Goal: Task Accomplishment & Management: Use online tool/utility

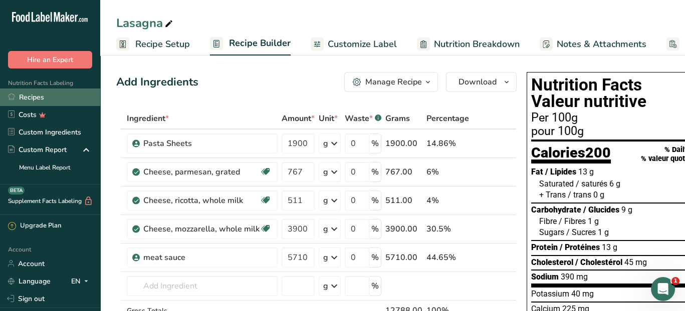
click at [26, 99] on link "Recipes" at bounding box center [50, 98] width 100 height 18
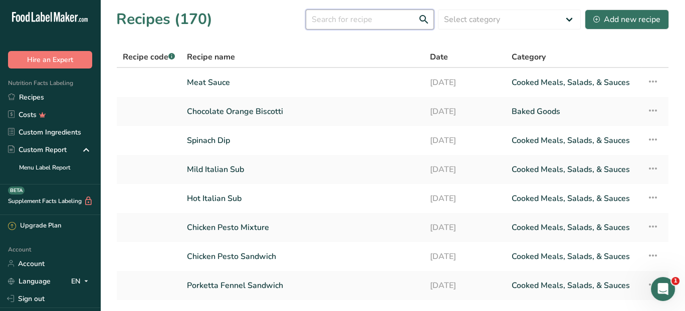
click at [375, 19] on input "text" at bounding box center [369, 20] width 128 height 20
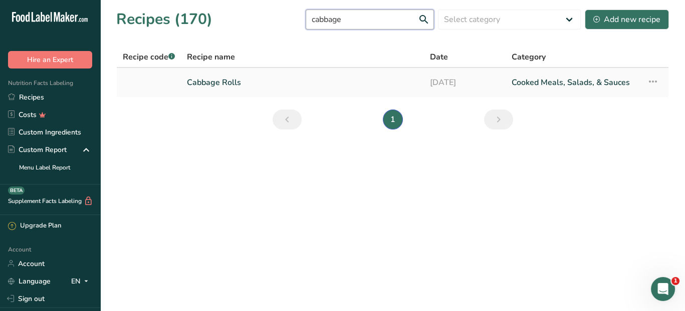
type input "cabbage"
click at [216, 86] on link "Cabbage Rolls" at bounding box center [302, 82] width 231 height 21
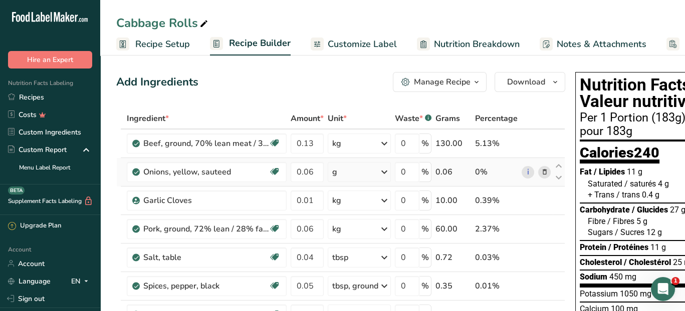
click at [383, 170] on icon at bounding box center [384, 172] width 12 height 18
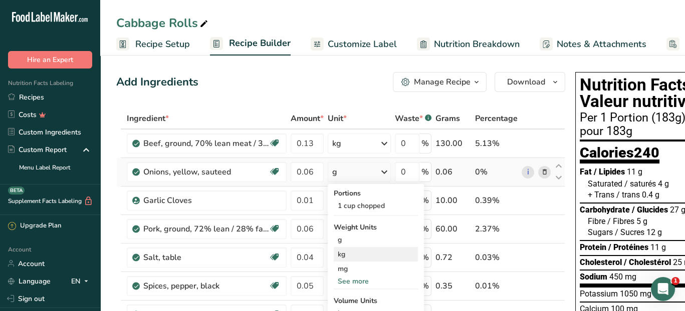
click at [350, 256] on div "kg" at bounding box center [376, 254] width 84 height 15
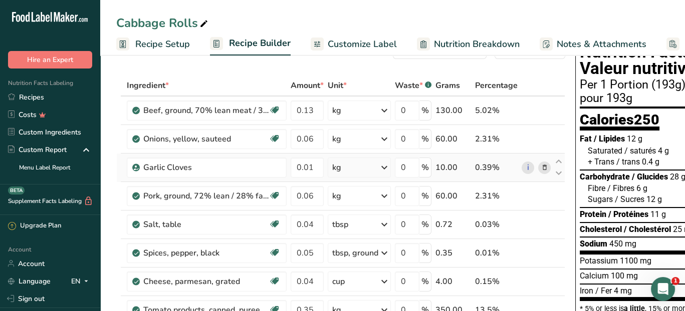
scroll to position [50, 0]
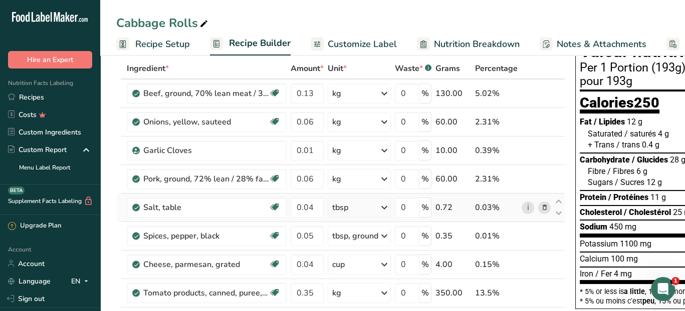
click at [384, 204] on icon at bounding box center [384, 208] width 12 height 18
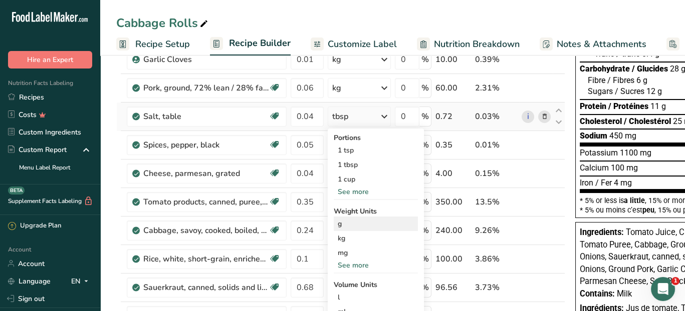
scroll to position [150, 0]
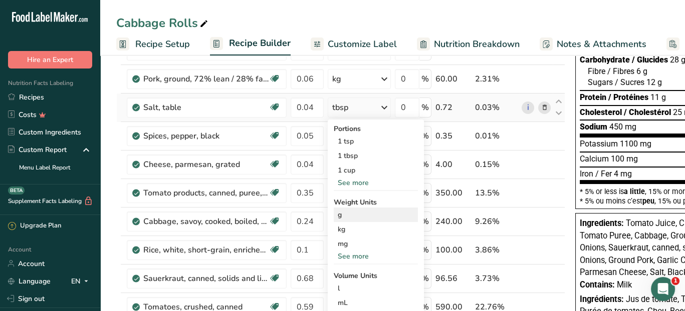
click at [370, 217] on div "g" at bounding box center [376, 215] width 84 height 15
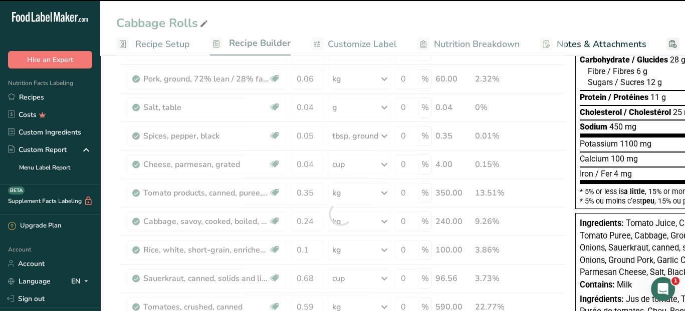
click at [315, 106] on div at bounding box center [340, 214] width 449 height 512
click at [485, 207] on div at bounding box center [340, 214] width 449 height 512
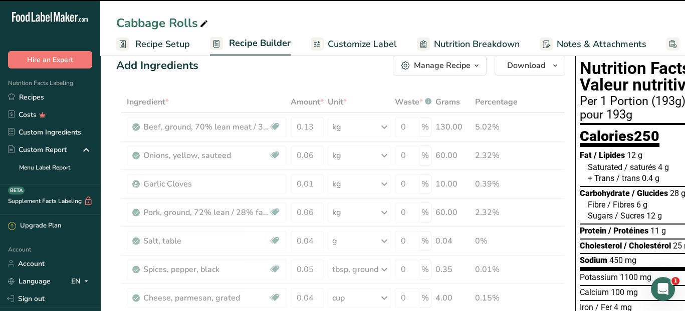
scroll to position [0, 0]
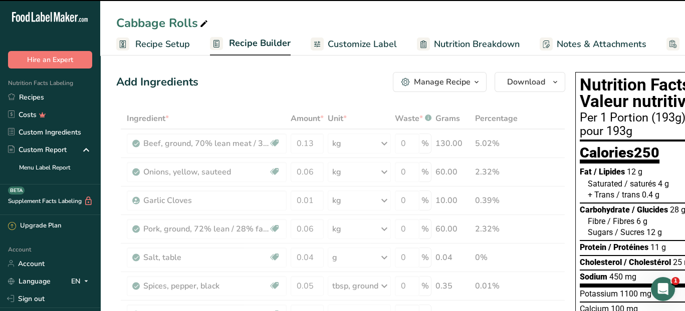
click at [262, 42] on span "Recipe Builder" at bounding box center [260, 44] width 62 height 14
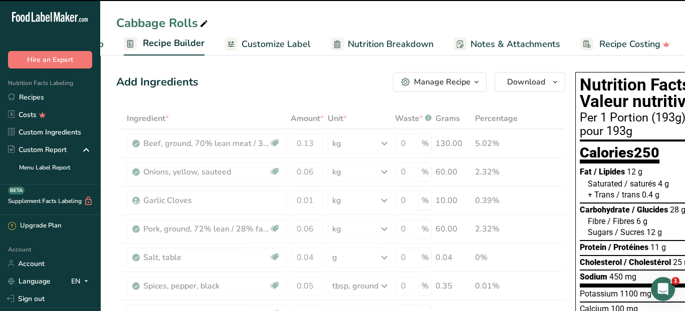
scroll to position [0, 87]
click at [163, 39] on span "Recipe Builder" at bounding box center [173, 44] width 62 height 14
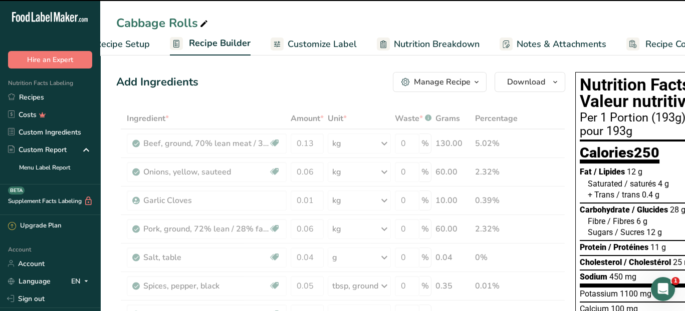
scroll to position [0, 0]
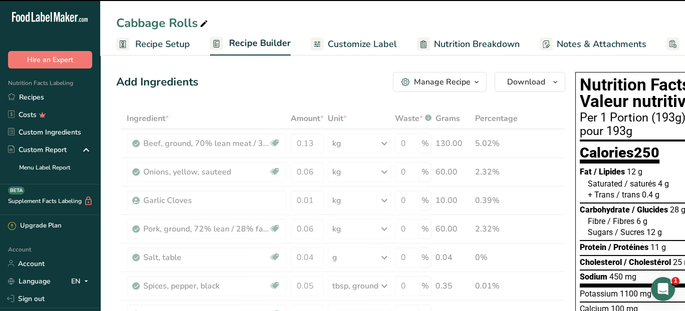
click at [168, 46] on span "Recipe Setup" at bounding box center [162, 45] width 55 height 14
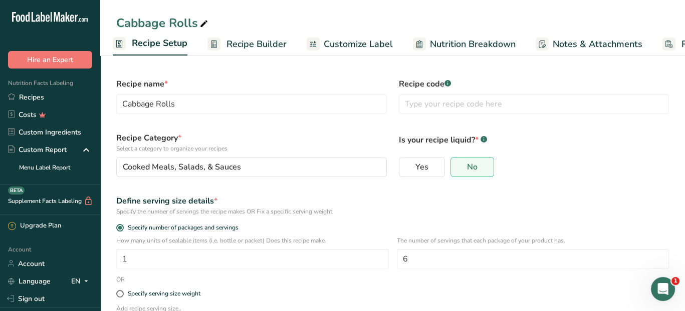
scroll to position [84, 0]
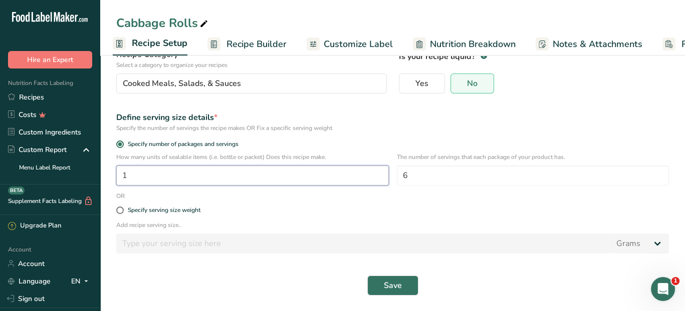
click at [135, 174] on input "1" at bounding box center [252, 176] width 272 height 20
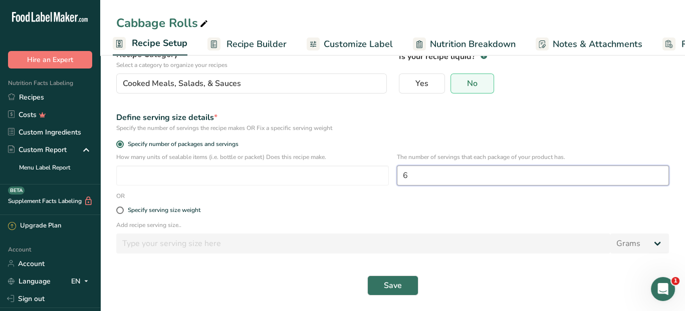
click at [442, 172] on input "6" at bounding box center [533, 176] width 272 height 20
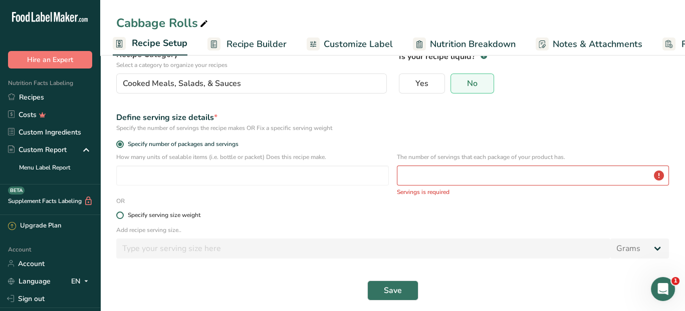
click at [120, 216] on span at bounding box center [120, 216] width 8 height 8
click at [120, 216] on input "Specify serving size weight" at bounding box center [119, 215] width 7 height 7
radio input "true"
radio input "false"
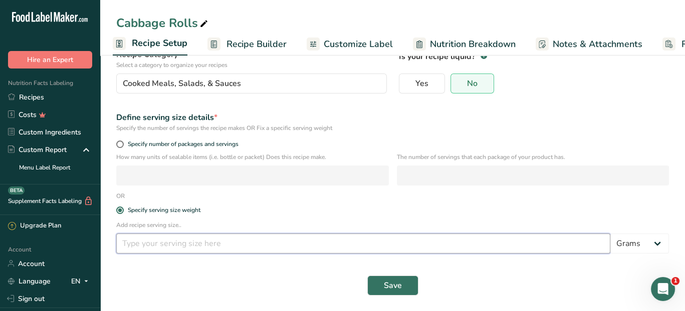
drag, startPoint x: 138, startPoint y: 243, endPoint x: 135, endPoint y: 249, distance: 6.7
click at [138, 243] on input "number" at bounding box center [363, 244] width 494 height 20
type input "100"
click at [386, 282] on span "Save" at bounding box center [393, 286] width 18 height 12
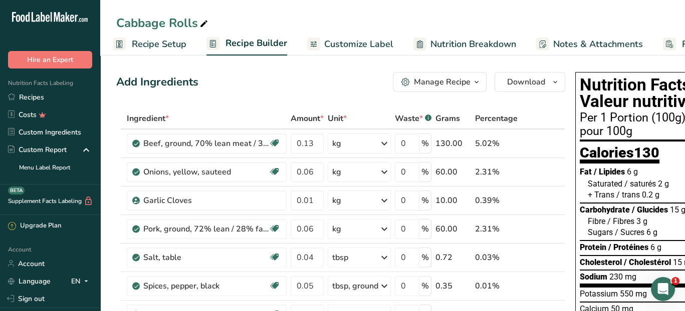
click at [367, 46] on span "Customize Label" at bounding box center [358, 45] width 69 height 14
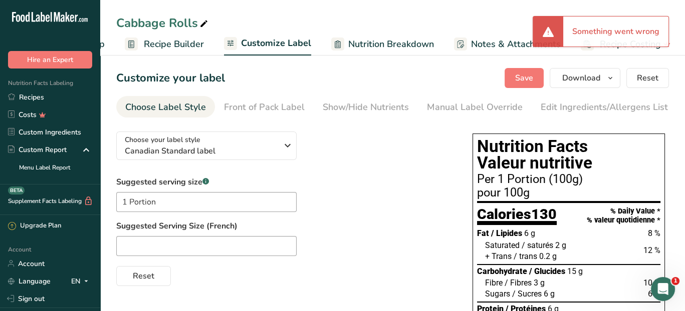
scroll to position [0, 87]
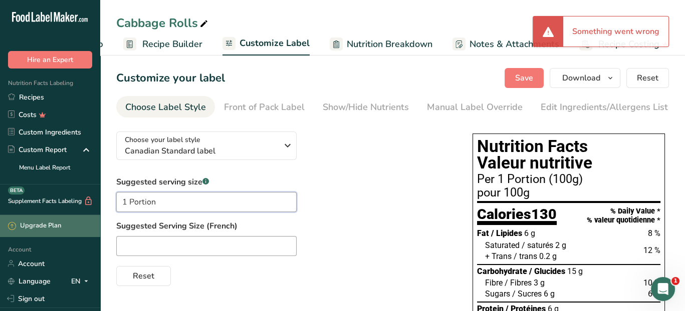
drag, startPoint x: 166, startPoint y: 204, endPoint x: 65, endPoint y: 216, distance: 101.4
click at [65, 216] on div ".a-20{fill:#fff;} Hire an Expert Nutrition Facts Labeling Recipes Costs Custom …" at bounding box center [342, 305] width 685 height 610
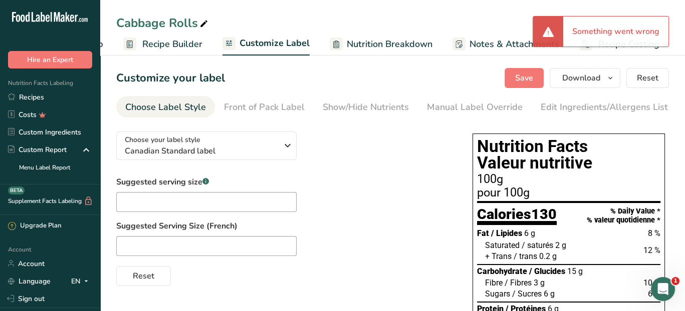
click at [396, 231] on label "Suggested Serving Size (French)" at bounding box center [284, 226] width 336 height 12
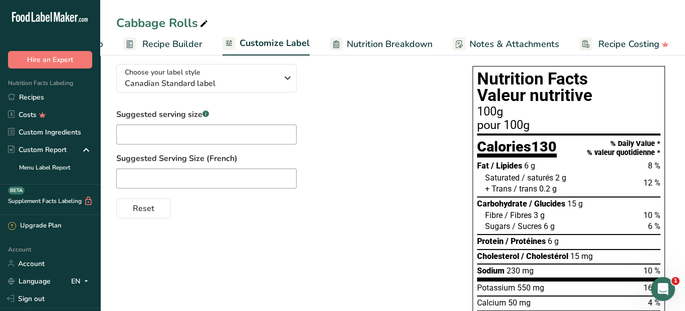
scroll to position [0, 0]
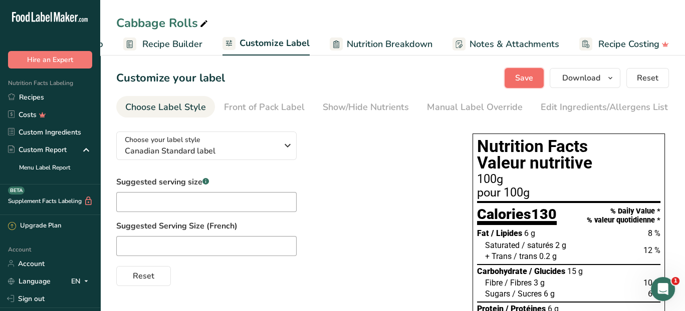
click at [521, 77] on span "Save" at bounding box center [524, 78] width 18 height 12
click at [155, 43] on span "Recipe Builder" at bounding box center [172, 45] width 60 height 14
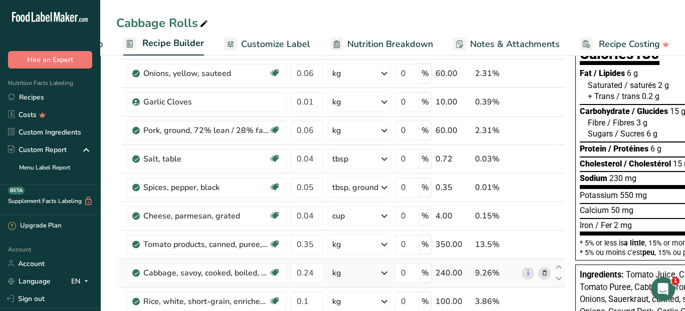
scroll to position [100, 0]
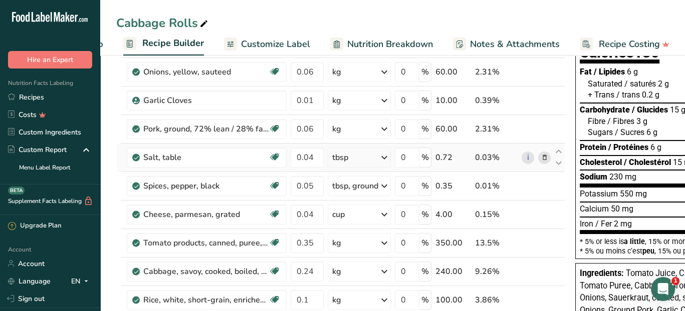
click at [387, 156] on icon at bounding box center [384, 158] width 12 height 18
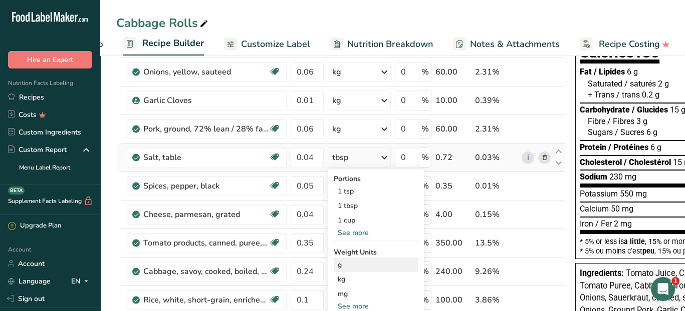
click at [366, 266] on div "g" at bounding box center [376, 265] width 84 height 15
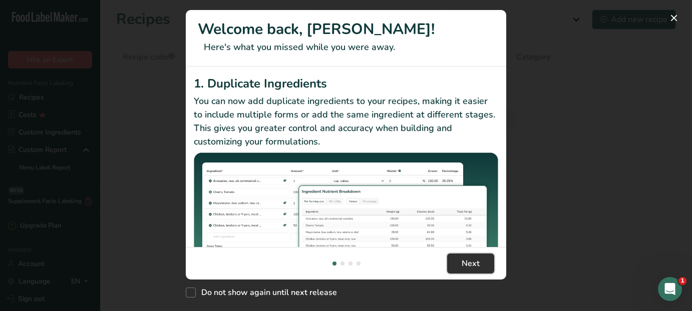
click at [468, 268] on span "Next" at bounding box center [471, 264] width 18 height 12
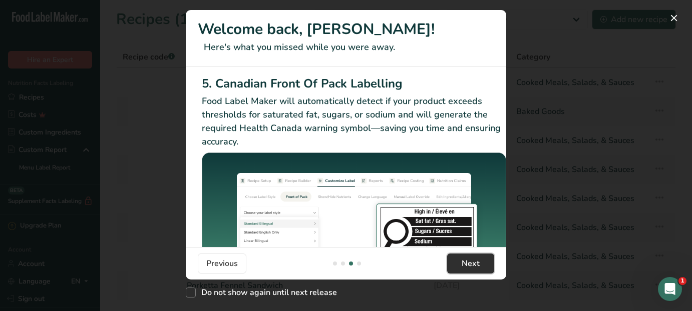
click at [468, 268] on span "Next" at bounding box center [471, 264] width 18 height 12
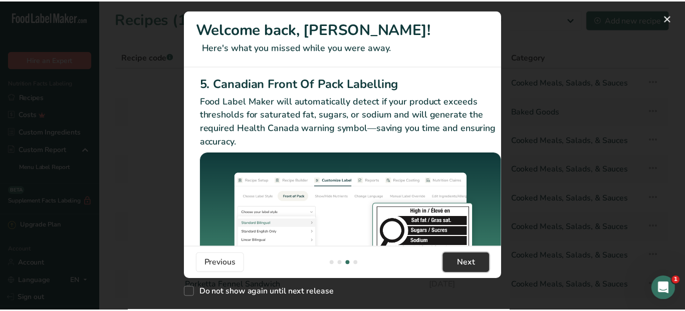
scroll to position [0, 954]
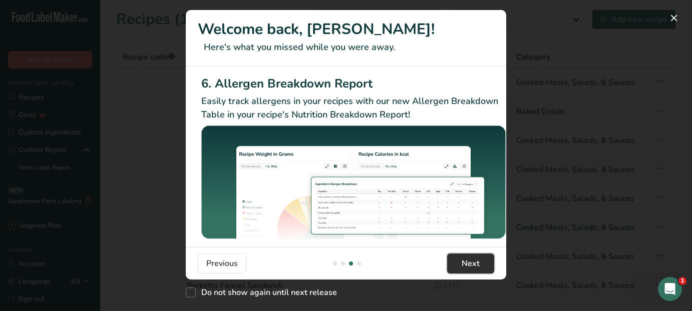
click at [468, 267] on span "Next" at bounding box center [471, 264] width 18 height 12
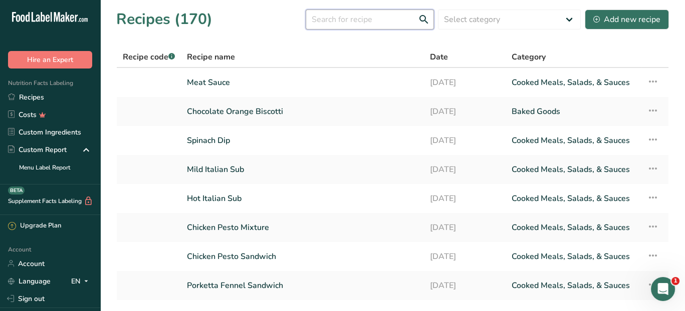
click at [377, 25] on input "text" at bounding box center [369, 20] width 128 height 20
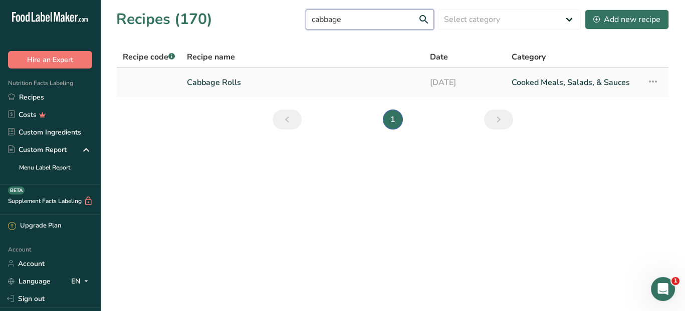
type input "cabbage"
click at [232, 79] on link "Cabbage Rolls" at bounding box center [302, 82] width 231 height 21
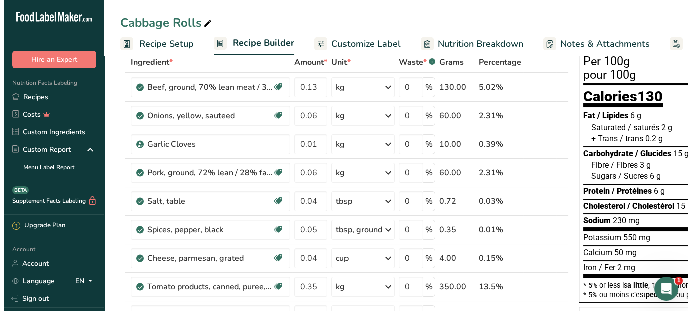
scroll to position [100, 0]
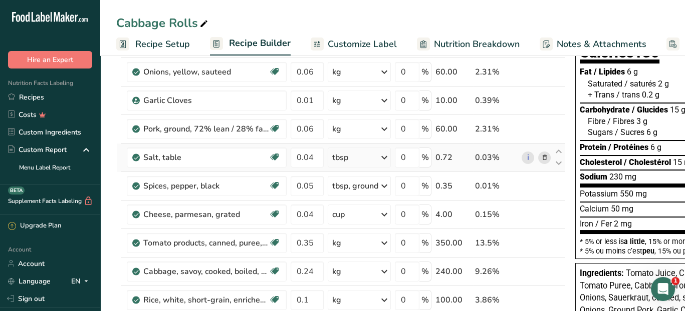
click at [542, 154] on icon at bounding box center [544, 158] width 7 height 11
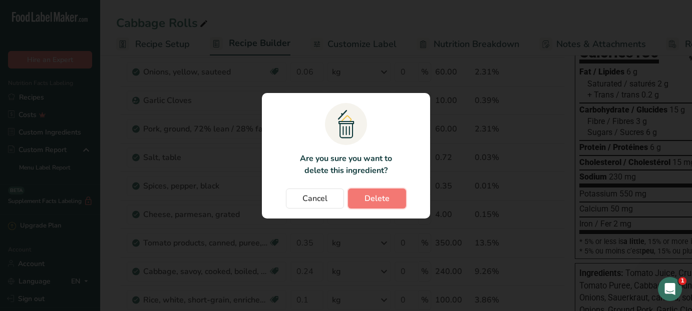
click at [376, 197] on span "Delete" at bounding box center [377, 199] width 25 height 12
click at [669, 289] on icon "Open Intercom Messenger" at bounding box center [670, 289] width 17 height 17
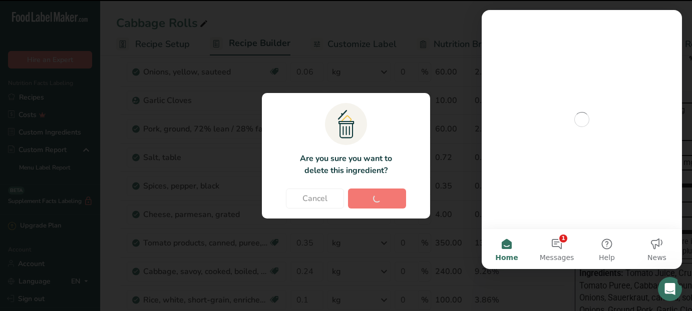
scroll to position [0, 0]
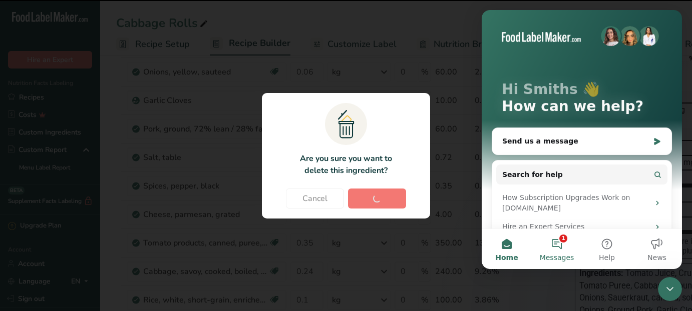
click at [554, 244] on button "1 Messages" at bounding box center [556, 249] width 50 height 40
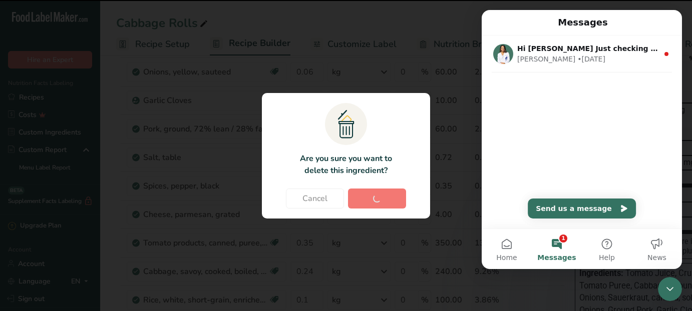
click at [463, 156] on div "Change password modal" at bounding box center [346, 155] width 692 height 311
click at [509, 251] on button "Home" at bounding box center [506, 249] width 50 height 40
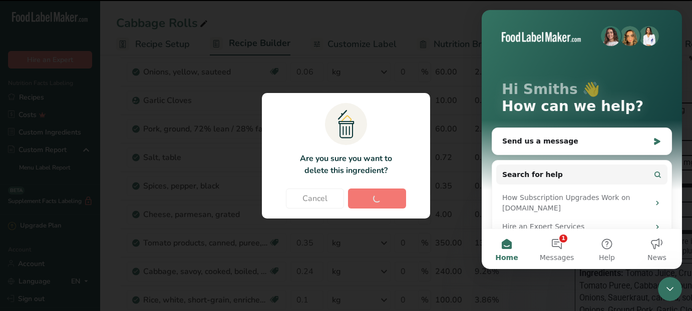
click at [673, 289] on icon "Close Intercom Messenger" at bounding box center [670, 289] width 12 height 12
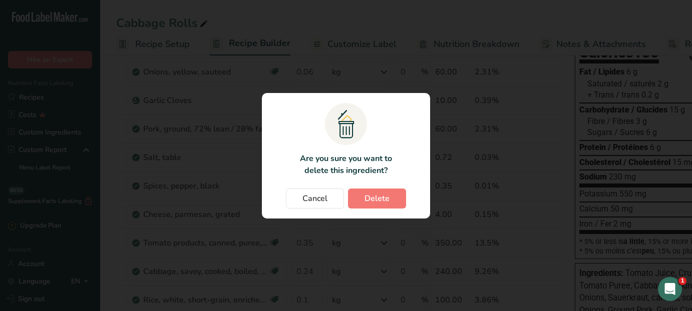
click at [537, 110] on div "Change password modal" at bounding box center [346, 155] width 692 height 311
click at [383, 199] on span "Delete" at bounding box center [377, 199] width 25 height 12
type input "0.05"
type input "0.04"
type input "0.35"
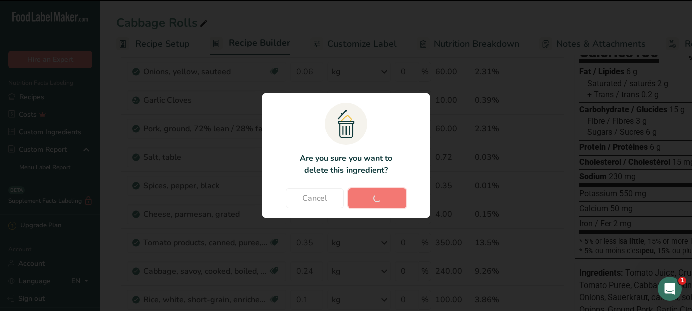
type input "0.24"
type input "0.1"
type input "0.68"
type input "0.59"
type input "30"
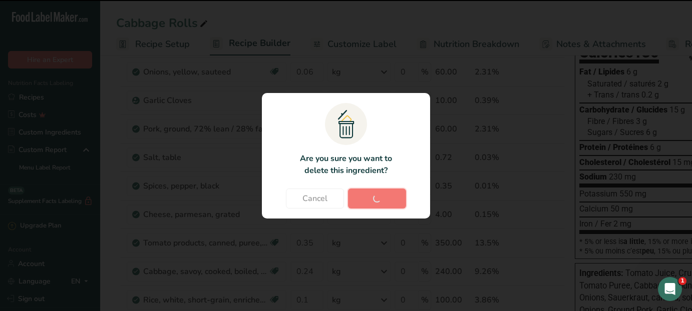
type input "100"
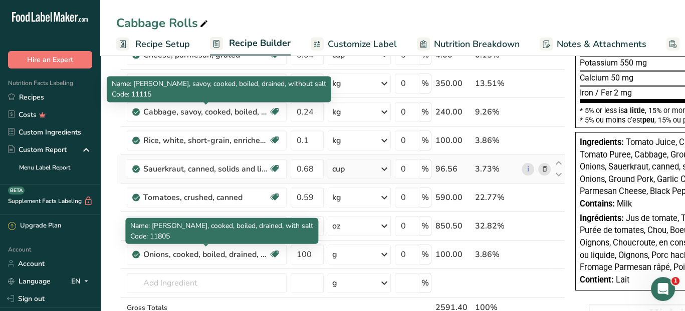
scroll to position [300, 0]
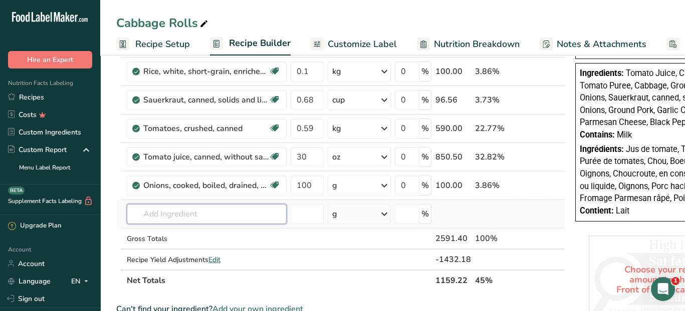
click at [216, 218] on input "text" at bounding box center [207, 214] width 160 height 20
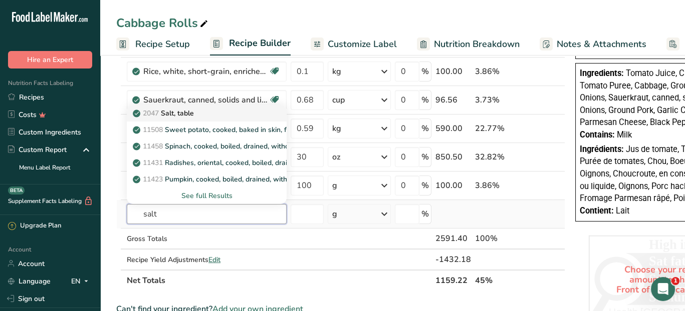
type input "salt"
click at [203, 109] on div "2047 Salt, table" at bounding box center [199, 113] width 128 height 11
type input "Salt, table"
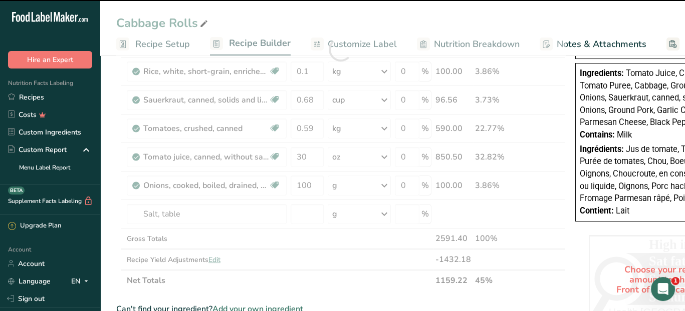
type input "0"
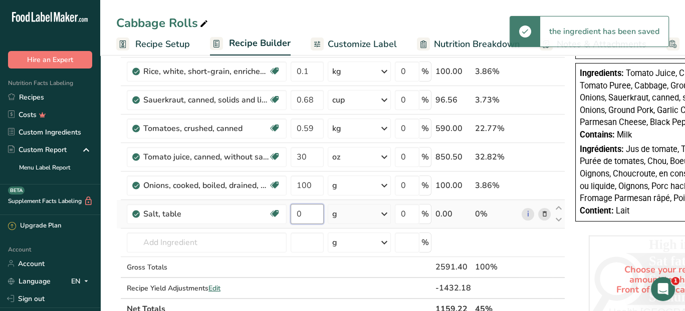
click at [303, 213] on input "0" at bounding box center [306, 214] width 33 height 20
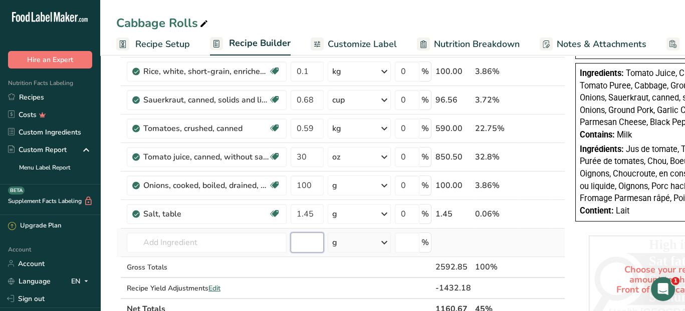
click at [317, 243] on div "Ingredient * Amount * Unit * Waste * .a-a{fill:#347362;}.b-a{fill:#fff;} Grams …" at bounding box center [340, 64] width 449 height 512
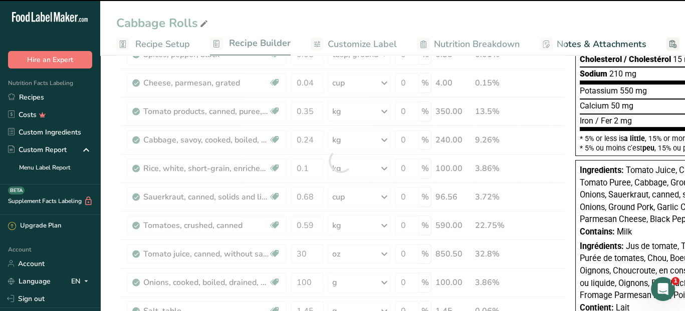
scroll to position [150, 0]
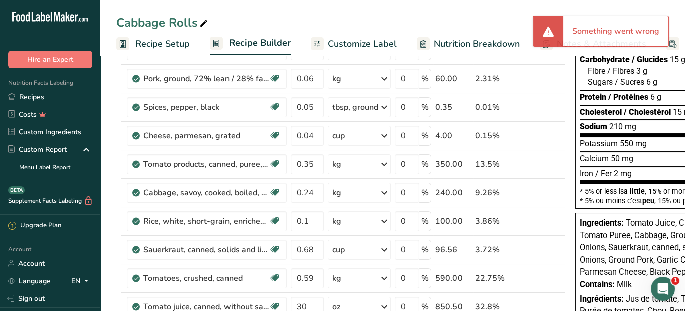
type input "0"
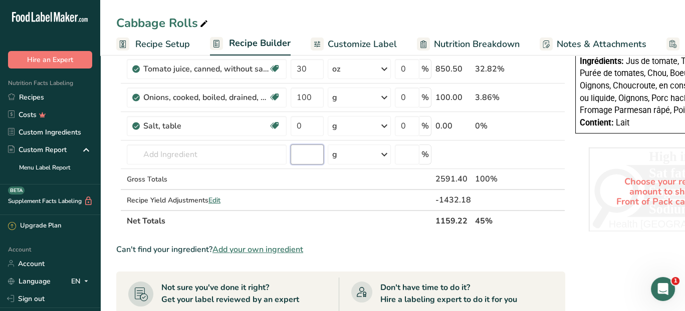
scroll to position [351, 0]
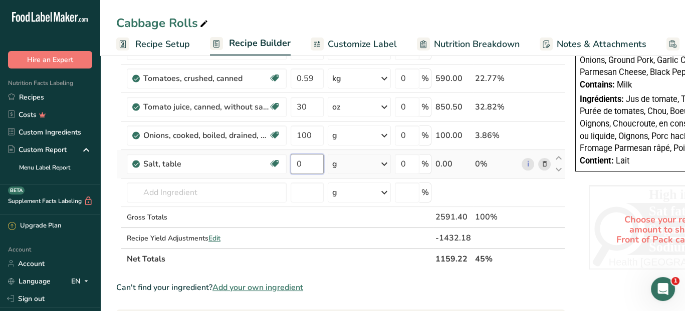
click at [314, 161] on input "0" at bounding box center [306, 164] width 33 height 20
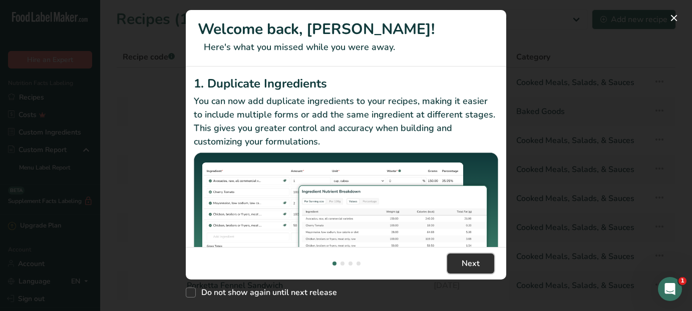
click at [458, 264] on button "Next" at bounding box center [470, 264] width 47 height 20
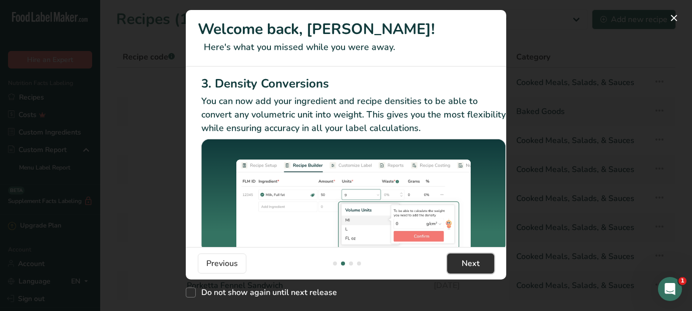
click at [457, 263] on button "Next" at bounding box center [470, 264] width 47 height 20
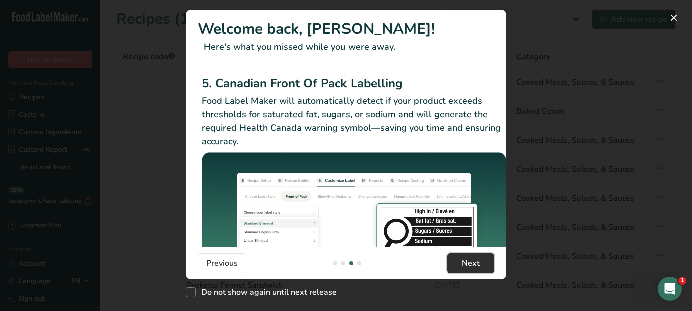
click at [457, 263] on button "Next" at bounding box center [470, 264] width 47 height 20
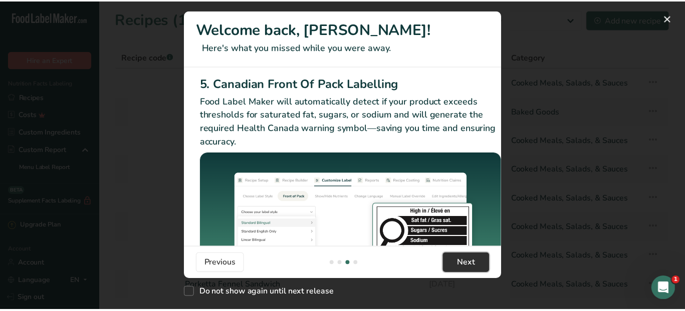
scroll to position [0, 954]
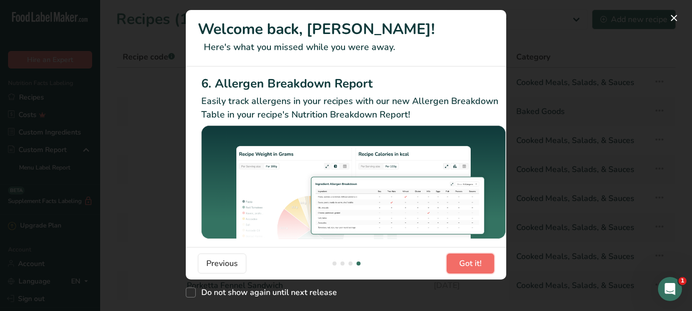
click at [456, 262] on button "Got it!" at bounding box center [471, 264] width 48 height 20
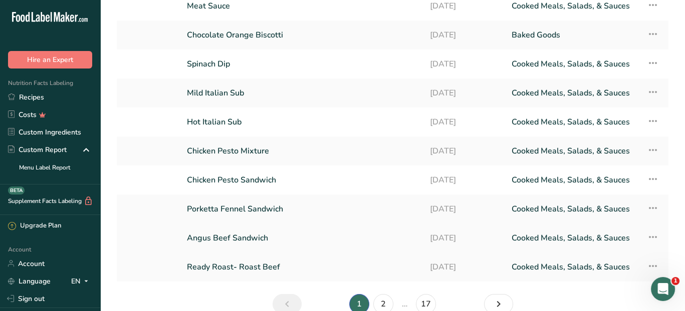
scroll to position [127, 0]
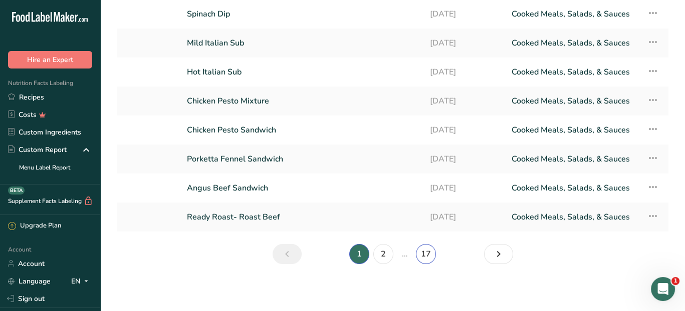
click at [429, 253] on link "17" at bounding box center [426, 254] width 20 height 20
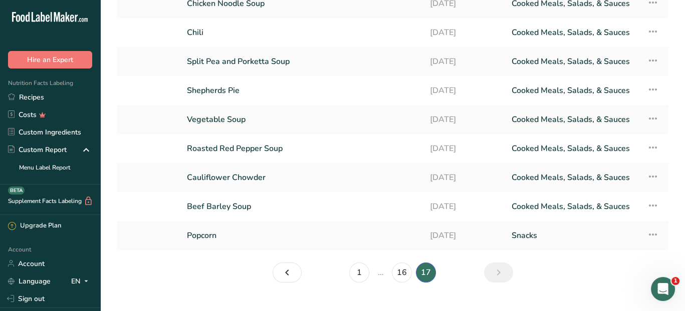
scroll to position [127, 0]
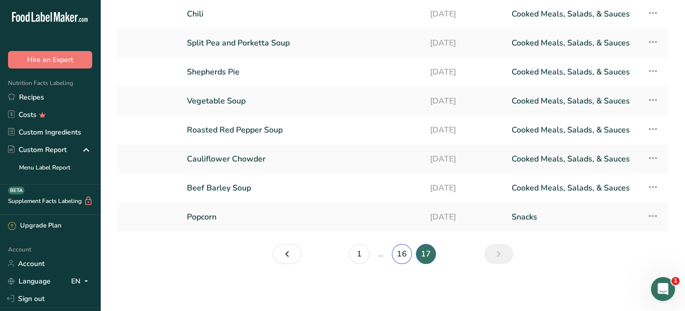
click at [400, 257] on link "16" at bounding box center [402, 254] width 20 height 20
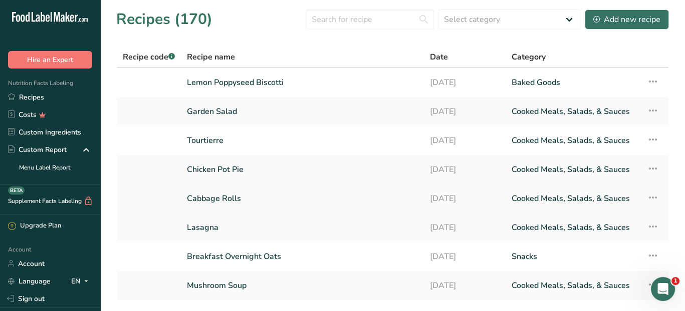
click at [219, 198] on link "Cabbage Rolls" at bounding box center [302, 198] width 231 height 21
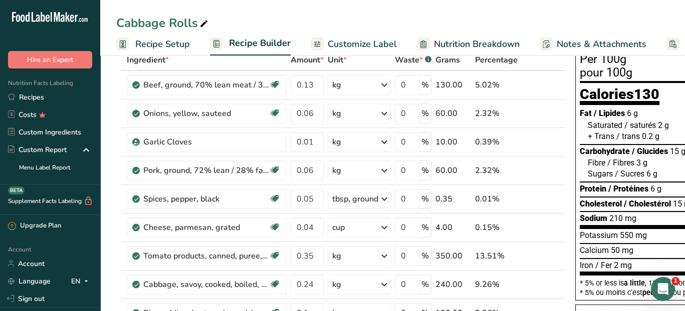
scroll to position [50, 0]
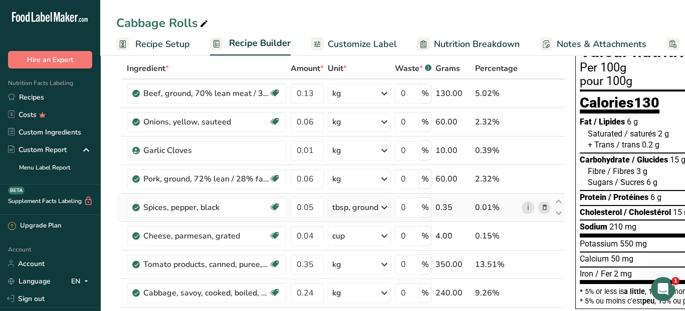
click at [383, 207] on icon at bounding box center [384, 208] width 12 height 18
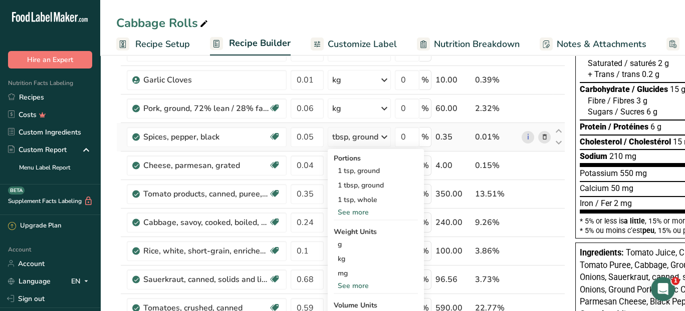
scroll to position [150, 0]
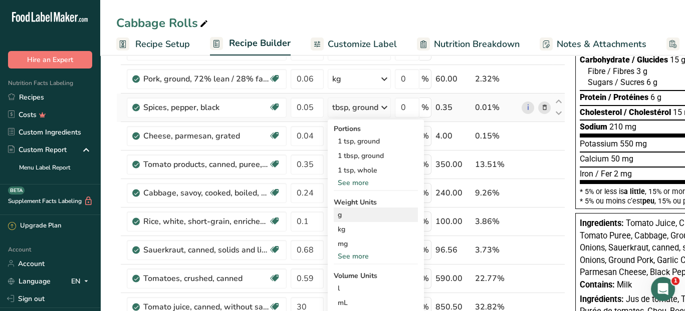
click at [366, 216] on div "g" at bounding box center [376, 215] width 84 height 15
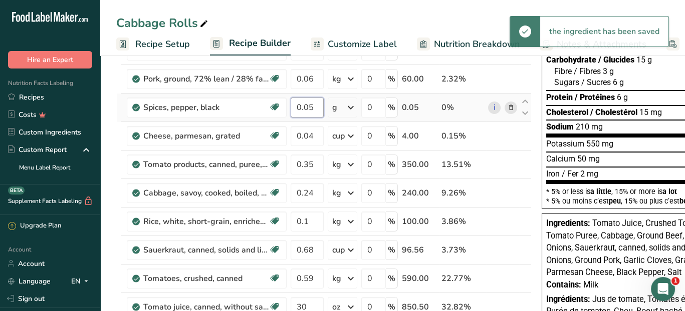
click at [314, 107] on input "0.05" at bounding box center [306, 108] width 33 height 20
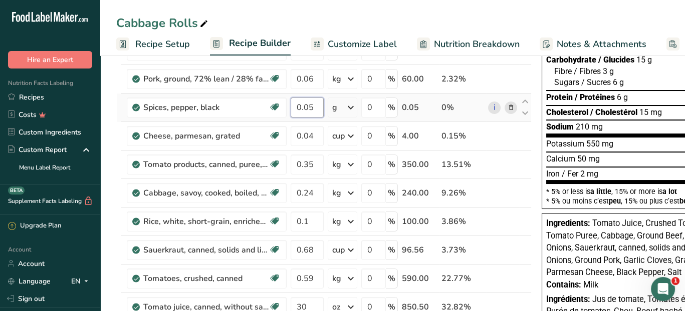
type input "0"
type input "14"
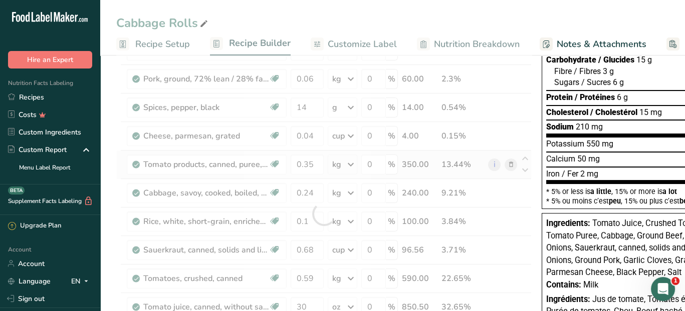
click at [504, 149] on div "Ingredient * Amount * Unit * Waste * .a-a{fill:#347362;}.b-a{fill:#fff;} Grams …" at bounding box center [323, 214] width 415 height 512
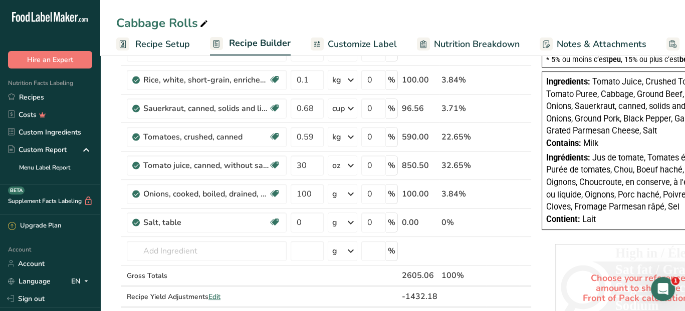
scroll to position [351, 0]
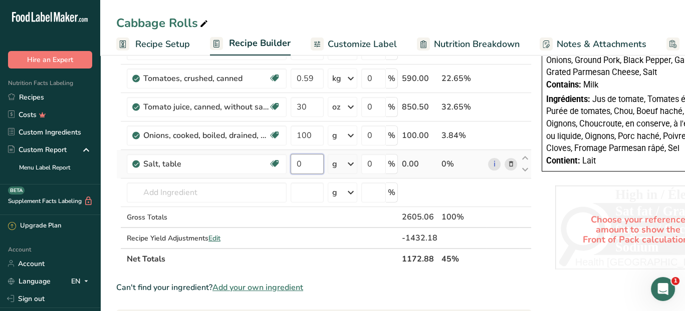
click at [313, 157] on input "0" at bounding box center [306, 164] width 33 height 20
click at [301, 160] on input "number" at bounding box center [306, 164] width 33 height 20
click at [307, 189] on div "Ingredient * Amount * Unit * Waste * .a-a{fill:#347362;}.b-a{fill:#fff;} Grams …" at bounding box center [323, 14] width 415 height 512
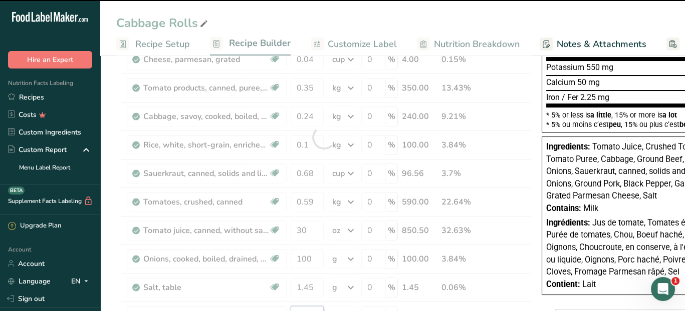
scroll to position [100, 0]
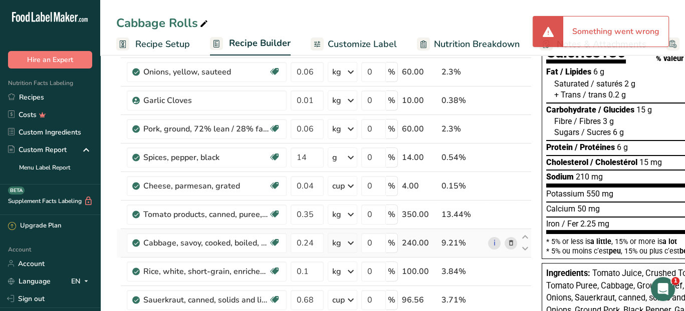
type input "0"
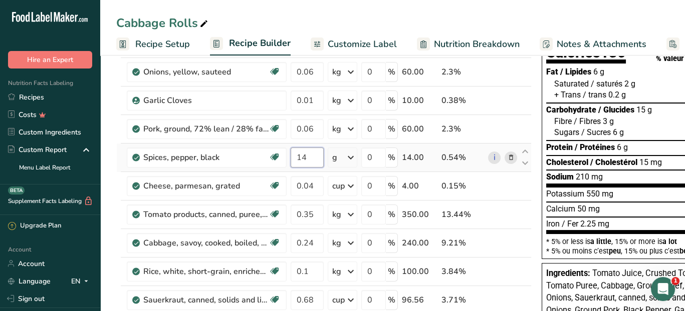
click at [305, 156] on input "14" at bounding box center [306, 158] width 33 height 20
drag, startPoint x: 305, startPoint y: 156, endPoint x: 281, endPoint y: 160, distance: 24.8
click at [281, 160] on tr "Spices, pepper, black Source of Antioxidants Dairy free Gluten free Vegan Veget…" at bounding box center [324, 158] width 414 height 29
type input "0.58"
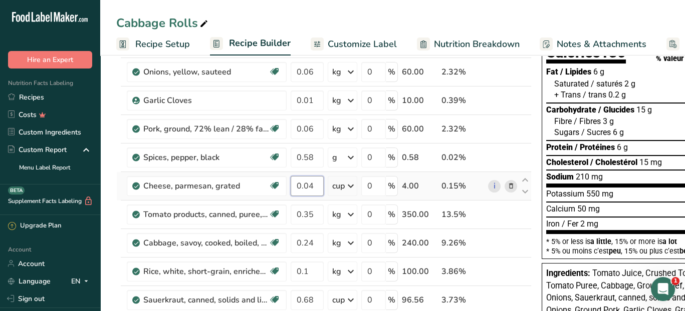
click at [312, 187] on input "0.04" at bounding box center [306, 186] width 33 height 20
type input "0"
type input "12"
click at [349, 186] on div "Ingredient * Amount * Unit * Waste * .a-a{fill:#347362;}.b-a{fill:#fff;} Grams …" at bounding box center [323, 264] width 415 height 512
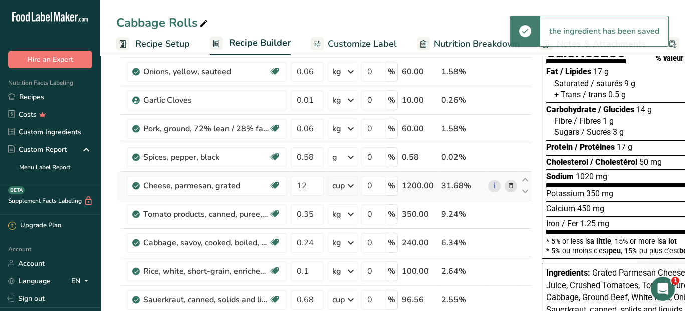
click at [349, 186] on icon at bounding box center [351, 186] width 12 height 18
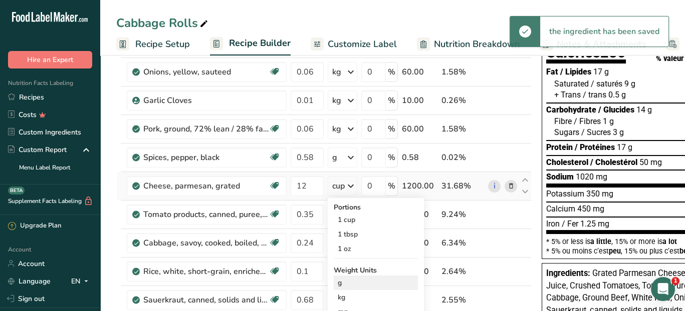
click at [351, 281] on div "g" at bounding box center [376, 283] width 84 height 15
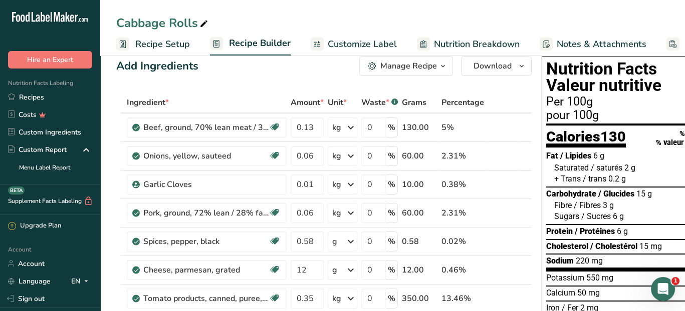
scroll to position [0, 0]
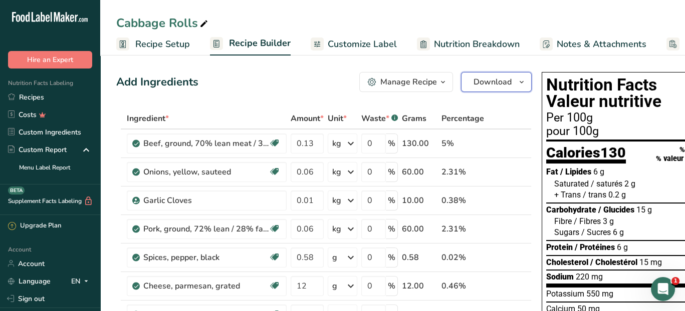
click at [495, 84] on span "Download" at bounding box center [492, 82] width 38 height 12
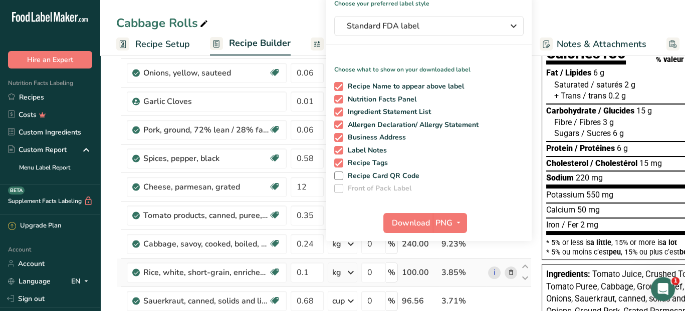
scroll to position [100, 0]
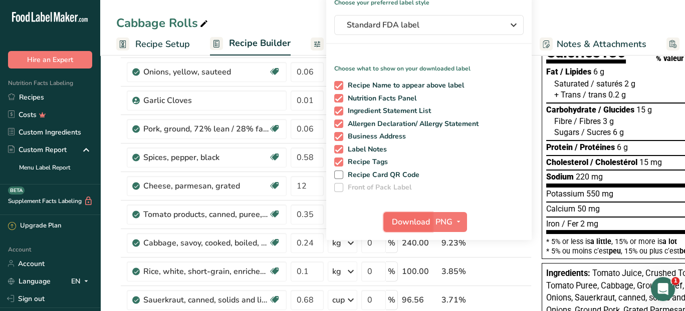
click at [411, 216] on span "Download" at bounding box center [411, 222] width 38 height 12
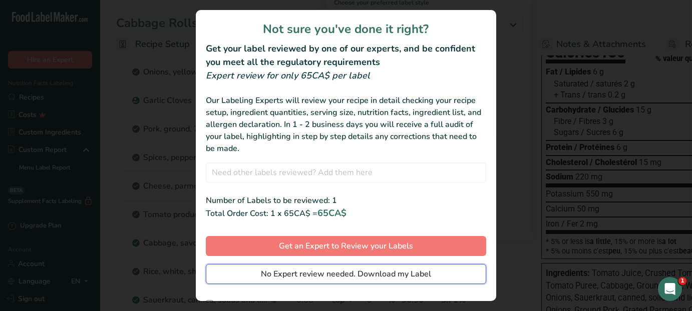
click at [350, 272] on span "No Expert review needed. Download my Label" at bounding box center [346, 274] width 170 height 12
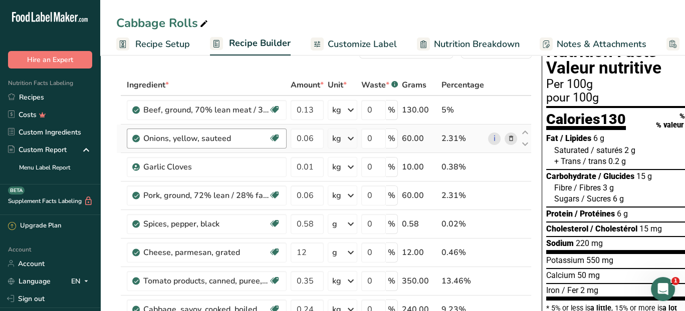
scroll to position [0, 0]
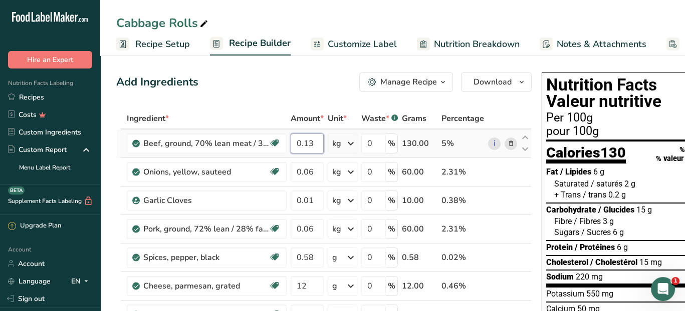
drag, startPoint x: 314, startPoint y: 142, endPoint x: 291, endPoint y: 143, distance: 23.6
click at [292, 142] on input "0.13" at bounding box center [306, 144] width 33 height 20
type input "3.175"
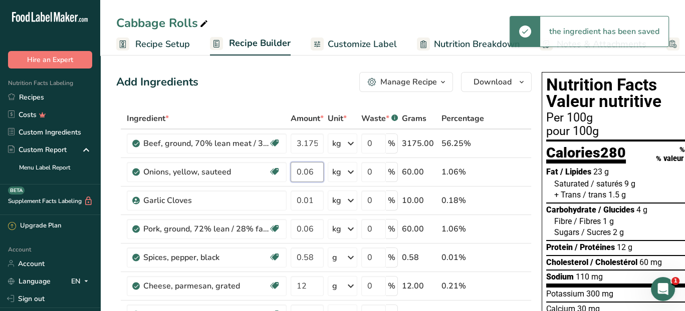
type input "0"
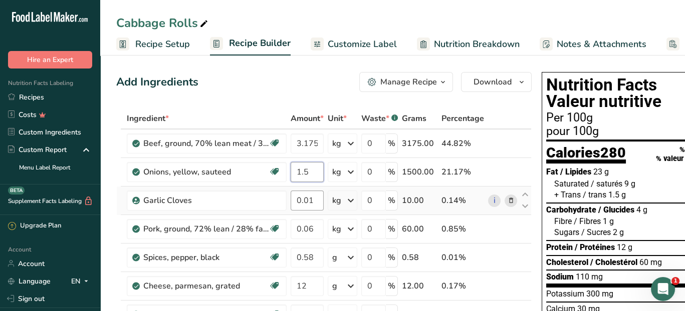
type input "1.5"
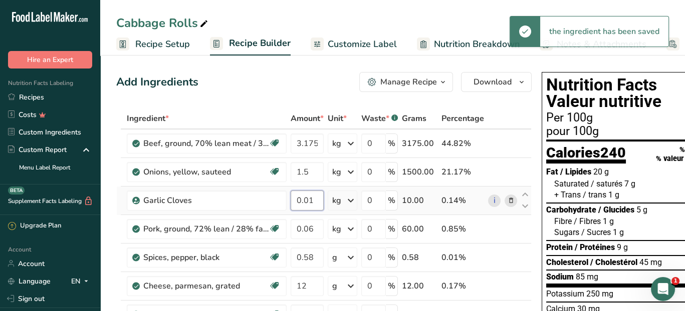
type input "0"
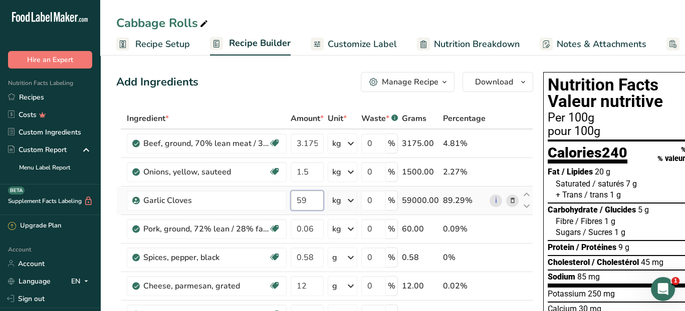
type input "5"
type input "59"
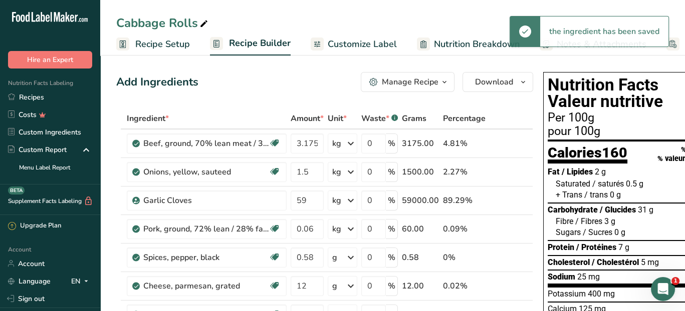
click at [351, 201] on icon at bounding box center [351, 201] width 12 height 18
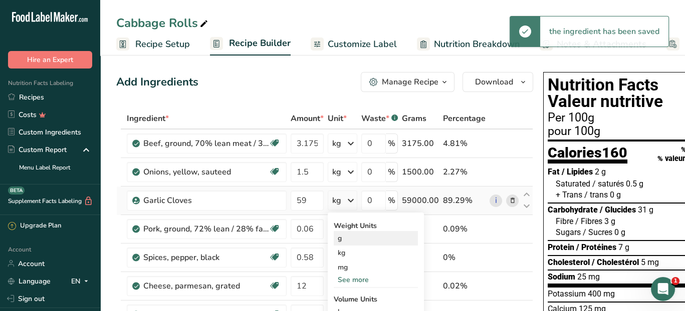
click at [347, 238] on div "g" at bounding box center [376, 238] width 84 height 15
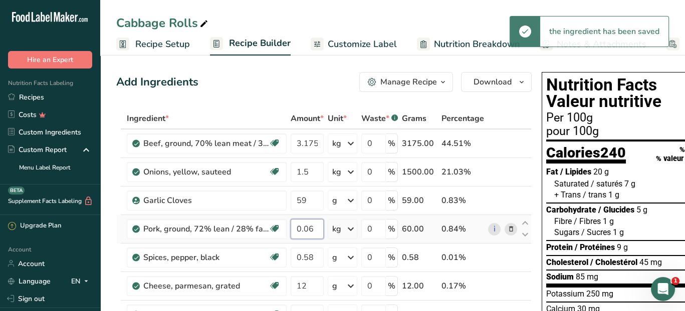
click at [315, 230] on input "0.06" at bounding box center [306, 229] width 33 height 20
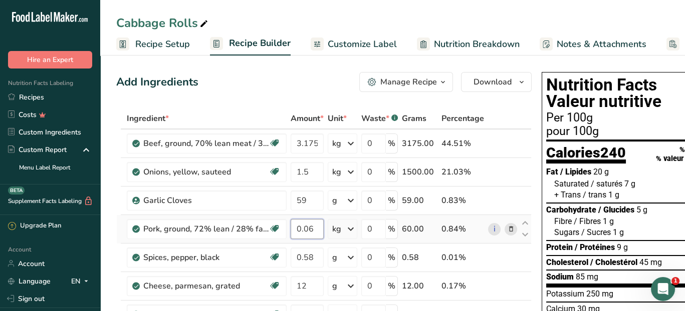
type input "0"
type input "1.36"
click at [537, 246] on div "Nutrition Facts Valeur nutritive Per 100g pour 100g Calories 240 % Daily Value …" at bounding box center [637, 297] width 200 height 458
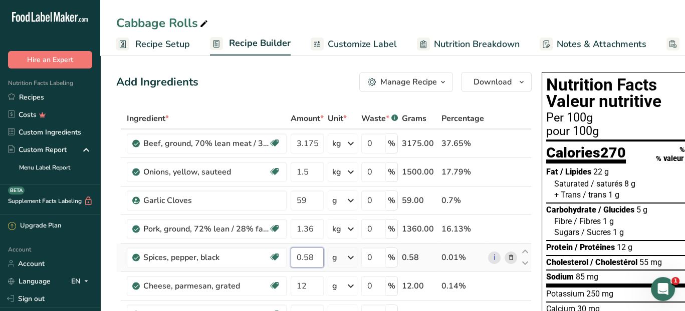
drag, startPoint x: 297, startPoint y: 260, endPoint x: 294, endPoint y: 252, distance: 8.3
click at [288, 261] on td "0.58" at bounding box center [306, 258] width 37 height 29
type input "14"
type input "1"
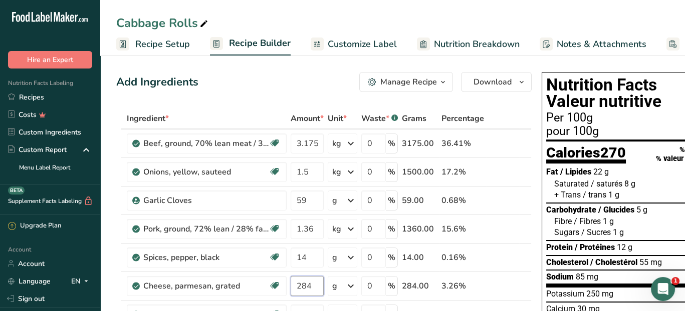
type input "284"
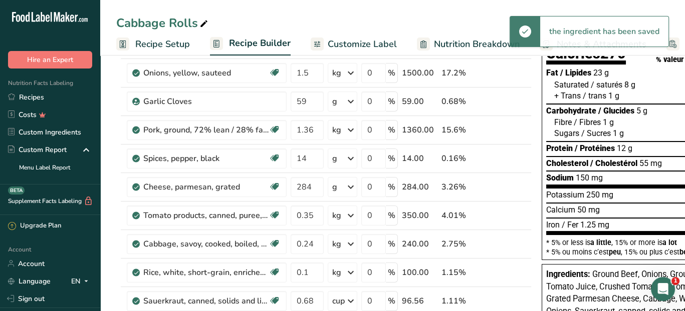
scroll to position [100, 0]
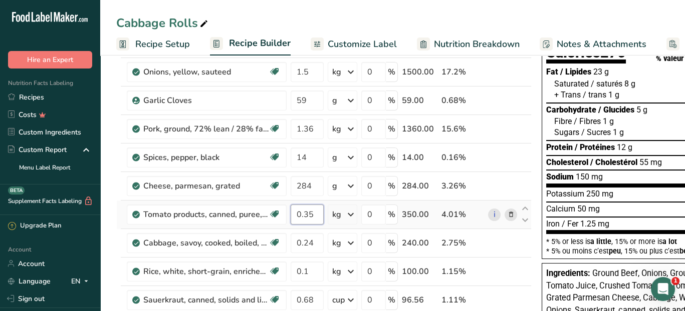
click at [313, 212] on input "0.35" at bounding box center [306, 215] width 33 height 20
type input "0"
type input "8.61"
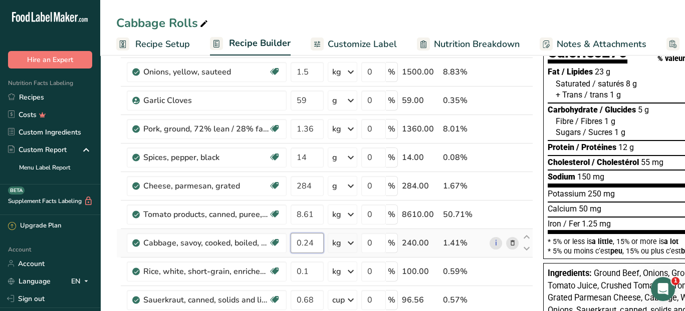
click at [313, 242] on div "Ingredient * Amount * Unit * Waste * .a-a{fill:#347362;}.b-a{fill:#fff;} Grams …" at bounding box center [324, 264] width 417 height 512
type input "0"
type input "13.56"
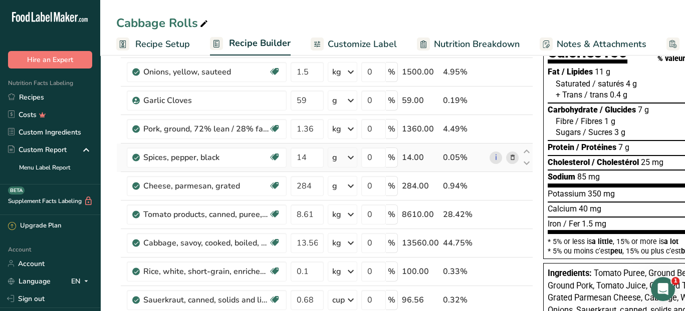
click at [501, 159] on div "Ingredient * Amount * Unit * Waste * .a-a{fill:#347362;}.b-a{fill:#fff;} Grams …" at bounding box center [324, 264] width 417 height 512
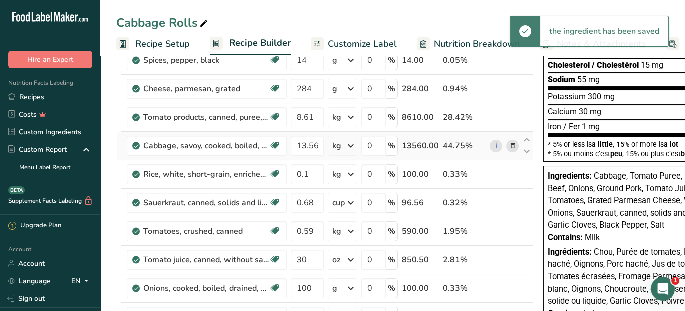
scroll to position [200, 0]
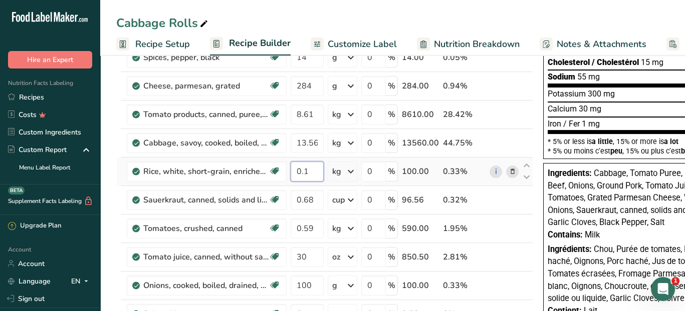
click at [308, 169] on input "0.1" at bounding box center [306, 172] width 33 height 20
type input "0"
type input "2.36"
click at [503, 209] on div "Ingredient * Amount * Unit * Waste * .a-a{fill:#347362;}.b-a{fill:#fff;} Grams …" at bounding box center [324, 164] width 417 height 512
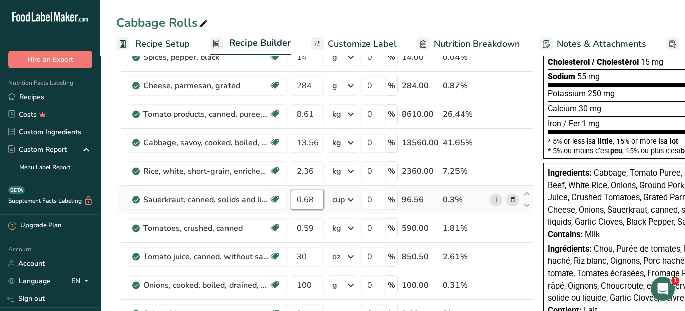
click at [315, 195] on input "0.68" at bounding box center [306, 200] width 33 height 20
click at [353, 197] on div "Ingredient * Amount * Unit * Waste * .a-a{fill:#347362;}.b-a{fill:#fff;} Grams …" at bounding box center [324, 164] width 417 height 512
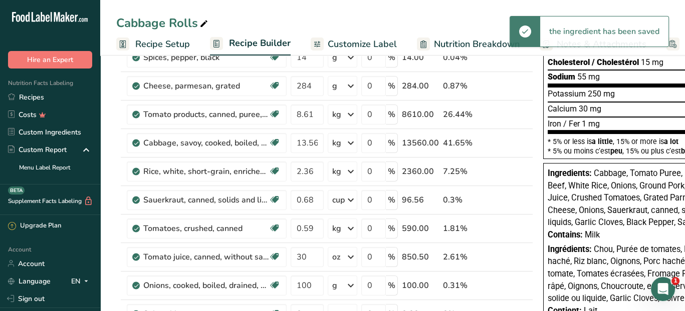
click at [352, 198] on icon at bounding box center [351, 200] width 12 height 18
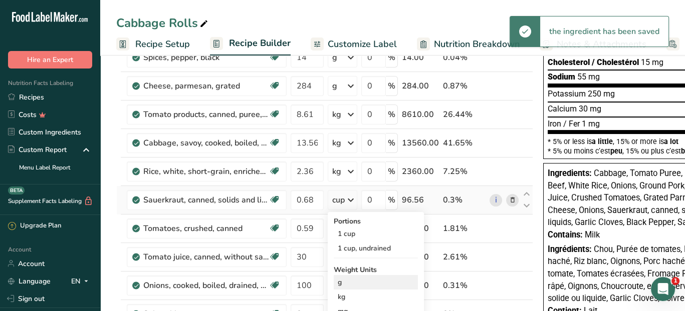
click at [367, 281] on div "g" at bounding box center [376, 282] width 84 height 15
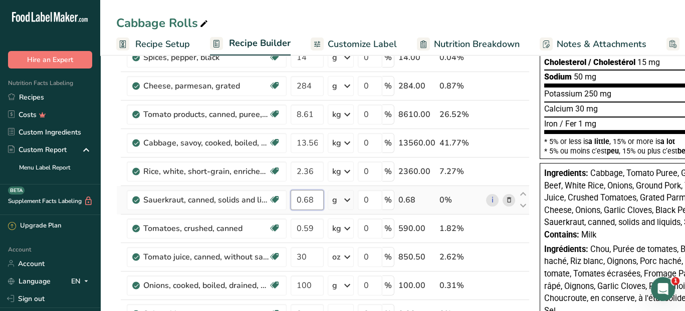
click at [321, 201] on input "0.68" at bounding box center [306, 200] width 33 height 20
type input "0"
type input "8"
click at [347, 198] on div "Ingredient * Amount * Unit * Waste * .a-a{fill:#347362;}.b-a{fill:#fff;} Grams …" at bounding box center [322, 164] width 413 height 512
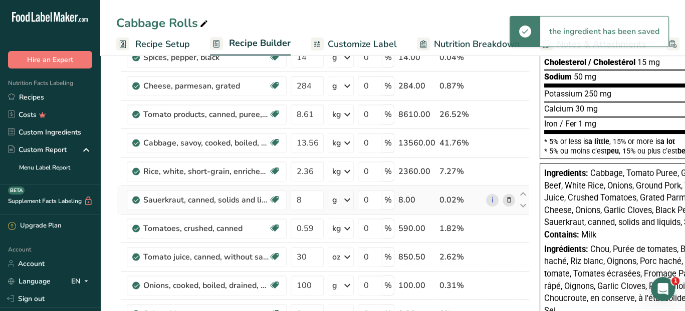
click at [347, 198] on icon at bounding box center [347, 200] width 12 height 18
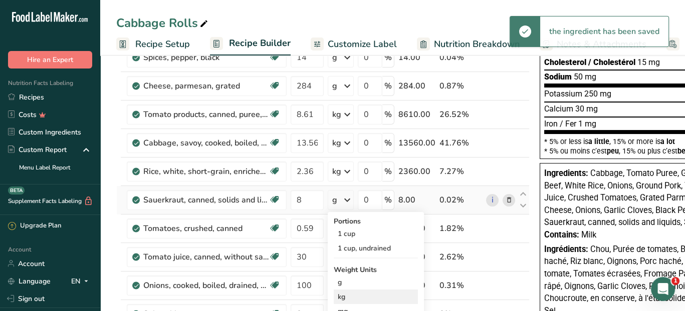
click at [359, 292] on div "kg" at bounding box center [376, 297] width 84 height 15
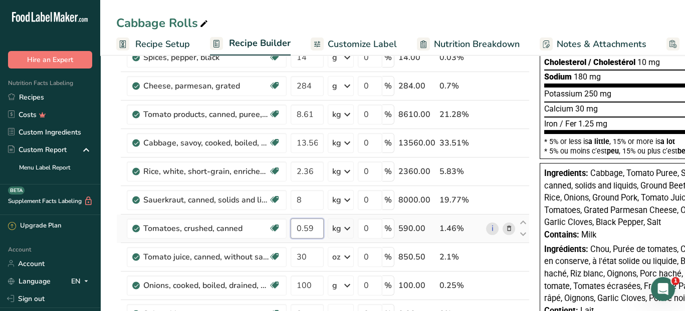
click at [318, 225] on input "0.59" at bounding box center [306, 229] width 33 height 20
drag, startPoint x: 317, startPoint y: 226, endPoint x: 295, endPoint y: 233, distance: 22.5
click at [295, 232] on input "0.59" at bounding box center [306, 229] width 33 height 20
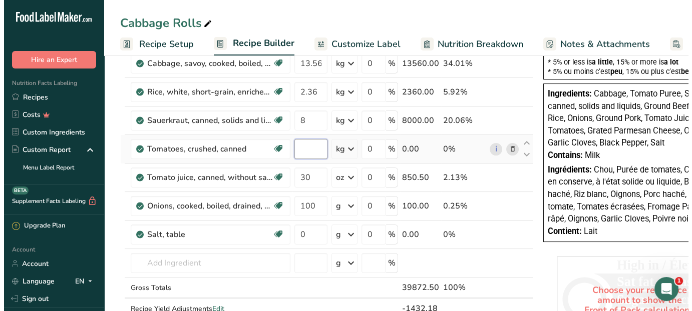
scroll to position [300, 0]
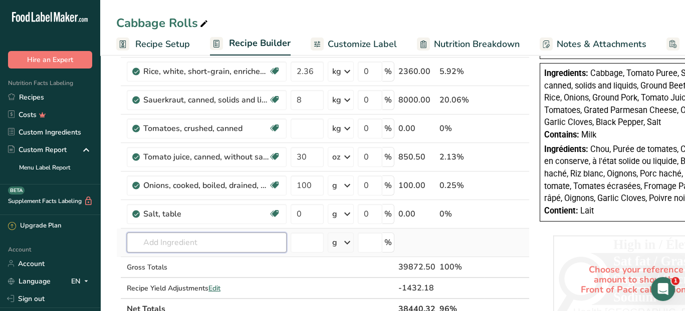
click at [255, 243] on div "Ingredient * Amount * Unit * Waste * .a-a{fill:#347362;}.b-a{fill:#fff;} Grams …" at bounding box center [322, 64] width 413 height 512
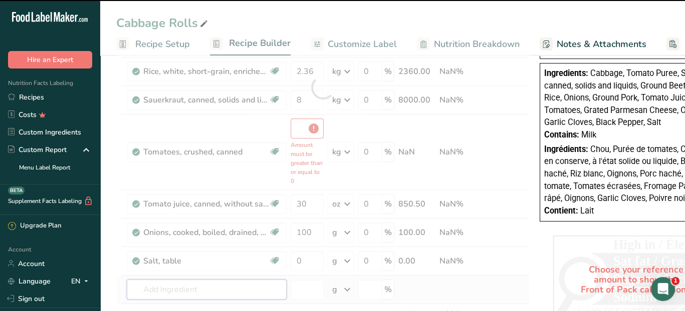
type input "0"
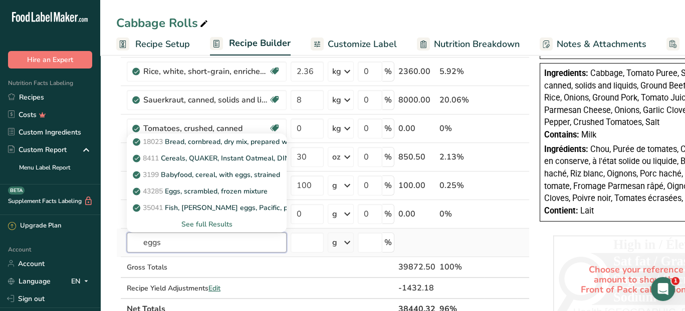
type input "eggs"
click at [219, 221] on div "See full Results" at bounding box center [207, 224] width 144 height 11
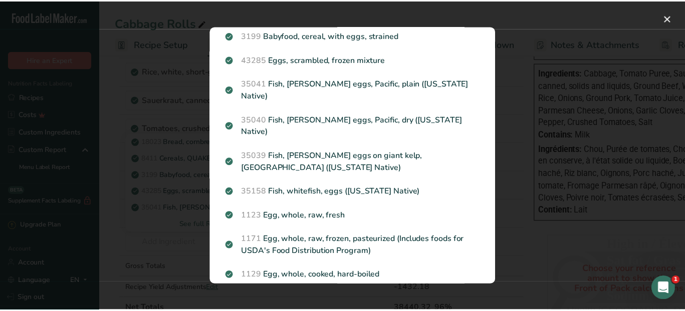
scroll to position [102, 0]
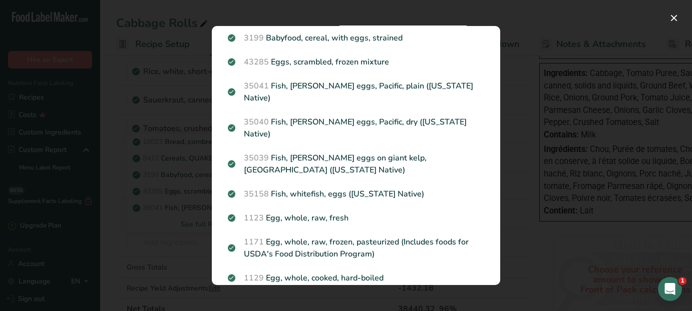
click at [385, 212] on p "1123 Egg, whole, raw, fresh" at bounding box center [356, 218] width 256 height 12
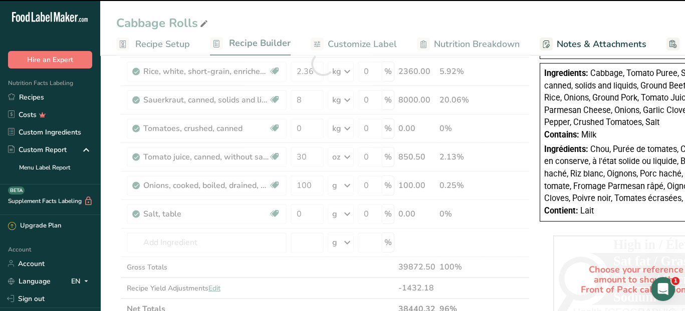
type input "0"
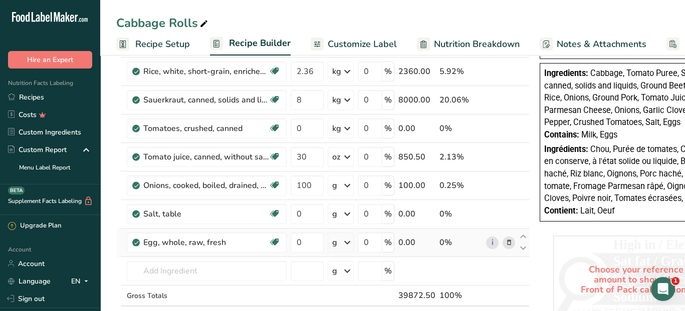
click at [346, 239] on icon at bounding box center [347, 243] width 12 height 18
click at [350, 274] on div "1 large" at bounding box center [376, 276] width 84 height 15
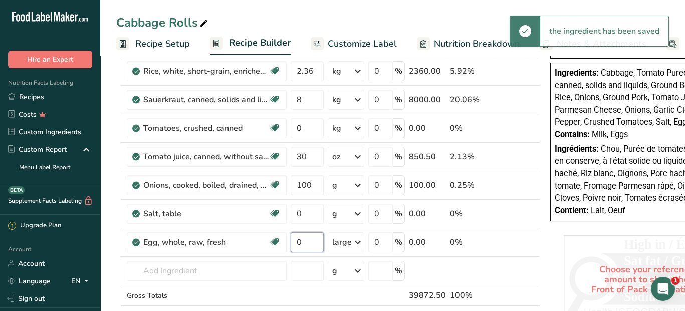
click at [311, 240] on input "0" at bounding box center [306, 243] width 33 height 20
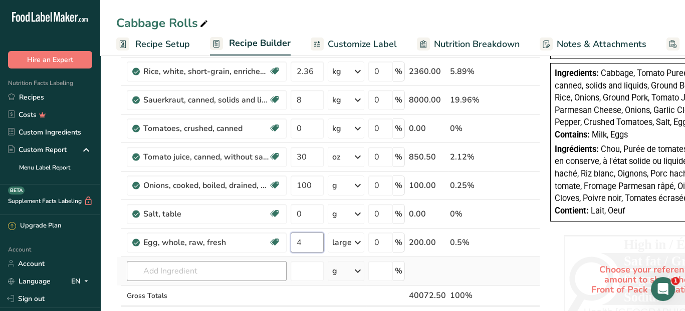
type input "4"
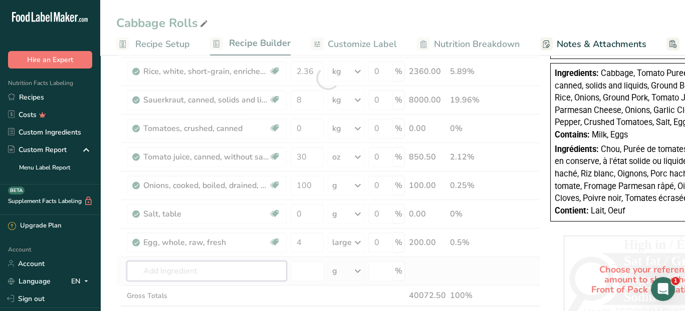
click at [274, 268] on div "Ingredient * Amount * Unit * Waste * .a-a{fill:#347362;}.b-a{fill:#fff;} Grams …" at bounding box center [328, 78] width 424 height 541
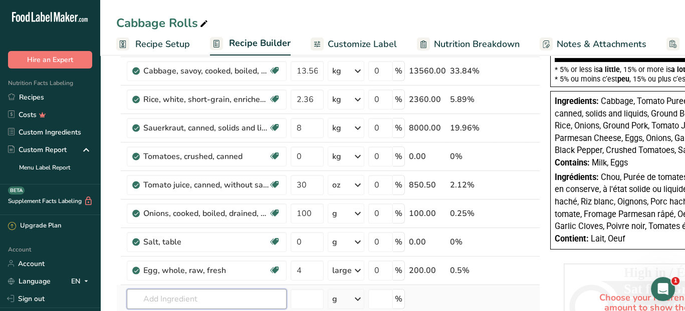
scroll to position [250, 0]
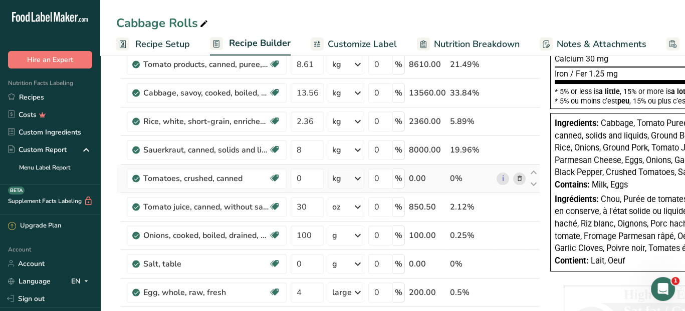
click at [516, 175] on icon at bounding box center [519, 179] width 7 height 11
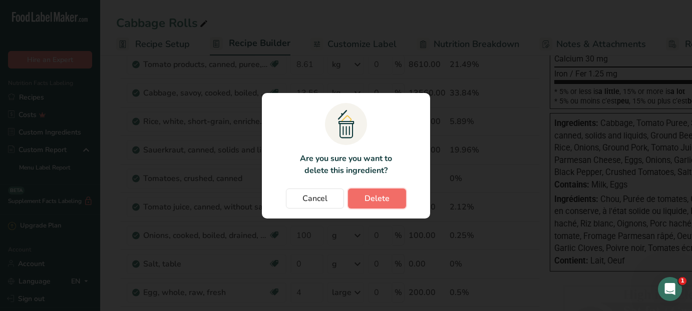
click at [371, 193] on span "Delete" at bounding box center [377, 199] width 25 height 12
type input "30"
type input "100"
type input "0"
type input "4"
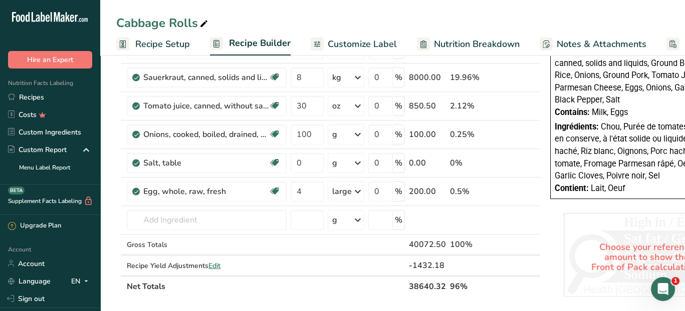
scroll to position [351, 0]
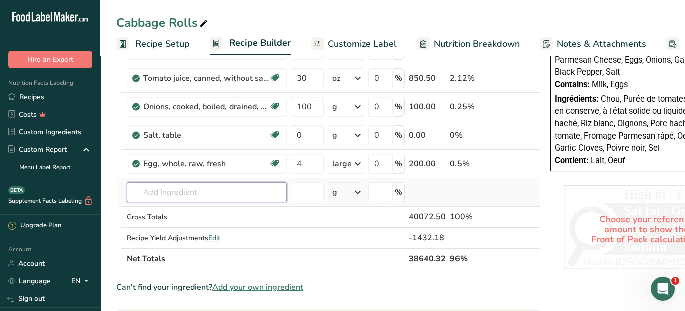
click at [227, 194] on input "text" at bounding box center [207, 193] width 160 height 20
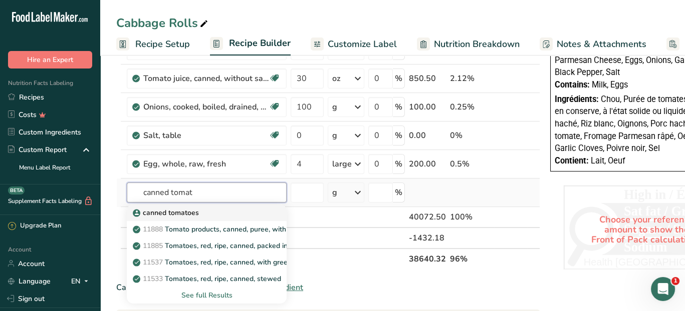
type input "canned tomat"
click at [216, 211] on div "canned tomatoes" at bounding box center [199, 213] width 128 height 11
type input "canned tomatoes"
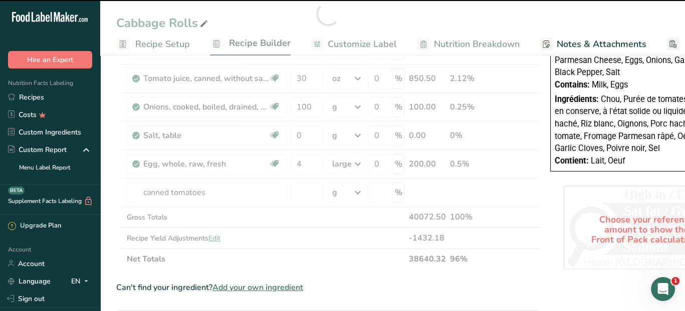
type input "0"
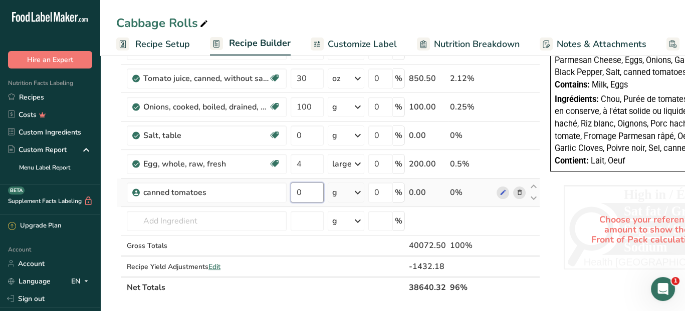
click at [308, 188] on input "0" at bounding box center [306, 193] width 33 height 20
type input "5.74"
click at [358, 190] on div "Ingredient * Amount * Unit * Waste * .a-a{fill:#347362;}.b-a{fill:#fff;} Grams …" at bounding box center [328, 28] width 424 height 541
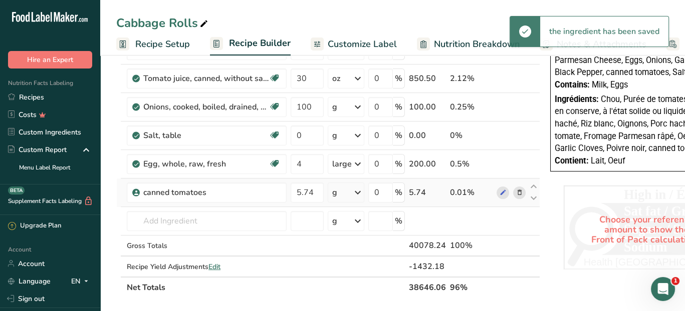
click at [358, 190] on icon at bounding box center [358, 193] width 12 height 18
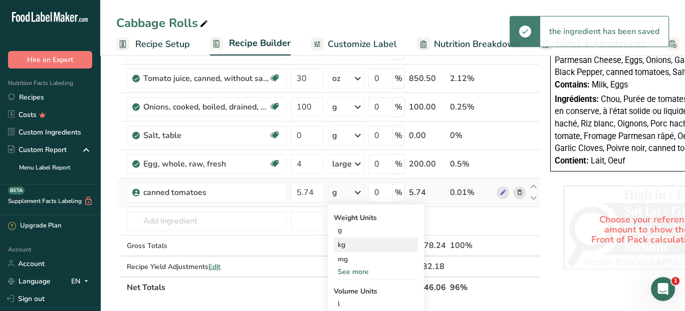
click at [351, 240] on div "kg" at bounding box center [376, 245] width 84 height 15
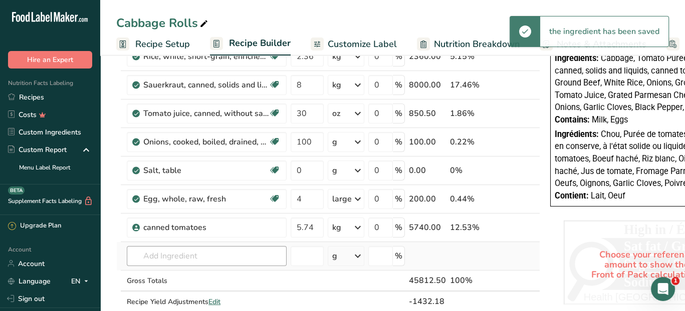
scroll to position [200, 0]
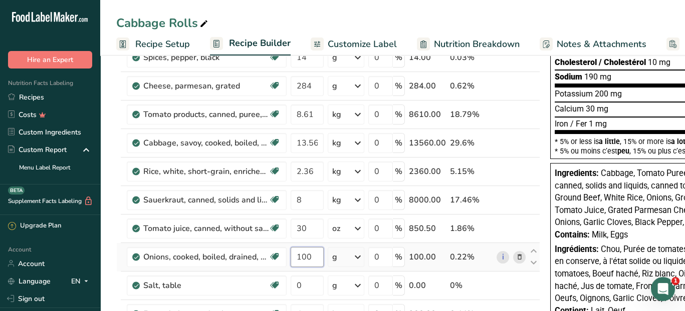
click at [310, 256] on input "100" at bounding box center [306, 257] width 33 height 20
type input "1"
click at [358, 255] on div "Ingredient * Amount * Unit * Waste * .a-a{fill:#347362;}.b-a{fill:#fff;} Grams …" at bounding box center [328, 178] width 424 height 541
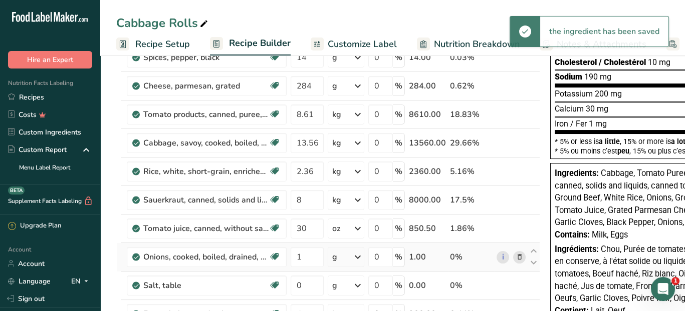
click at [358, 256] on icon at bounding box center [358, 257] width 12 height 18
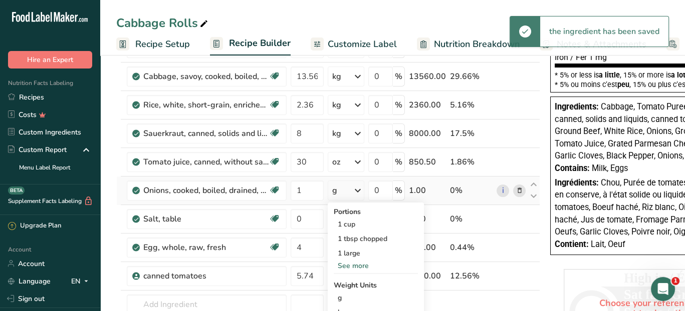
scroll to position [300, 0]
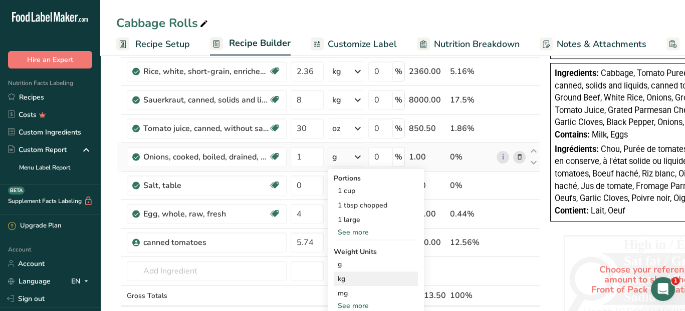
click at [352, 272] on div "kg" at bounding box center [376, 279] width 84 height 15
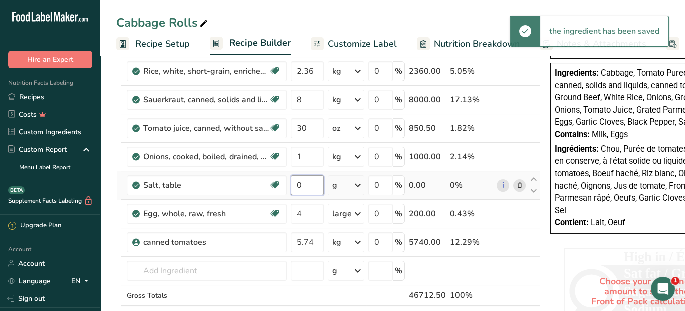
click at [305, 181] on input "0" at bounding box center [306, 186] width 33 height 20
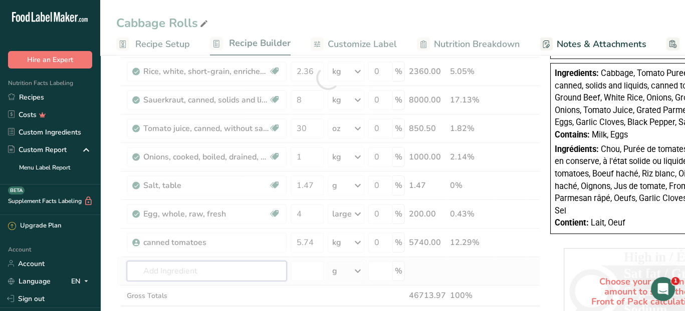
click at [262, 272] on div "Ingredient * Amount * Unit * Waste * .a-a{fill:#347362;}.b-a{fill:#fff;} Grams …" at bounding box center [328, 78] width 424 height 541
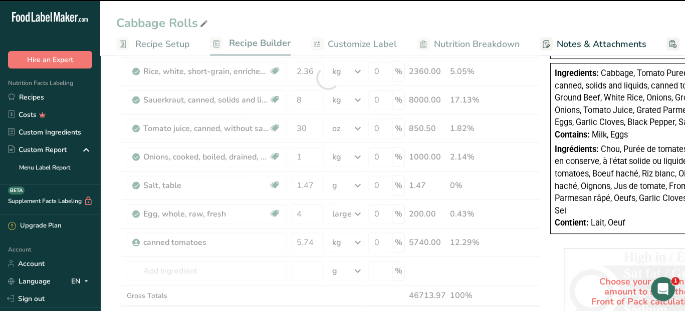
click at [464, 184] on div at bounding box center [328, 78] width 424 height 541
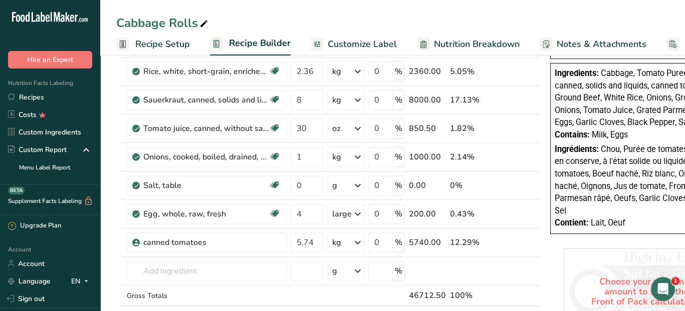
click at [519, 182] on span at bounding box center [519, 186] width 12 height 12
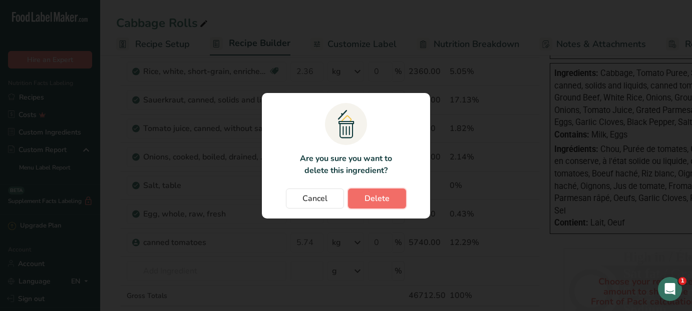
click at [370, 200] on span "Delete" at bounding box center [377, 199] width 25 height 12
type input "4"
type input "5.74"
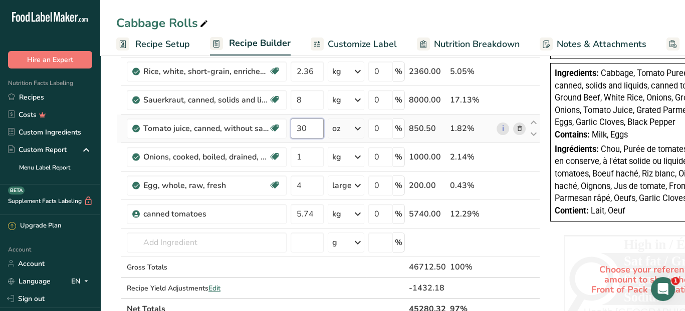
click at [318, 129] on input "30" at bounding box center [306, 129] width 33 height 20
type input "300"
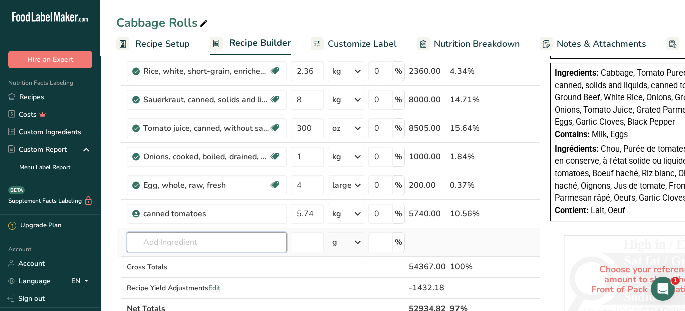
click at [246, 239] on div "Ingredient * Amount * Unit * Waste * .a-a{fill:#347362;}.b-a{fill:#fff;} Grams …" at bounding box center [328, 64] width 424 height 512
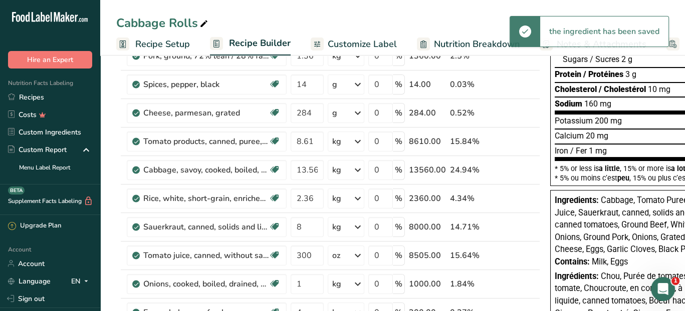
scroll to position [150, 0]
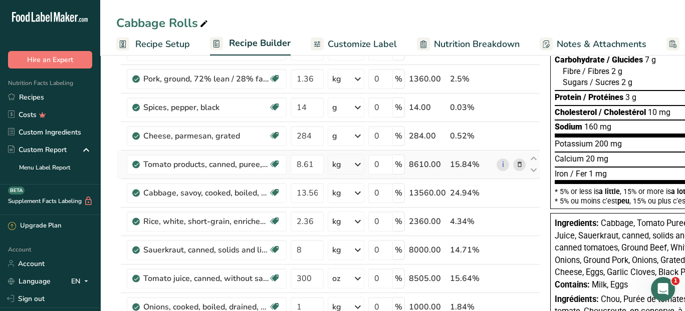
click at [517, 161] on icon at bounding box center [519, 165] width 7 height 11
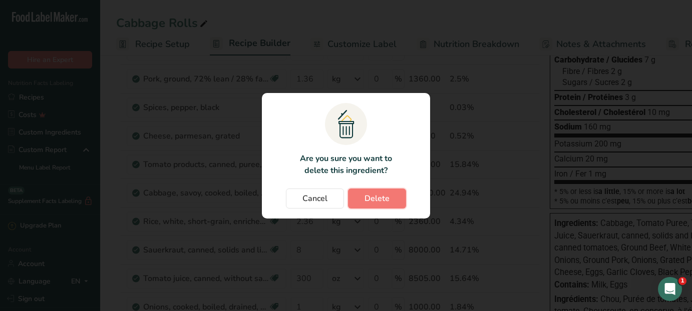
click at [383, 200] on span "Delete" at bounding box center [377, 199] width 25 height 12
type input "13.56"
type input "2.36"
type input "8"
type input "300"
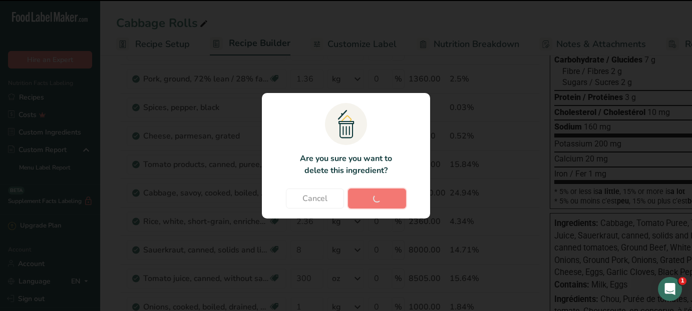
type input "1"
type input "4"
type input "5.74"
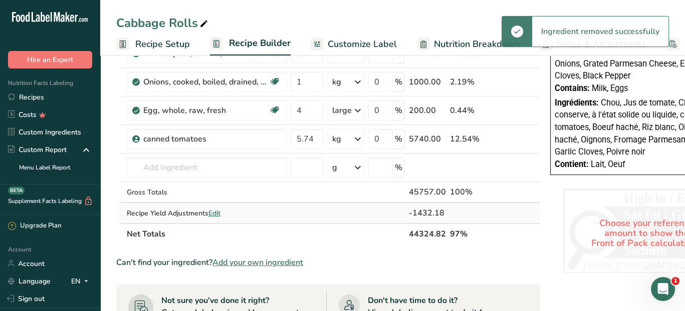
scroll to position [351, 0]
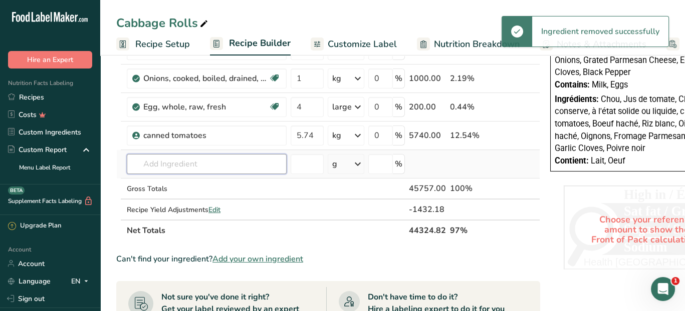
click at [172, 160] on input "text" at bounding box center [207, 164] width 160 height 20
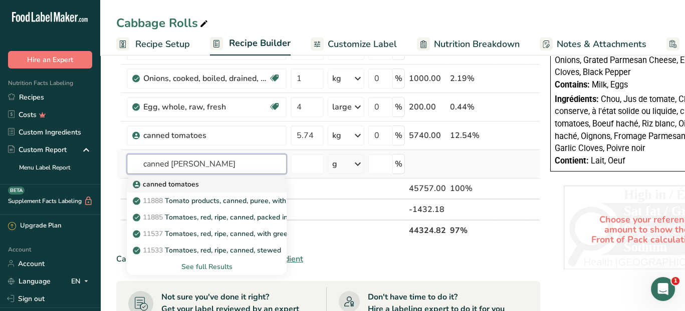
type input "canned [PERSON_NAME]"
click at [185, 185] on p "canned tomatoes" at bounding box center [167, 184] width 64 height 11
type input "canned tomatoes"
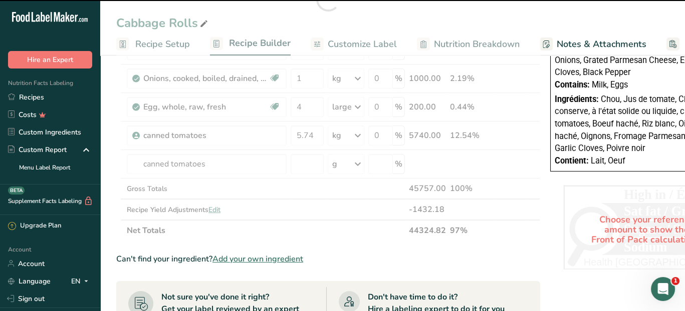
type input "0"
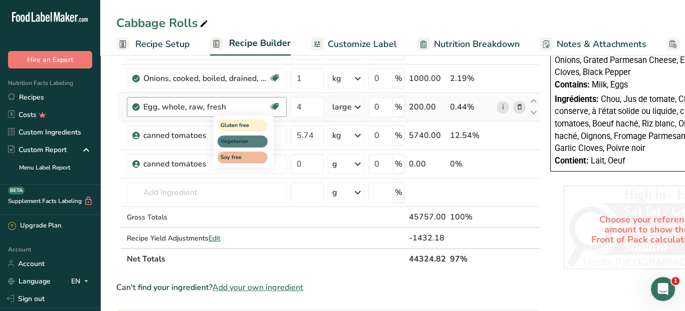
click at [304, 163] on div "Gluten free Vegetarian Soy free" at bounding box center [261, 141] width 96 height 54
click at [304, 164] on div "Gluten free Vegetarian Soy free" at bounding box center [261, 141] width 96 height 54
click at [305, 160] on div "Gluten free Vegetarian Soy free" at bounding box center [261, 141] width 96 height 54
click at [306, 160] on div "Gluten free Vegetarian Soy free" at bounding box center [261, 141] width 96 height 54
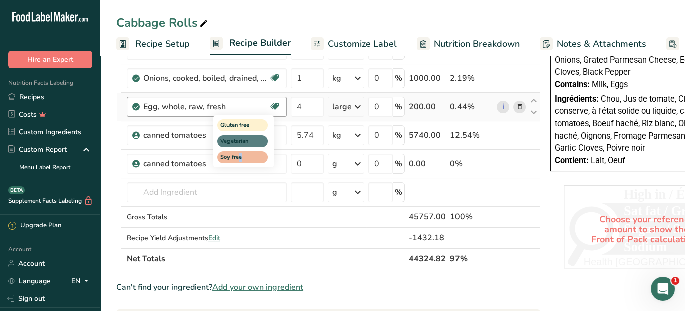
click at [306, 161] on div "Gluten free Vegetarian Soy free" at bounding box center [261, 141] width 96 height 54
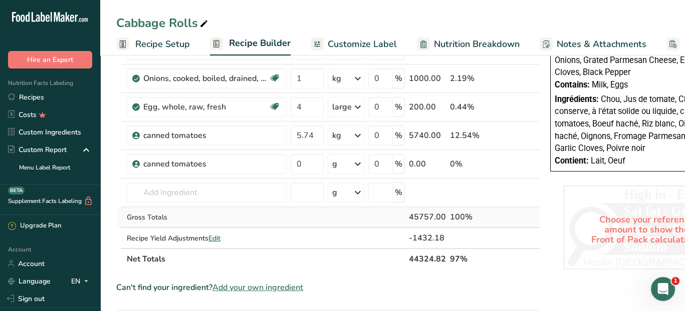
click at [325, 218] on td at bounding box center [306, 217] width 37 height 21
click at [308, 164] on input "0" at bounding box center [306, 164] width 33 height 20
type input "8.52"
click at [357, 161] on div "Ingredient * Amount * Unit * Waste * .a-a{fill:#347362;}.b-a{fill:#fff;} Grams …" at bounding box center [328, 14] width 424 height 512
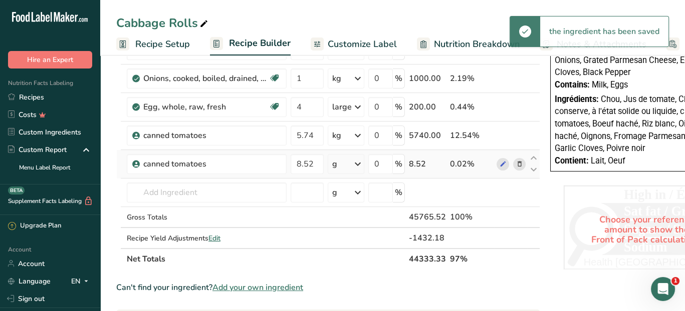
click at [357, 161] on icon at bounding box center [358, 164] width 12 height 18
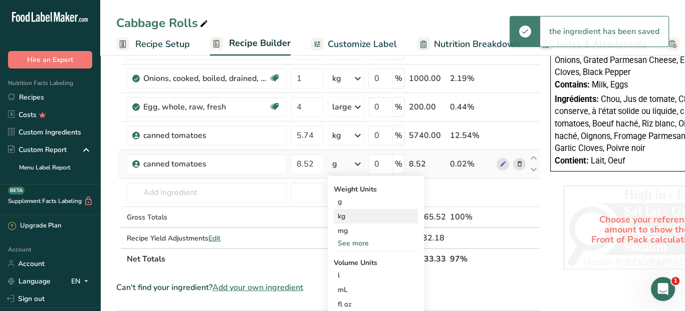
click at [359, 215] on div "kg" at bounding box center [376, 216] width 84 height 15
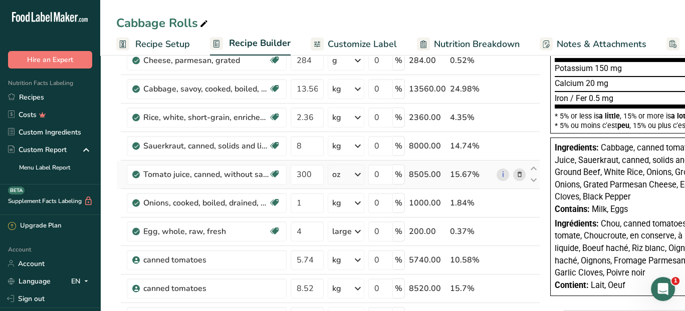
scroll to position [200, 0]
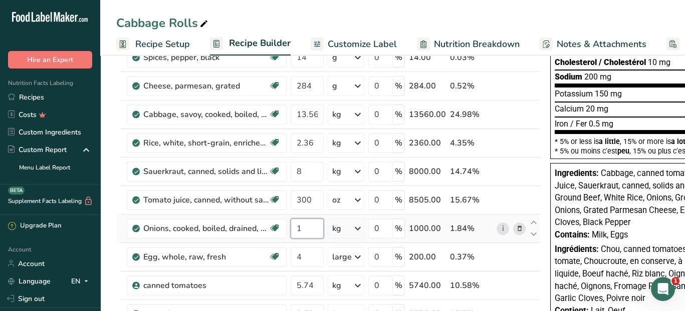
click at [306, 229] on input "1" at bounding box center [306, 229] width 33 height 20
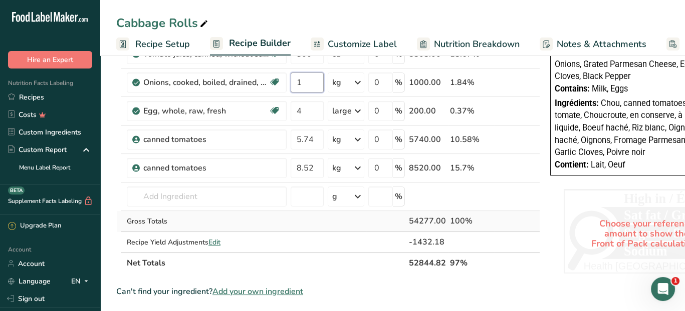
scroll to position [351, 0]
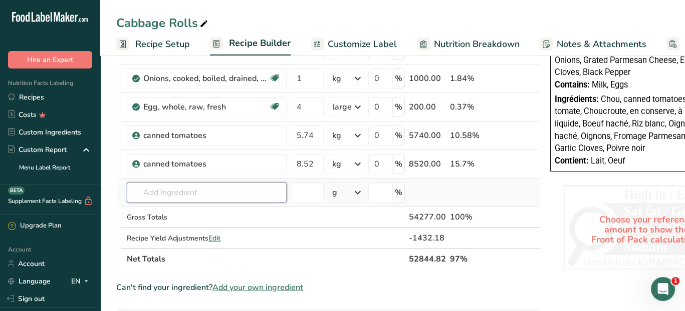
click at [209, 191] on div "Ingredient * Amount * Unit * Waste * .a-a{fill:#347362;}.b-a{fill:#fff;} Grams …" at bounding box center [328, 14] width 424 height 512
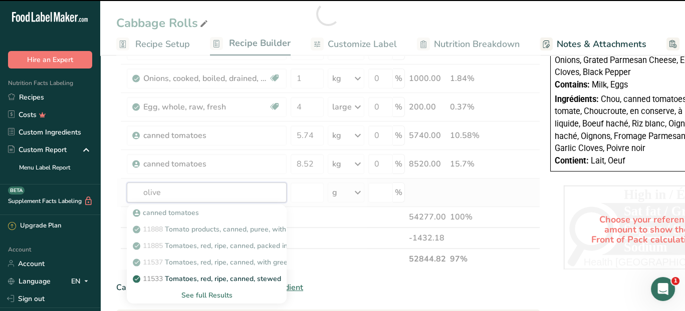
type input "olive"
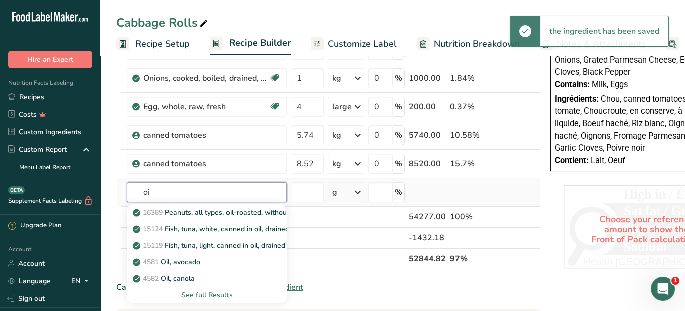
type input "o"
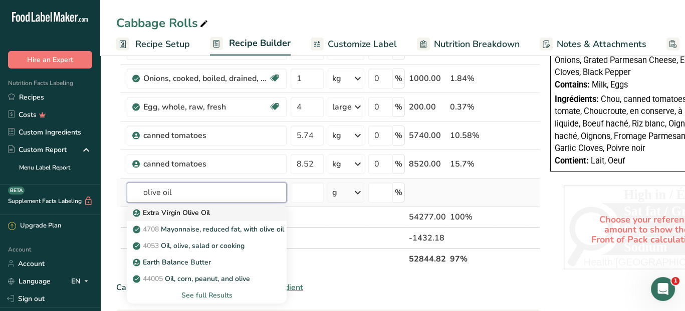
type input "olive oil"
click at [210, 209] on p "Extra Virgin Olive Oil" at bounding box center [172, 213] width 75 height 11
type input "Extra Virgin Olive Oil"
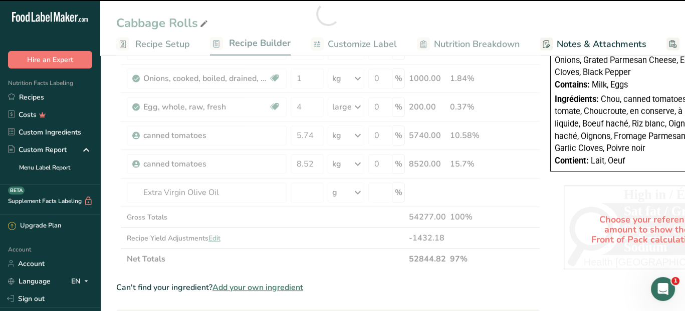
type input "0"
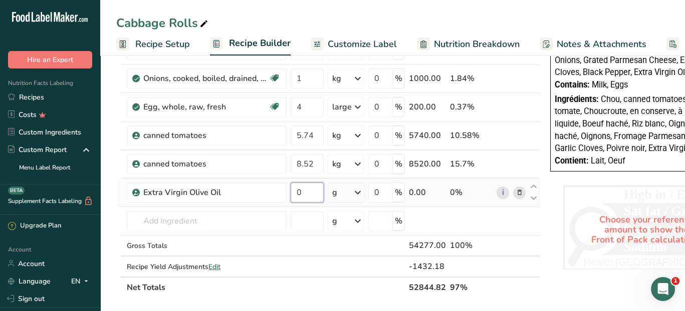
click at [305, 191] on input "0" at bounding box center [306, 193] width 33 height 20
type input "237"
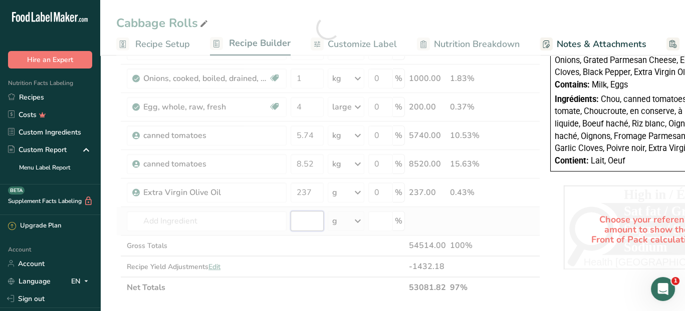
click at [305, 219] on div "Ingredient * Amount * Unit * Waste * .a-a{fill:#347362;}.b-a{fill:#fff;} Grams …" at bounding box center [328, 28] width 424 height 541
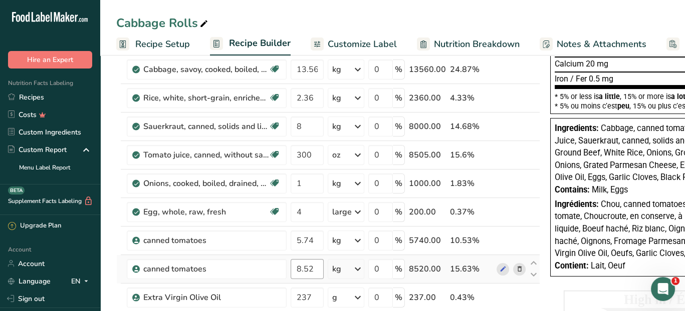
scroll to position [300, 0]
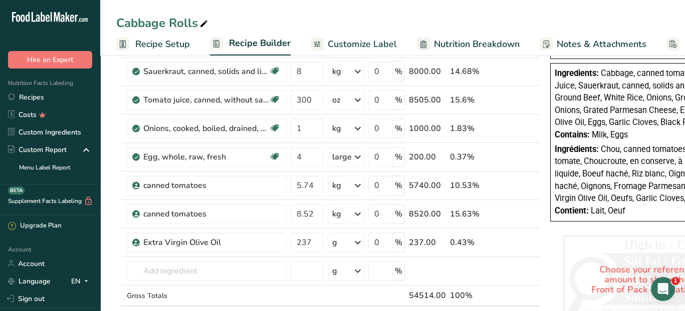
click at [517, 211] on icon at bounding box center [519, 214] width 7 height 11
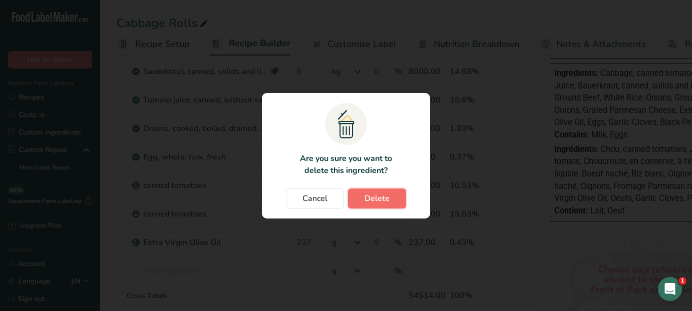
click at [388, 197] on span "Delete" at bounding box center [377, 199] width 25 height 12
type input "237"
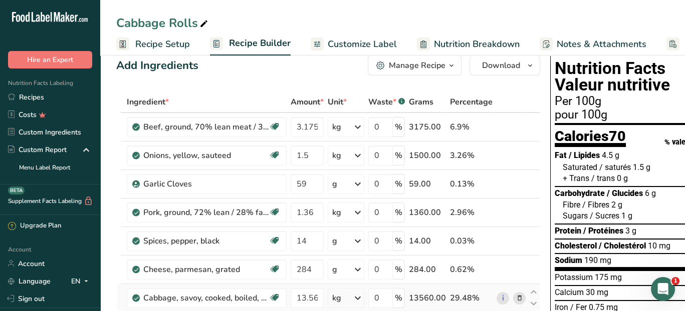
scroll to position [0, 0]
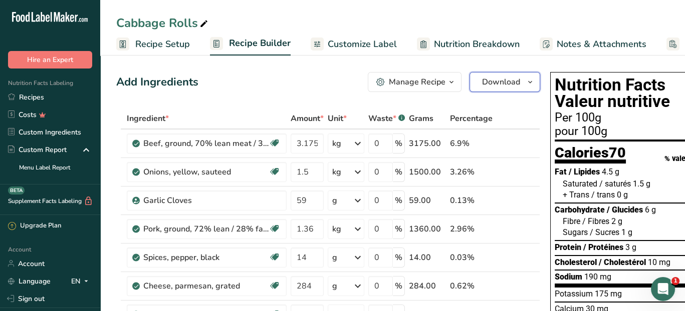
click at [500, 87] on span "Download" at bounding box center [501, 82] width 38 height 12
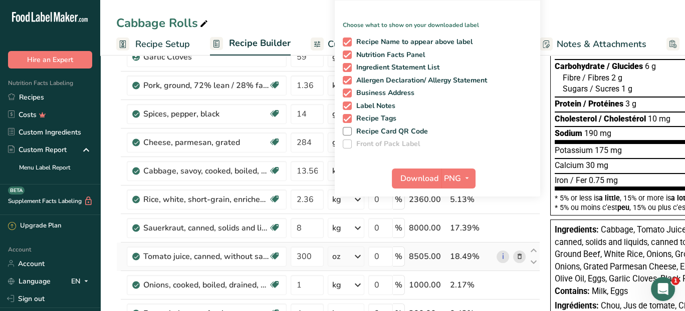
scroll to position [150, 0]
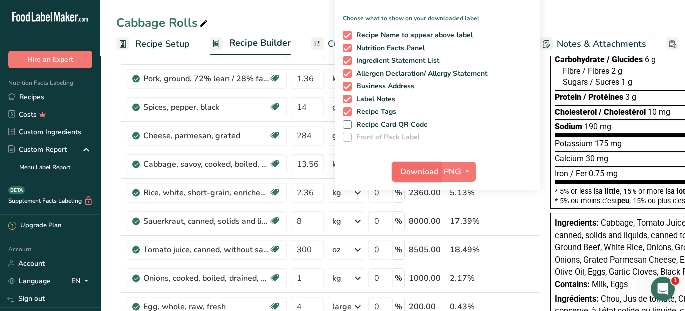
click at [411, 170] on span "Download" at bounding box center [419, 172] width 38 height 12
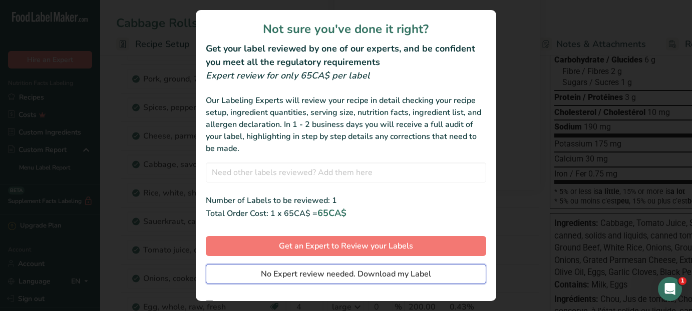
click at [324, 271] on span "No Expert review needed. Download my Label" at bounding box center [346, 274] width 170 height 12
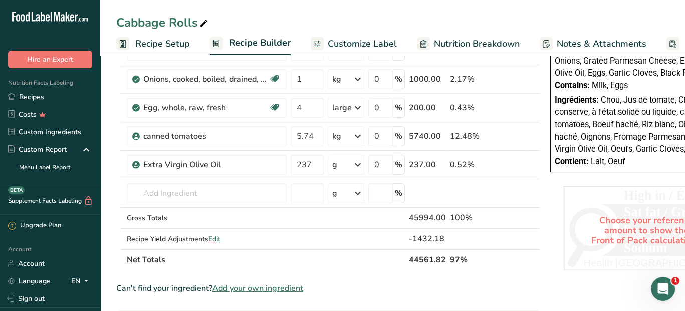
scroll to position [351, 0]
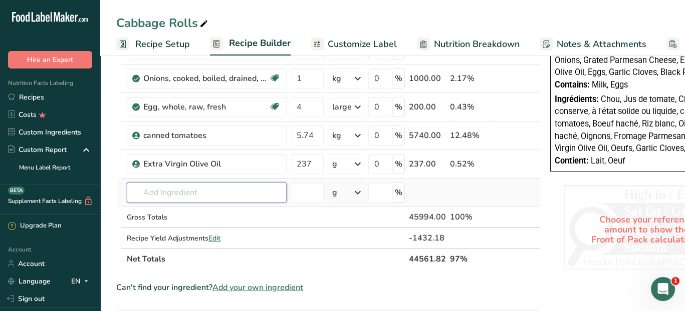
click at [189, 189] on input "text" at bounding box center [207, 193] width 160 height 20
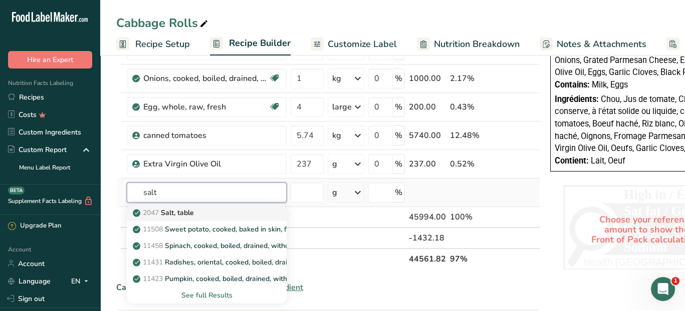
type input "salt"
click at [199, 210] on div "2047 Salt, table" at bounding box center [199, 213] width 128 height 11
type input "Salt, table"
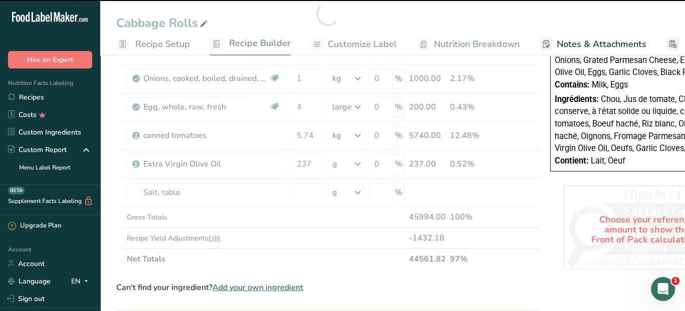
type input "0"
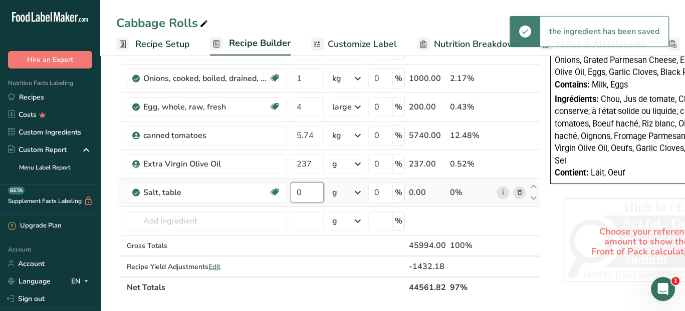
click at [313, 191] on input "0" at bounding box center [306, 193] width 33 height 20
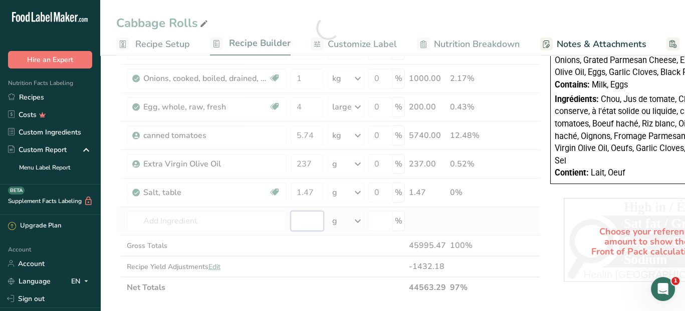
click at [312, 220] on div "Ingredient * Amount * Unit * Waste * .a-a{fill:#347362;}.b-a{fill:#fff;} Grams …" at bounding box center [328, 28] width 424 height 541
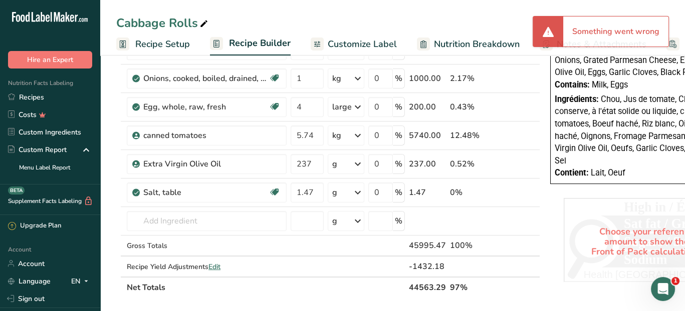
type input "0"
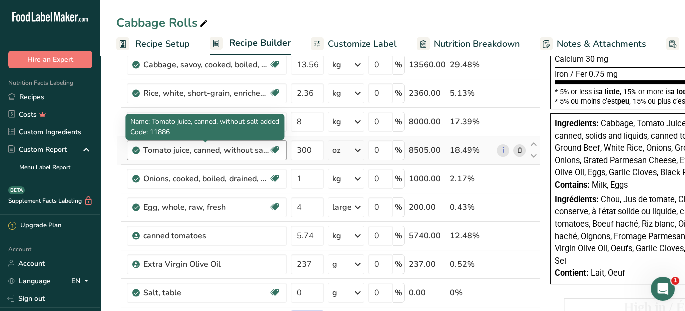
scroll to position [250, 0]
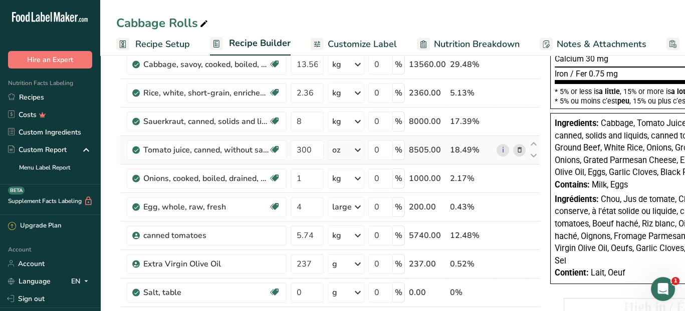
click at [357, 149] on icon at bounding box center [358, 150] width 12 height 18
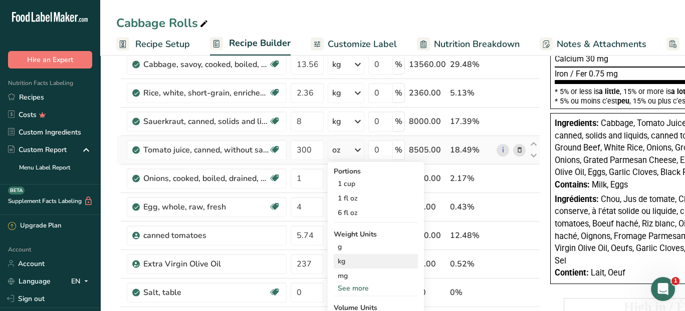
click at [348, 257] on div "kg" at bounding box center [376, 261] width 84 height 15
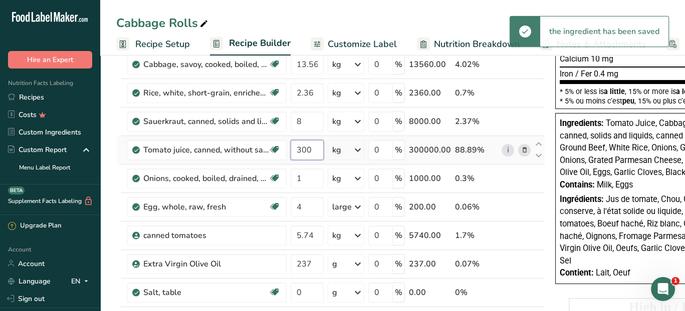
click at [314, 148] on input "300" at bounding box center [306, 150] width 33 height 20
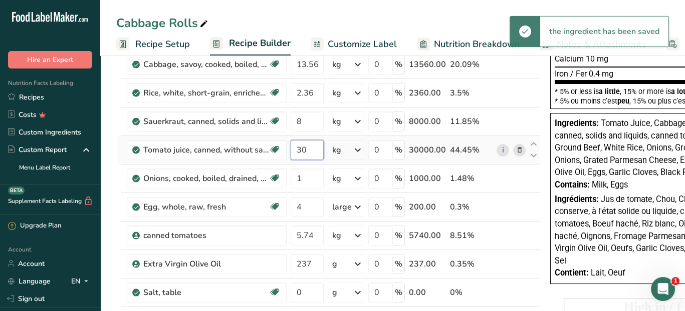
type input "3"
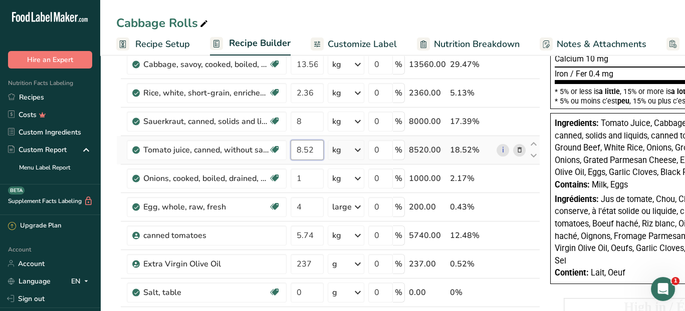
type input "8.52"
click at [508, 157] on div "Ingredient * Amount * Unit * Waste * .a-a{fill:#347362;}.b-a{fill:#fff;} Grams …" at bounding box center [328, 128] width 424 height 541
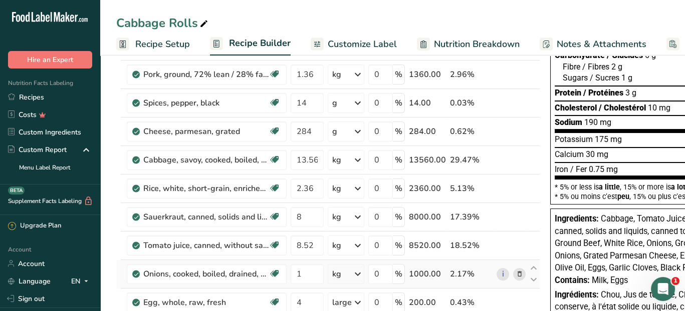
scroll to position [200, 0]
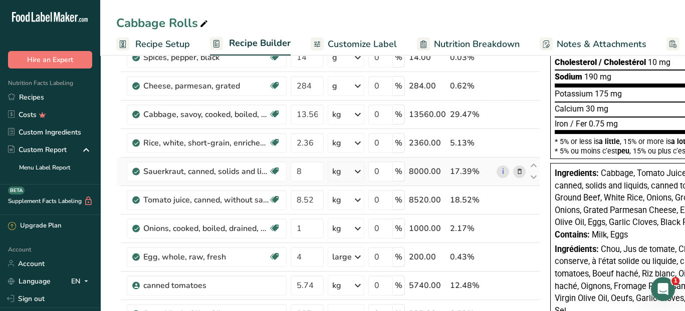
click at [518, 171] on icon at bounding box center [519, 172] width 7 height 11
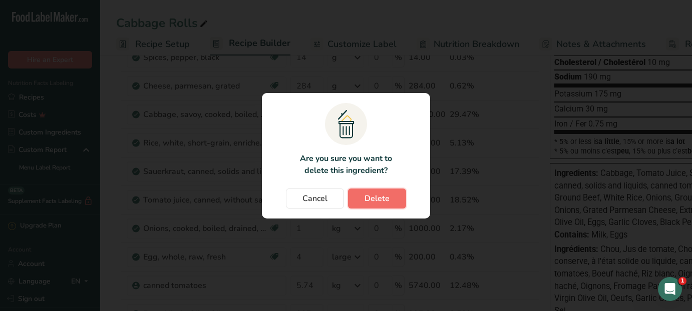
click at [368, 202] on span "Delete" at bounding box center [377, 199] width 25 height 12
type input "8.52"
type input "1"
type input "4"
type input "5.74"
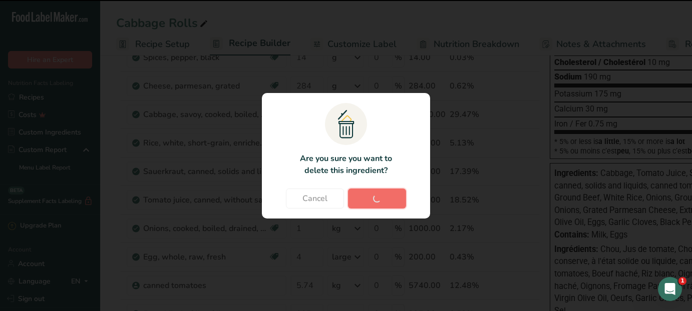
type input "237"
type input "0"
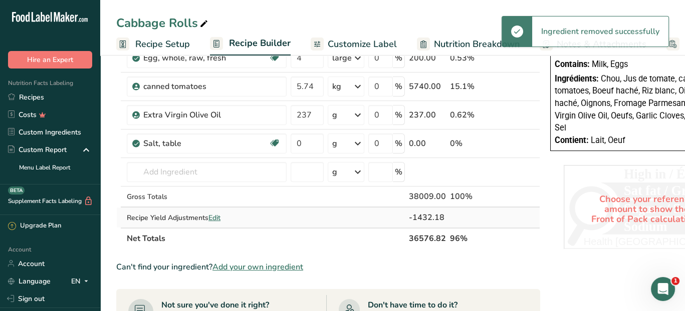
scroll to position [300, 0]
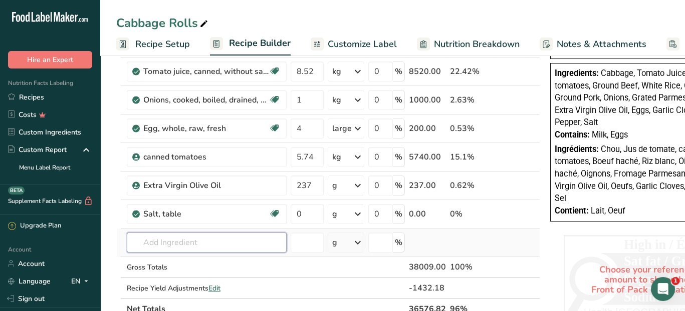
click at [218, 236] on input "text" at bounding box center [207, 243] width 160 height 20
type input "sauerkraut"
click at [208, 221] on div "Add your own ingredient" at bounding box center [207, 224] width 144 height 11
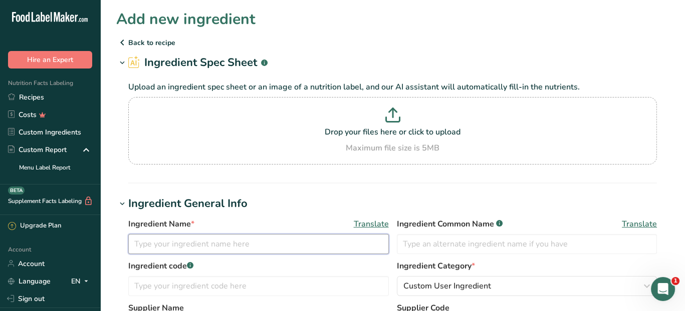
click at [169, 246] on input "text" at bounding box center [258, 244] width 260 height 20
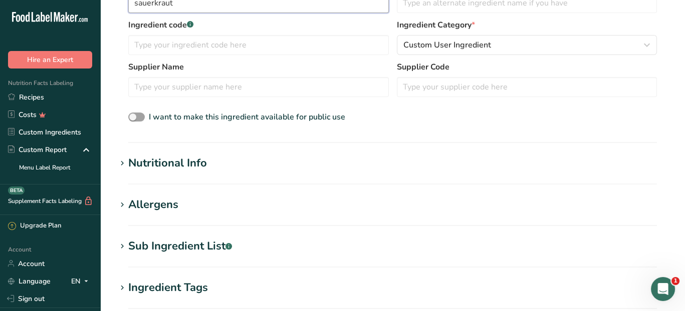
scroll to position [250, 0]
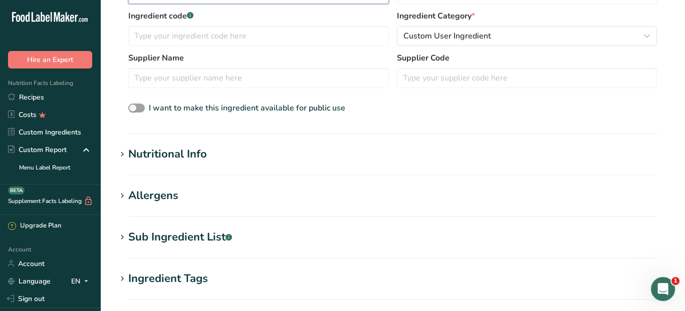
type input "sauerkraut"
click at [154, 152] on div "Nutritional Info" at bounding box center [167, 154] width 79 height 17
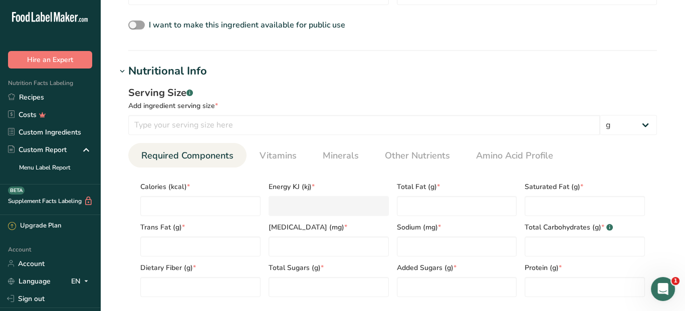
scroll to position [351, 0]
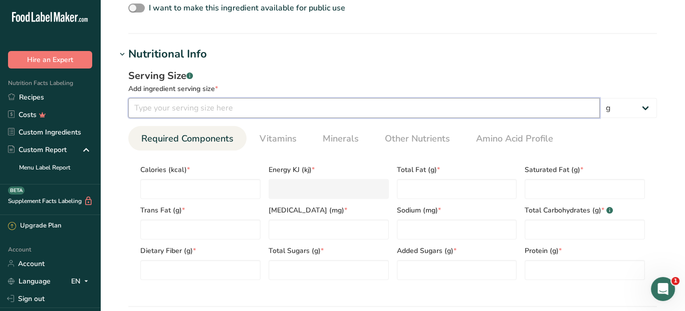
click at [224, 106] on input "number" at bounding box center [363, 108] width 471 height 20
type input "100"
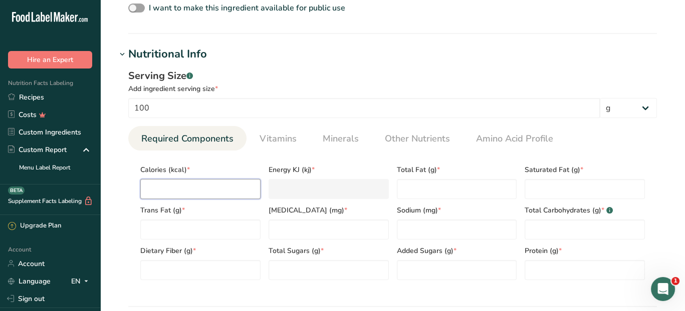
click at [178, 190] on input "number" at bounding box center [200, 189] width 120 height 20
type input "2"
type KJ "8.4"
type input "20"
type KJ "83.7"
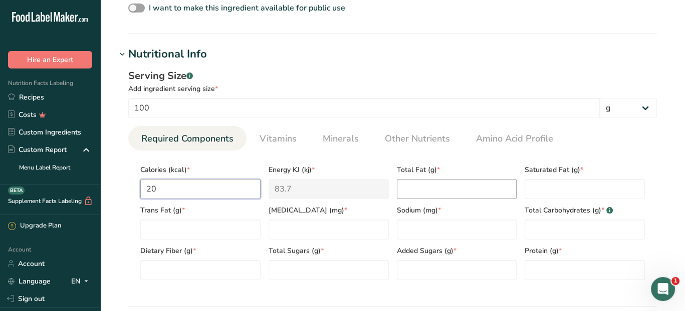
type input "20"
click at [422, 189] on Fat "number" at bounding box center [457, 189] width 120 height 20
type Fat "0"
click at [586, 184] on Fat "number" at bounding box center [584, 189] width 120 height 20
type Fat "0"
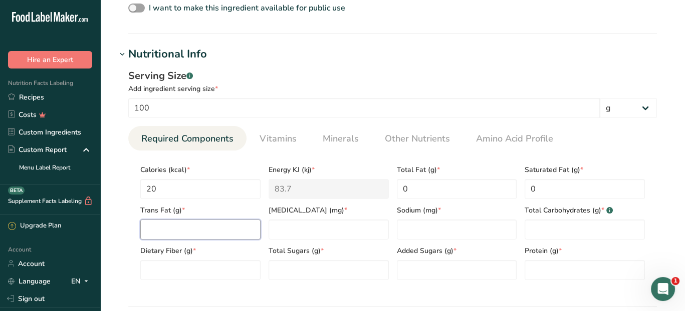
click at [230, 226] on Fat "number" at bounding box center [200, 230] width 120 height 20
type Fat "0"
click at [303, 231] on input "number" at bounding box center [328, 230] width 120 height 20
type input "0"
click at [408, 230] on input "number" at bounding box center [457, 230] width 120 height 20
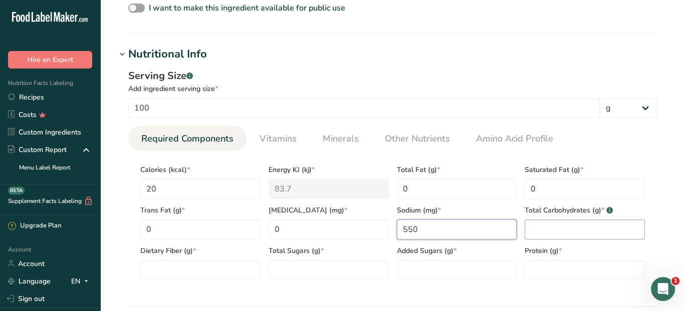
type input "550"
click at [593, 231] on Carbohydrates "number" at bounding box center [584, 230] width 120 height 20
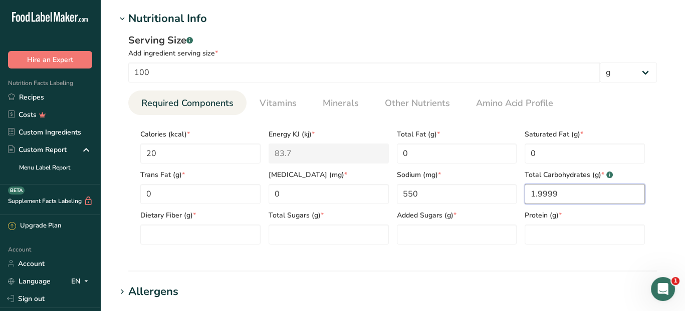
scroll to position [451, 0]
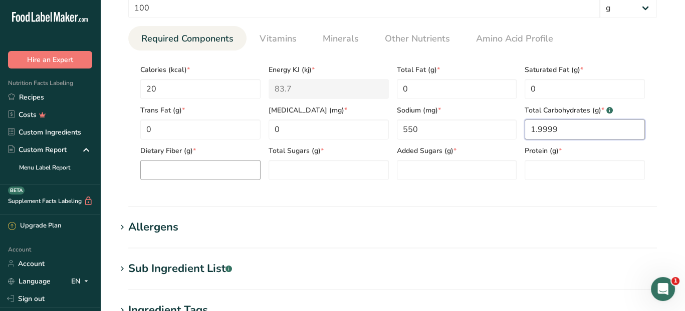
type Carbohydrates "1.9999"
click at [235, 166] on Fiber "number" at bounding box center [200, 170] width 120 height 20
type Fiber "3"
click at [290, 171] on Sugars "number" at bounding box center [328, 170] width 120 height 20
type Sugars "1"
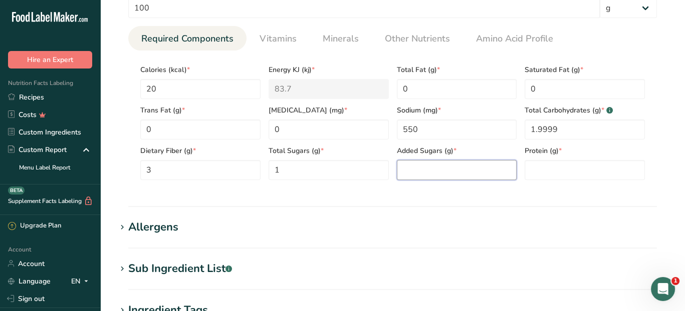
click at [440, 167] on Sugars "number" at bounding box center [457, 170] width 120 height 20
type Sugars "0"
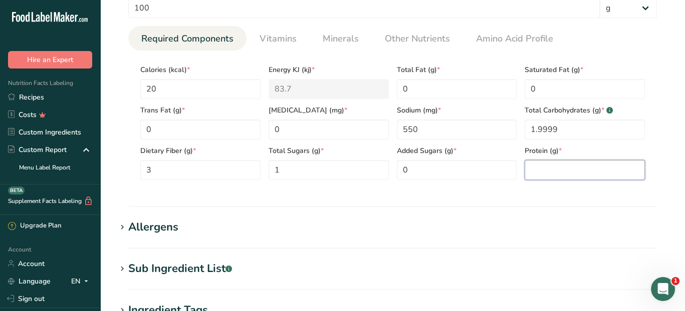
click at [557, 168] on input "number" at bounding box center [584, 170] width 120 height 20
type input "1"
click at [574, 190] on div "Serving Size .a-a{fill:#347362;}.b-a{fill:#fff;} Add ingredient serving size * …" at bounding box center [392, 78] width 552 height 232
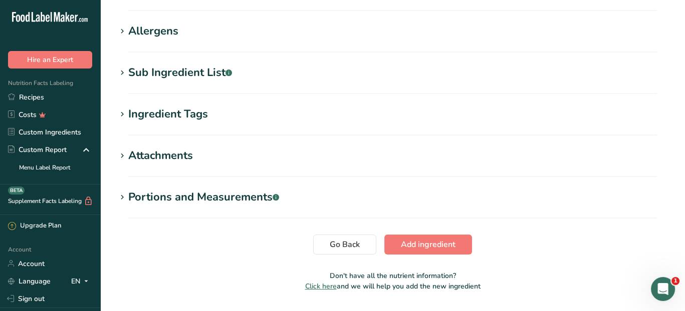
scroll to position [651, 0]
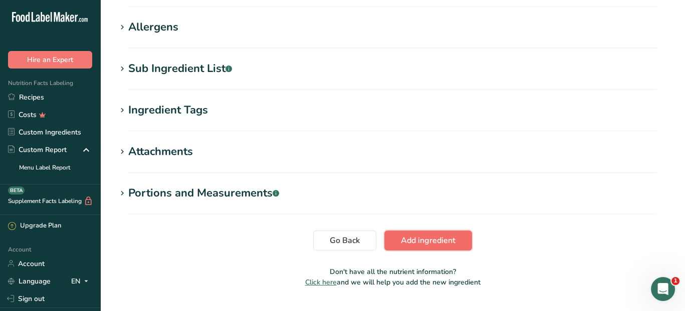
click at [458, 233] on button "Add ingredient" at bounding box center [428, 241] width 88 height 20
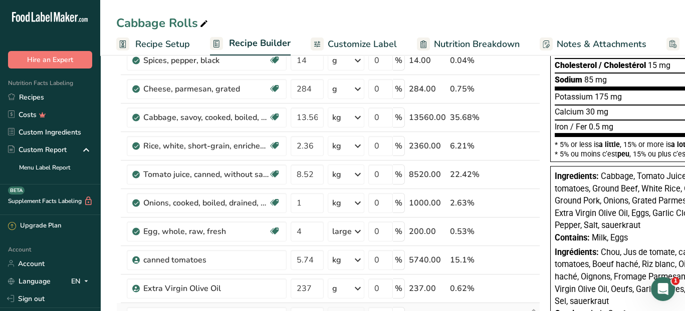
scroll to position [300, 0]
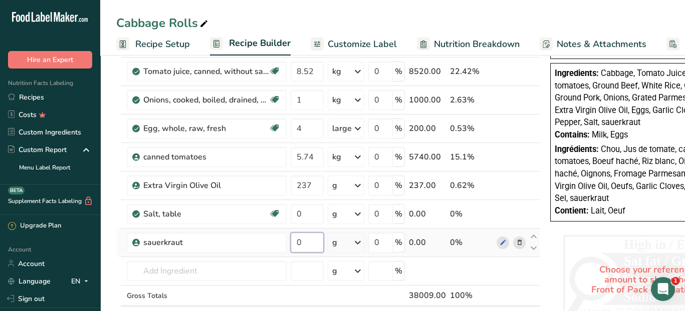
click at [304, 241] on input "0" at bounding box center [306, 243] width 33 height 20
type input "8"
click at [359, 240] on div "Ingredient * Amount * Unit * Waste * .a-a{fill:#347362;}.b-a{fill:#fff;} Grams …" at bounding box center [328, 78] width 424 height 541
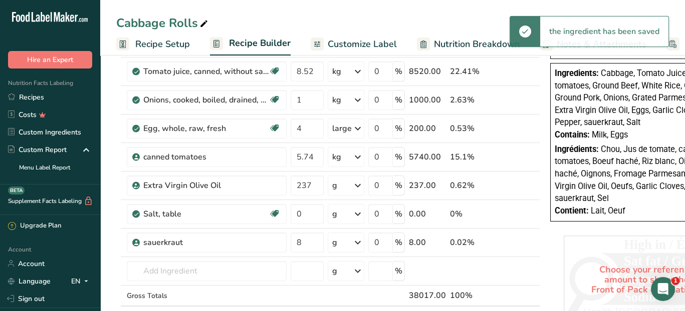
click at [358, 241] on icon at bounding box center [358, 243] width 12 height 18
click at [354, 289] on div "kg" at bounding box center [376, 295] width 84 height 15
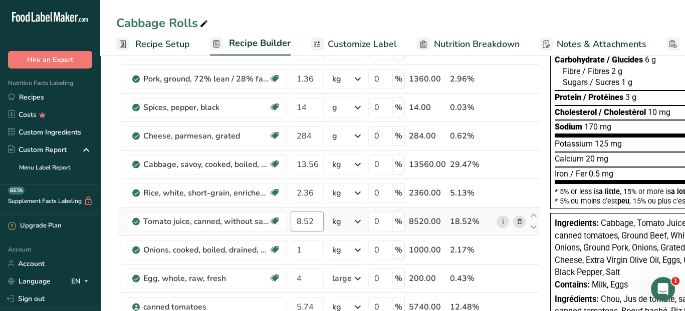
scroll to position [100, 0]
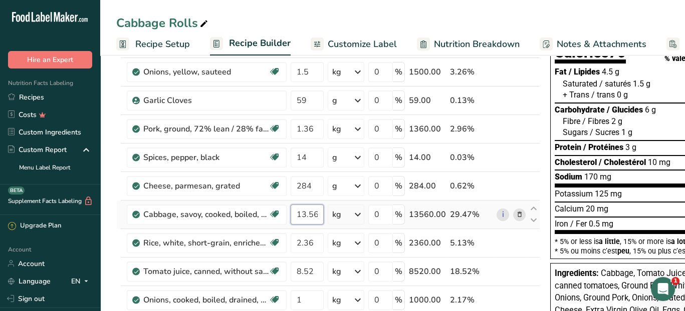
drag, startPoint x: 317, startPoint y: 215, endPoint x: 290, endPoint y: 214, distance: 26.6
click at [290, 214] on input "13.56" at bounding box center [306, 215] width 33 height 20
type input "8.16"
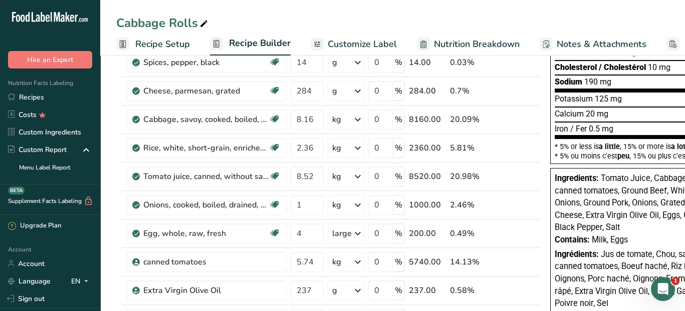
scroll to position [200, 0]
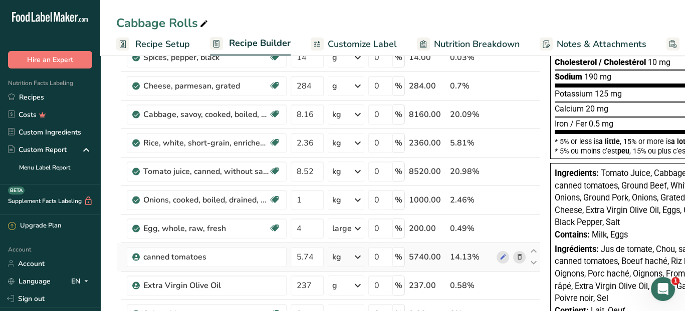
click at [358, 255] on icon at bounding box center [358, 257] width 12 height 18
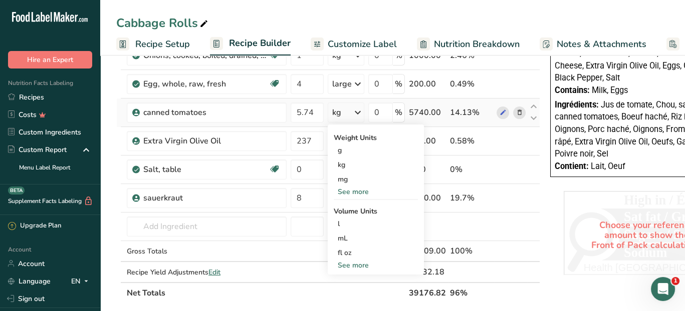
scroll to position [351, 0]
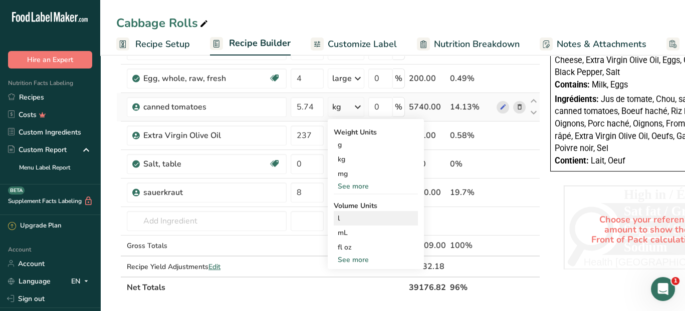
click at [362, 213] on div "l" at bounding box center [376, 218] width 76 height 11
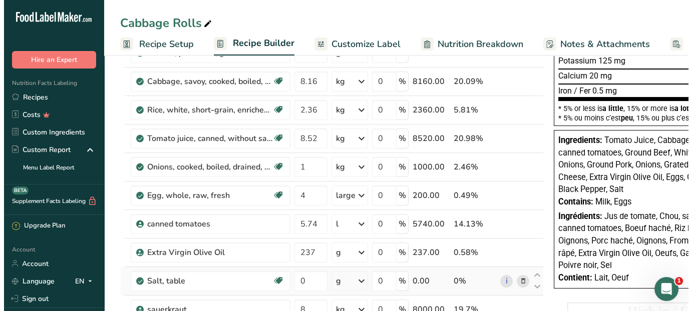
scroll to position [300, 0]
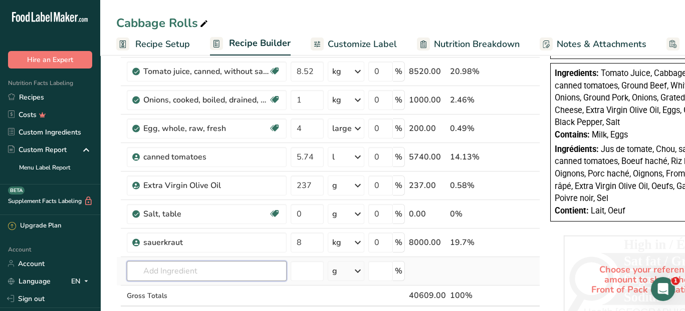
click at [224, 275] on input "text" at bounding box center [207, 271] width 160 height 20
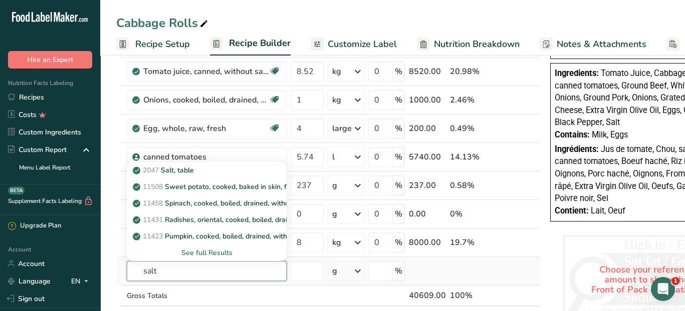
type input "salt"
click at [222, 249] on div "See full Results" at bounding box center [207, 253] width 144 height 11
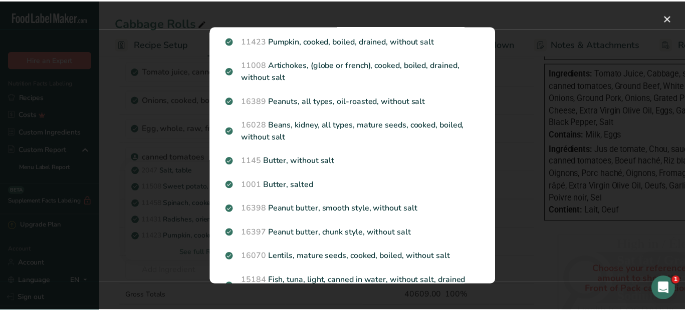
scroll to position [0, 0]
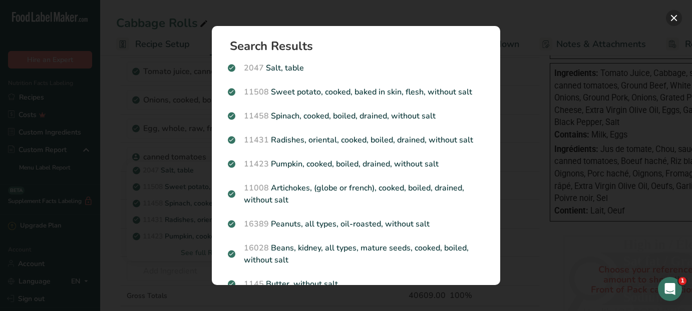
click at [675, 18] on button "Search results modal" at bounding box center [674, 18] width 16 height 16
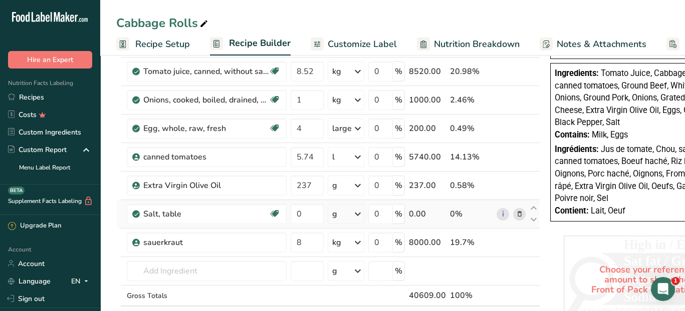
click at [516, 210] on icon at bounding box center [519, 214] width 7 height 11
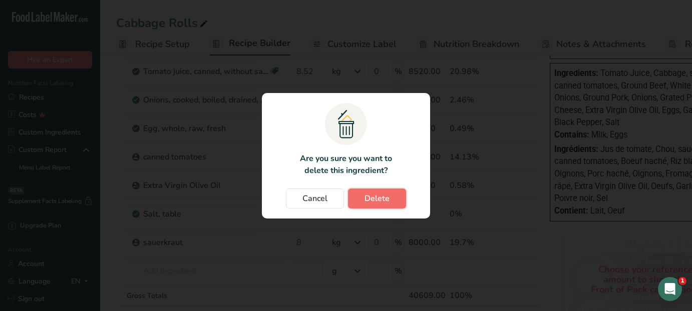
click at [378, 198] on span "Delete" at bounding box center [377, 199] width 25 height 12
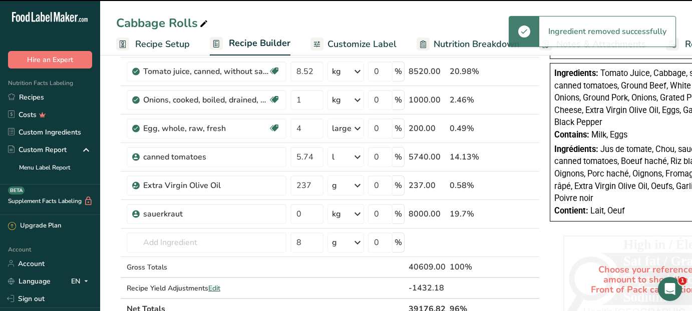
type input "8"
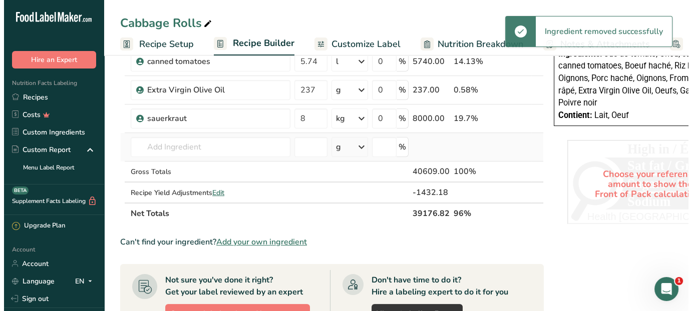
scroll to position [401, 0]
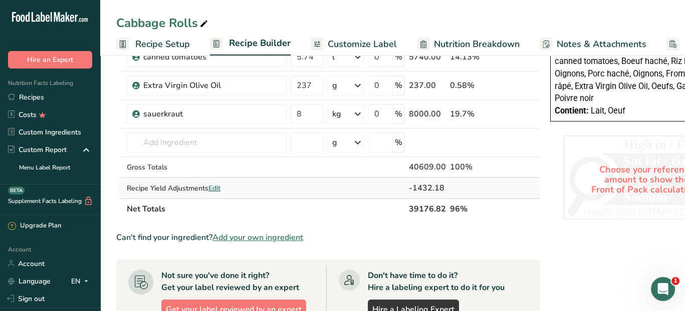
click at [215, 185] on span "Edit" at bounding box center [214, 189] width 12 height 10
select select "0"
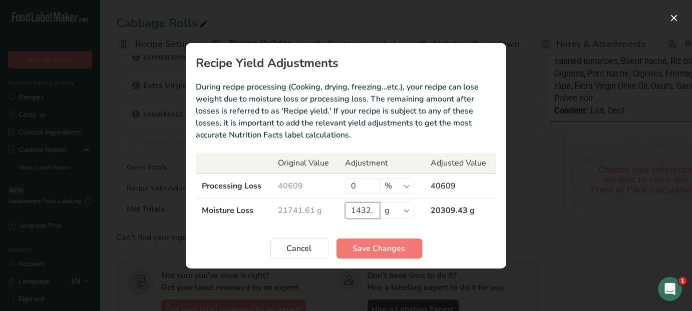
scroll to position [0, 60]
drag, startPoint x: 351, startPoint y: 209, endPoint x: 432, endPoint y: 209, distance: 81.6
click at [432, 209] on tr "Moisture Loss 21741.61 g 1432.1849999999995 % g kg mg mcg lb oz 20309.43 g" at bounding box center [346, 210] width 300 height 25
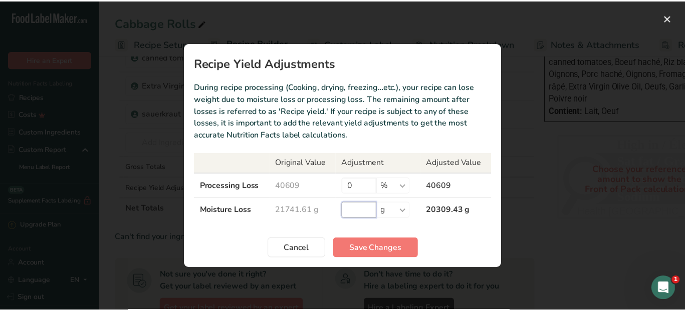
scroll to position [0, 0]
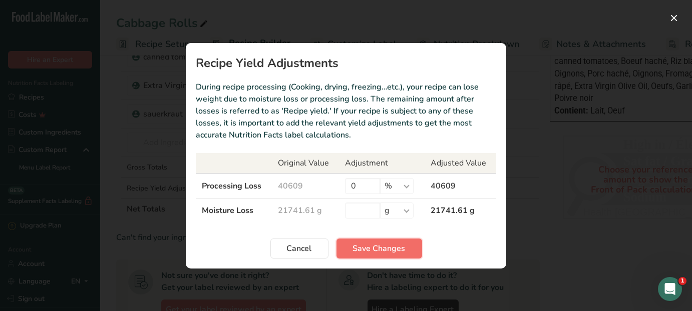
click at [393, 249] on span "Save Changes" at bounding box center [379, 249] width 53 height 12
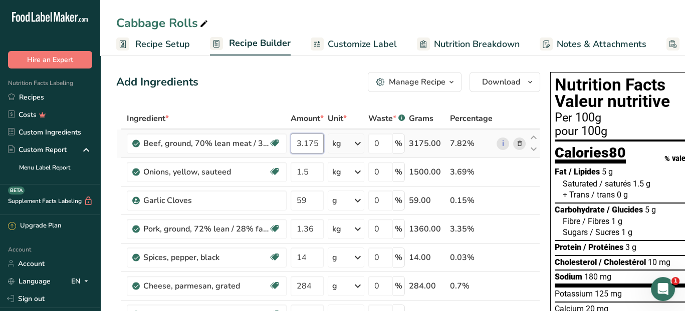
click at [316, 146] on input "3.175" at bounding box center [306, 144] width 33 height 20
type input "3"
type input "0.132"
drag, startPoint x: 315, startPoint y: 174, endPoint x: 295, endPoint y: 173, distance: 20.5
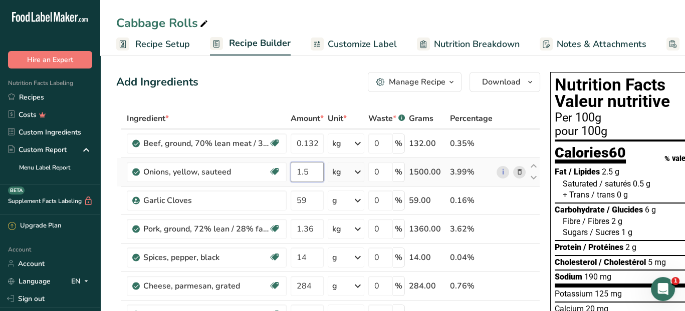
click at [295, 173] on input "1.5" at bounding box center [306, 172] width 33 height 20
type input "0.062"
type input "5"
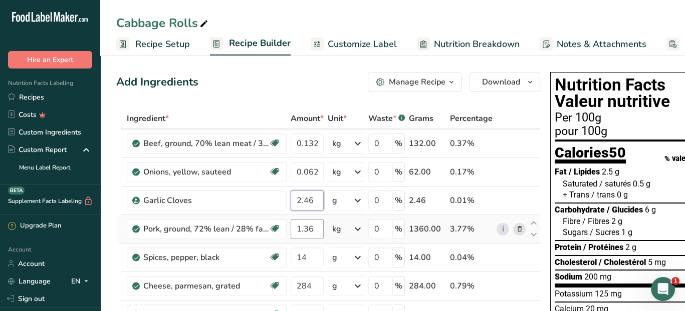
type input "2.46"
drag, startPoint x: 313, startPoint y: 229, endPoint x: 293, endPoint y: 232, distance: 20.2
click at [293, 231] on input "1.36" at bounding box center [306, 229] width 33 height 20
type input "0.056"
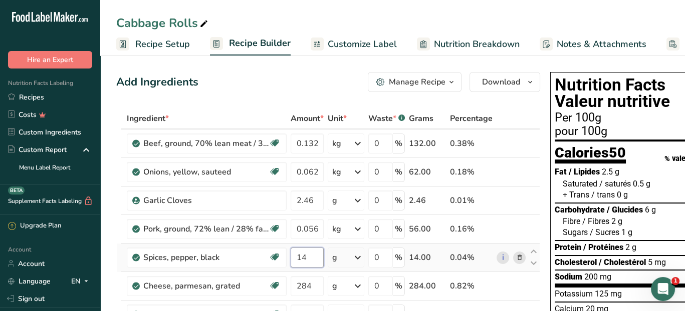
type input "1"
type input "0.58"
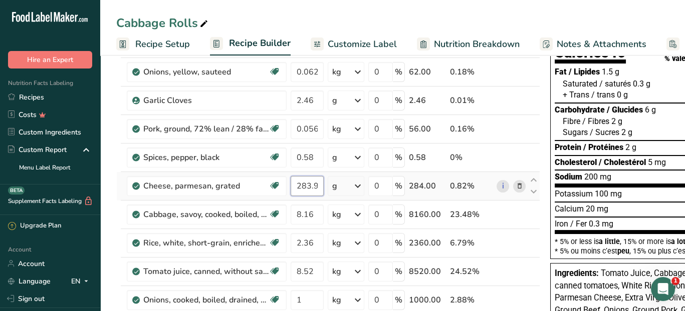
drag, startPoint x: 320, startPoint y: 186, endPoint x: 289, endPoint y: 188, distance: 31.1
click at [289, 188] on td "283.999999" at bounding box center [306, 186] width 37 height 29
type input "9"
type input "11.83"
click at [313, 214] on div "Ingredient * Amount * Unit * Waste * .a-a{fill:#347362;}.b-a{fill:#fff;} Grams …" at bounding box center [328, 264] width 424 height 512
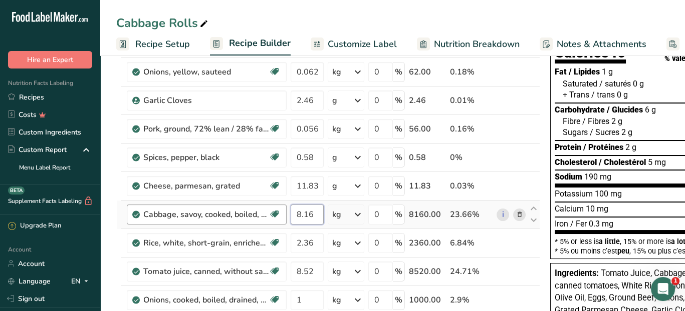
drag, startPoint x: 315, startPoint y: 214, endPoint x: 282, endPoint y: 218, distance: 33.3
click at [282, 218] on tr "Cabbage, savoy, cooked, boiled, drained, without salt Source of Antioxidants Da…" at bounding box center [328, 215] width 423 height 29
type input "0.339999"
click at [306, 244] on div "Ingredient * Amount * Unit * Waste * .a-a{fill:#347362;}.b-a{fill:#fff;} Grams …" at bounding box center [328, 264] width 424 height 512
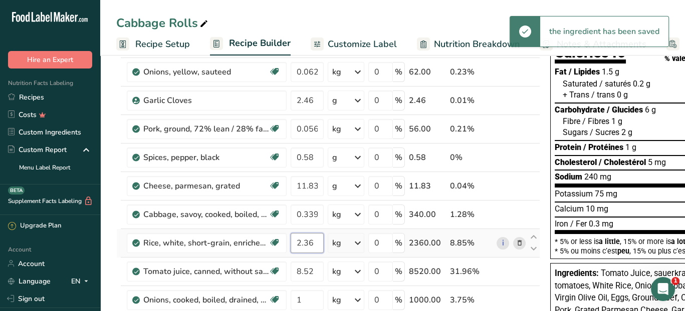
click at [313, 241] on input "2.36" at bounding box center [306, 243] width 33 height 20
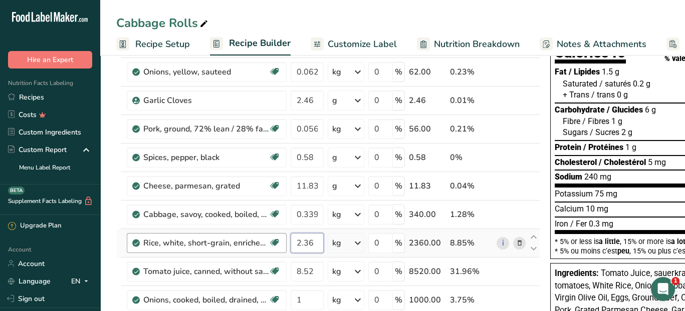
drag, startPoint x: 319, startPoint y: 241, endPoint x: 283, endPoint y: 247, distance: 36.1
click at [283, 246] on tr "Rice, white, short-grain, enriched, cooked Dairy free Gluten free Vegan Vegetar…" at bounding box center [328, 243] width 423 height 29
type input "0.100"
click at [315, 269] on div "Ingredient * Amount * Unit * Waste * .a-a{fill:#347362;}.b-a{fill:#fff;} Grams …" at bounding box center [328, 264] width 424 height 512
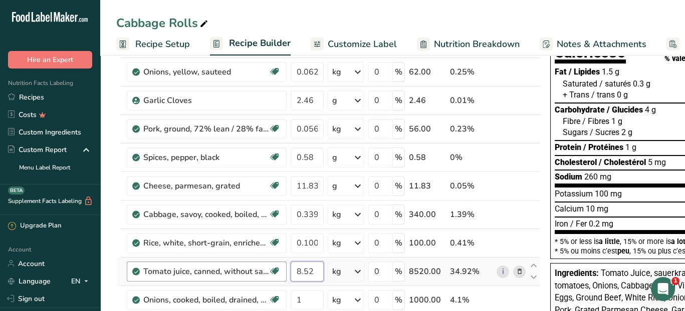
drag, startPoint x: 314, startPoint y: 274, endPoint x: 270, endPoint y: 279, distance: 44.4
click at [270, 279] on tr "Tomato juice, canned, without salt added Dairy free Gluten free Vegan Vegetaria…" at bounding box center [328, 272] width 423 height 29
type input "0.355"
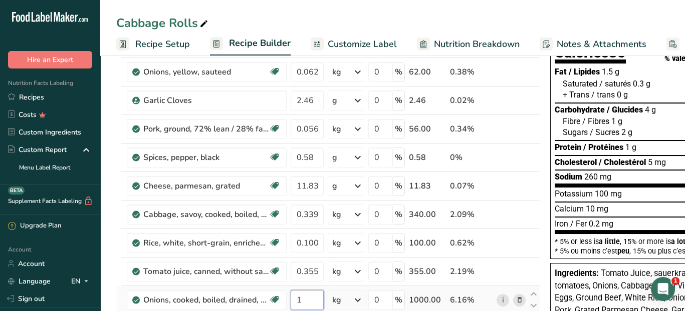
click at [311, 298] on div "Ingredient * Amount * Unit * Waste * .a-a{fill:#347362;}.b-a{fill:#fff;} Grams …" at bounding box center [328, 264] width 424 height 512
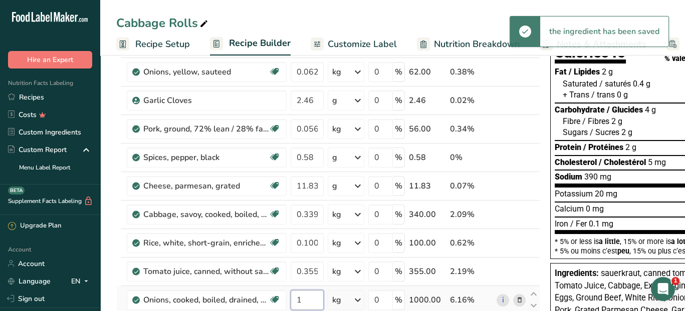
type input "0.999999"
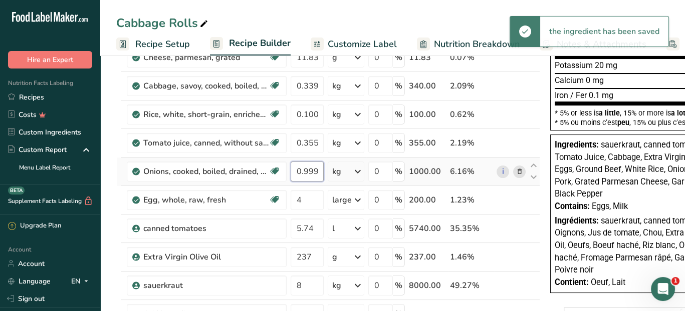
scroll to position [250, 0]
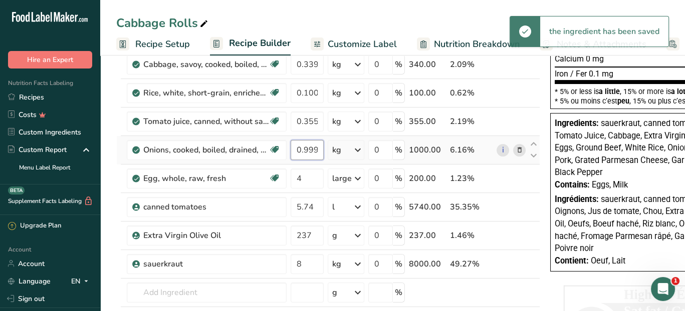
click at [304, 148] on input "0.999999" at bounding box center [306, 150] width 33 height 20
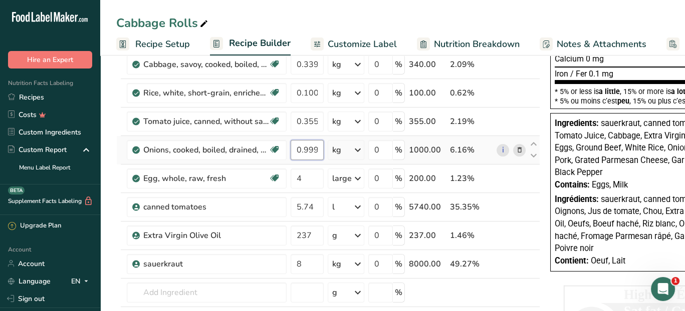
scroll to position [0, 13]
drag, startPoint x: 295, startPoint y: 148, endPoint x: 344, endPoint y: 151, distance: 48.7
click at [352, 146] on tr "Onions, cooked, boiled, drained, with salt Dairy free Gluten free Vegan Vegetar…" at bounding box center [328, 150] width 423 height 29
type input "0.042"
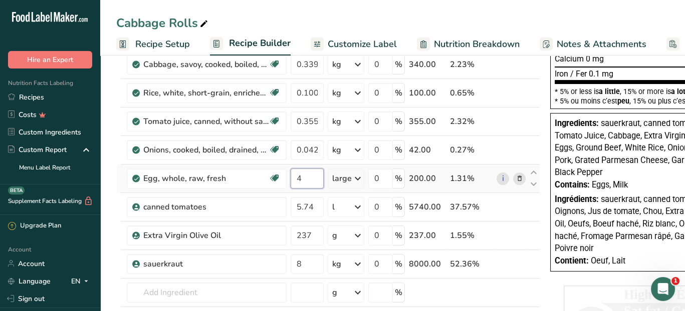
click at [308, 178] on div "Ingredient * Amount * Unit * Waste * .a-a{fill:#347362;}.b-a{fill:#fff;} Grams …" at bounding box center [328, 114] width 424 height 512
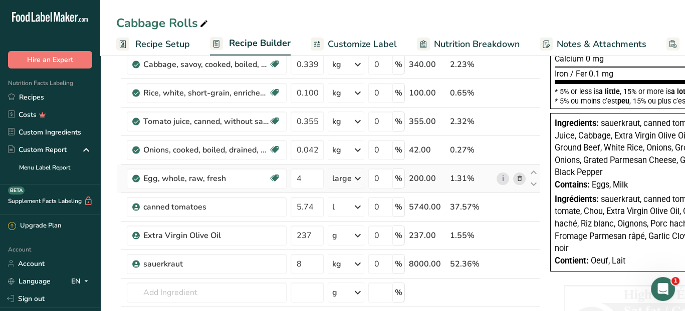
click at [357, 175] on div "Ingredient * Amount * Unit * Waste * .a-a{fill:#347362;}.b-a{fill:#fff;} Grams …" at bounding box center [328, 114] width 424 height 512
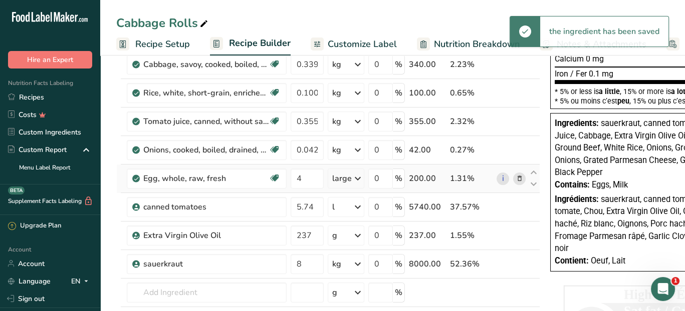
click at [357, 178] on icon at bounding box center [358, 179] width 12 height 18
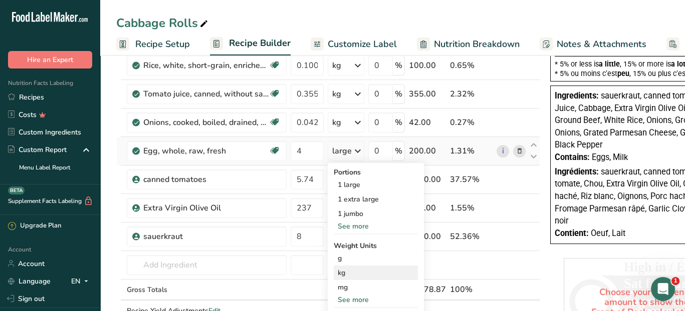
scroll to position [300, 0]
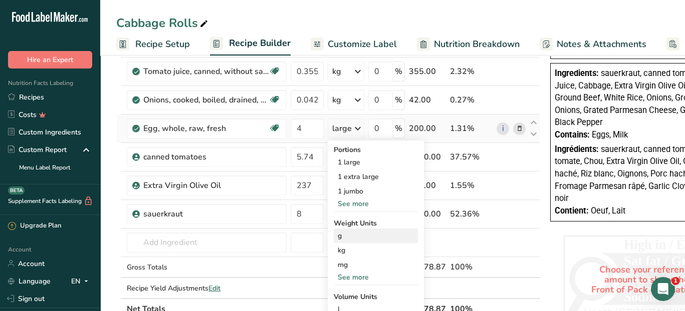
click at [369, 234] on div "g" at bounding box center [376, 236] width 84 height 15
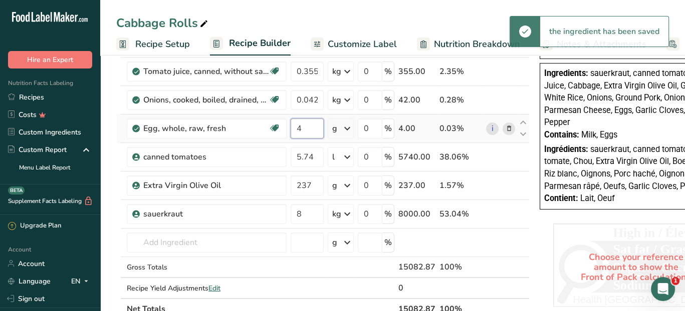
click at [309, 126] on input "4" at bounding box center [306, 129] width 33 height 20
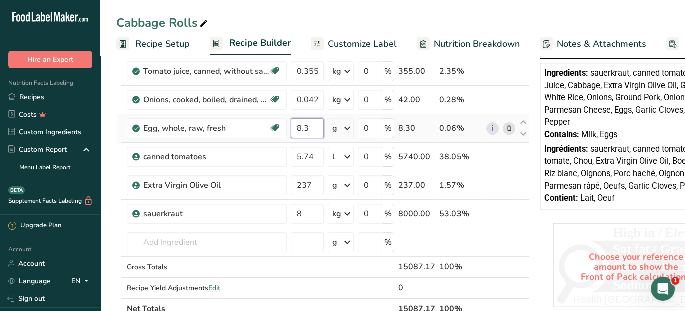
type input "8.3"
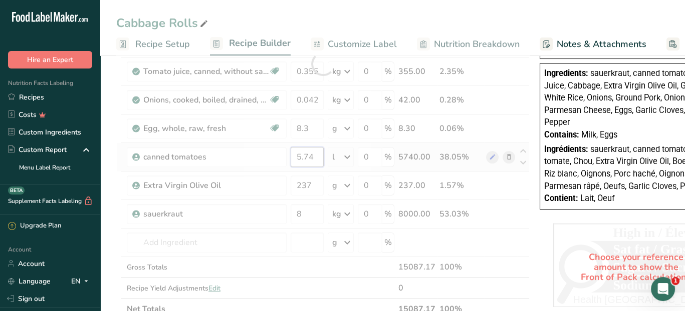
click at [314, 153] on div "Ingredient * Amount * Unit * Waste * .a-a{fill:#347362;}.b-a{fill:#fff;} Grams …" at bounding box center [322, 64] width 413 height 512
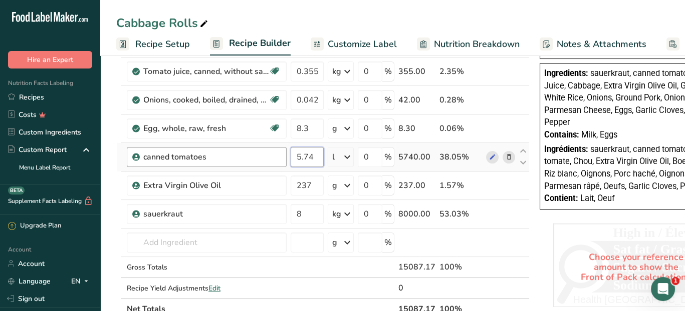
drag, startPoint x: 321, startPoint y: 155, endPoint x: 282, endPoint y: 157, distance: 38.6
click at [282, 157] on tr "canned tomatoes 5.74 l Weight Units g kg mg See more Volume Units l mL fl oz Se…" at bounding box center [323, 157] width 412 height 29
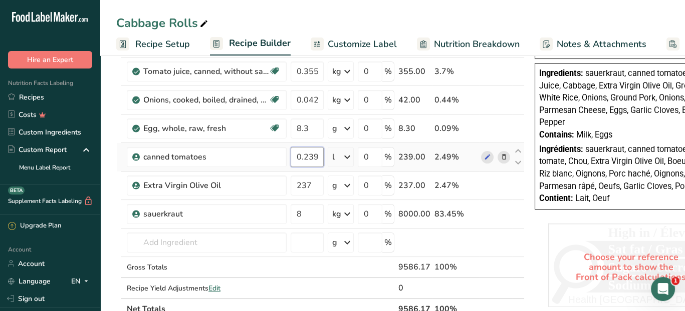
type input "0.239"
click at [349, 155] on div "Ingredient * Amount * Unit * Waste * .a-a{fill:#347362;}.b-a{fill:#fff;} Grams …" at bounding box center [320, 64] width 408 height 512
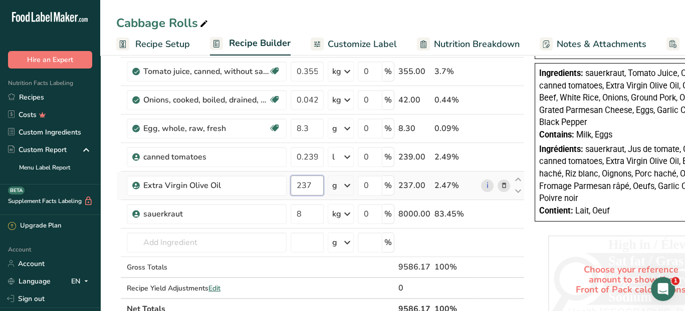
drag, startPoint x: 314, startPoint y: 183, endPoint x: 293, endPoint y: 186, distance: 21.2
click at [293, 186] on input "237" at bounding box center [306, 186] width 33 height 20
type input "10"
click at [310, 210] on div "Ingredient * Amount * Unit * Waste * .a-a{fill:#347362;}.b-a{fill:#fff;} Grams …" at bounding box center [320, 64] width 408 height 512
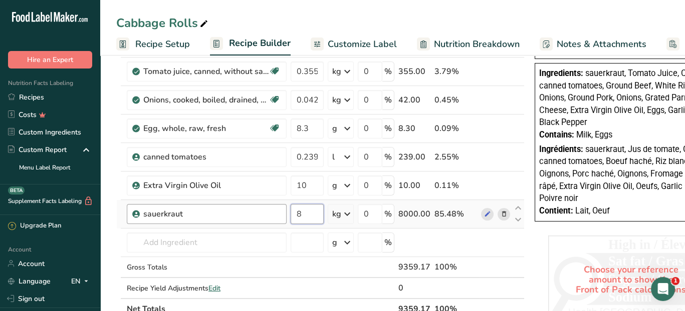
drag, startPoint x: 314, startPoint y: 209, endPoint x: 282, endPoint y: 215, distance: 32.1
click at [282, 215] on tr "sauerkraut 8 kg Weight Units g kg mg See more Volume Units l mL fl oz See more …" at bounding box center [320, 214] width 407 height 29
type input "0.333"
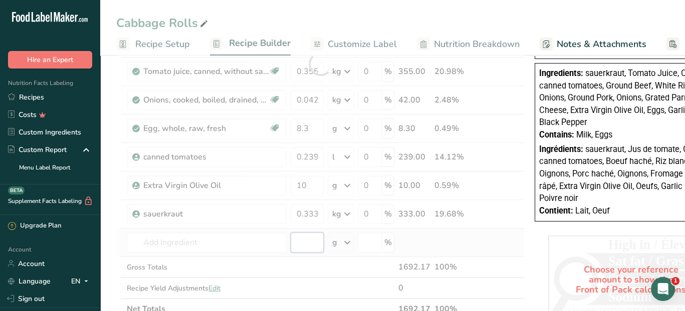
click at [314, 242] on div "Ingredient * Amount * Unit * Waste * .a-a{fill:#347362;}.b-a{fill:#fff;} Grams …" at bounding box center [320, 64] width 408 height 512
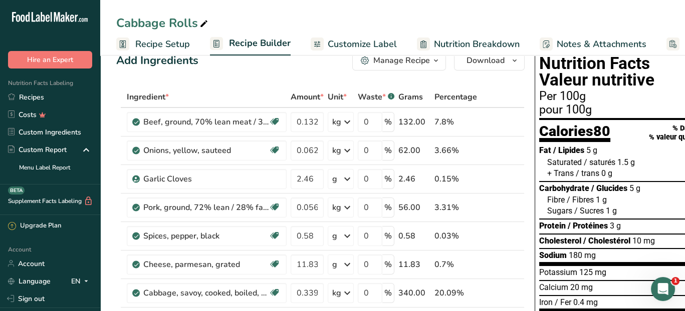
scroll to position [0, 0]
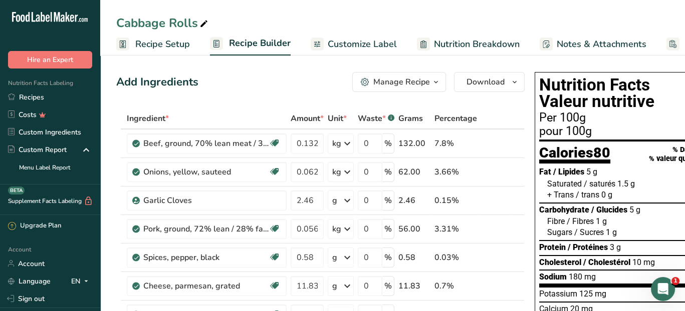
click at [152, 48] on span "Recipe Setup" at bounding box center [162, 45] width 55 height 14
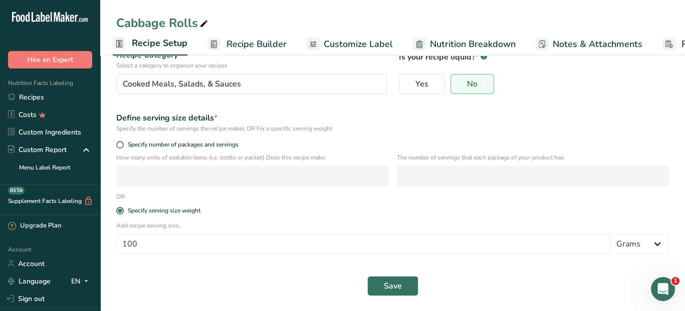
scroll to position [84, 0]
click at [143, 245] on input "100" at bounding box center [363, 244] width 494 height 20
type input "183"
click at [374, 289] on button "Save" at bounding box center [392, 286] width 51 height 20
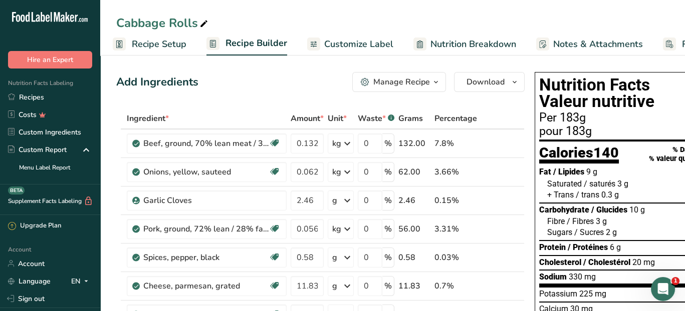
click at [143, 38] on span "Recipe Setup" at bounding box center [159, 45] width 55 height 14
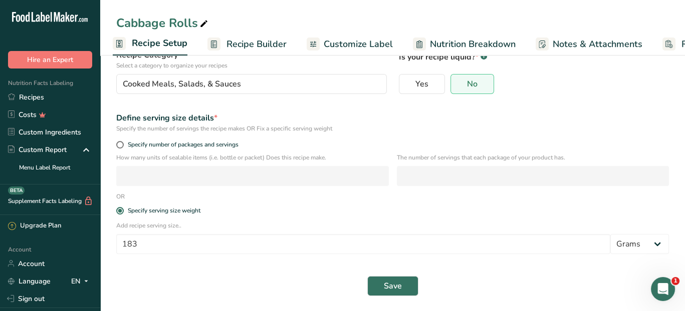
scroll to position [84, 0]
drag, startPoint x: 145, startPoint y: 240, endPoint x: 104, endPoint y: 243, distance: 41.2
drag, startPoint x: 104, startPoint y: 243, endPoint x: 144, endPoint y: 246, distance: 40.7
click at [144, 246] on input "183" at bounding box center [363, 244] width 494 height 20
click at [143, 245] on input "183" at bounding box center [363, 244] width 494 height 20
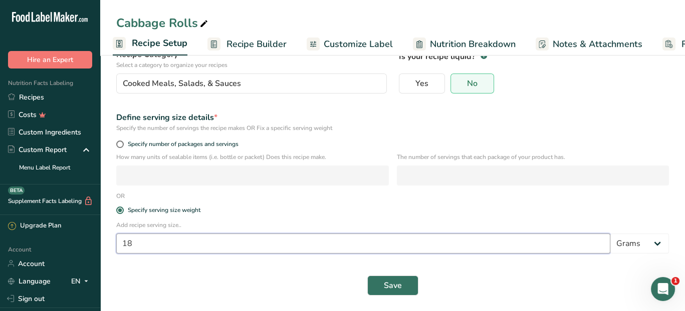
type input "1"
type input "100"
click at [401, 284] on button "Save" at bounding box center [392, 286] width 51 height 20
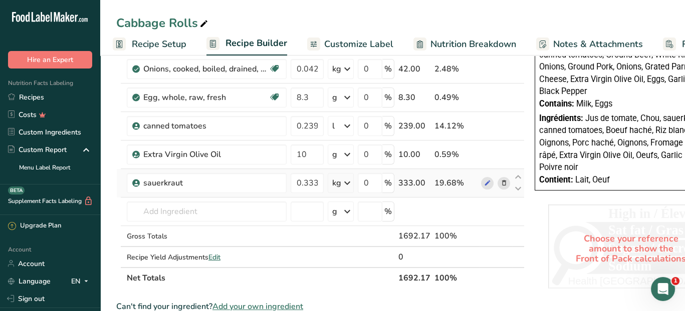
scroll to position [351, 0]
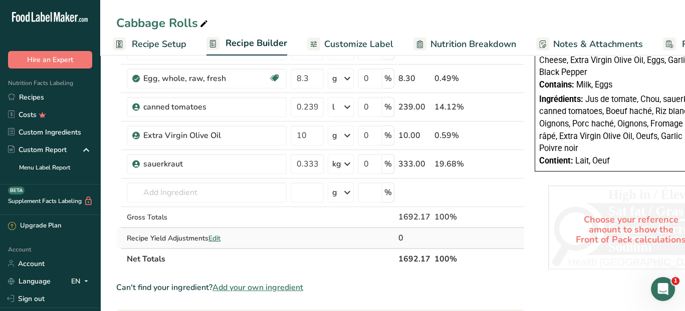
click at [214, 237] on span "Edit" at bounding box center [214, 239] width 12 height 10
select select "0"
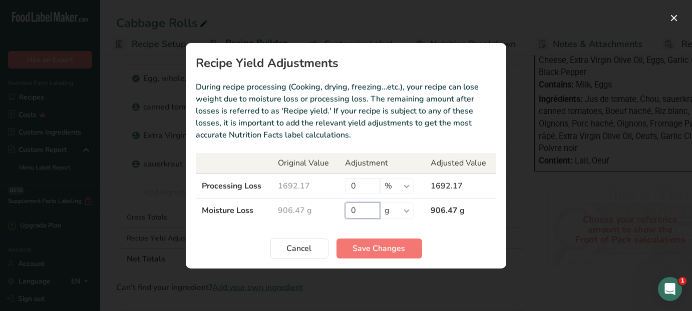
click at [363, 211] on input "0" at bounding box center [362, 211] width 35 height 16
type input "482"
click at [361, 248] on span "Save Changes" at bounding box center [379, 249] width 53 height 12
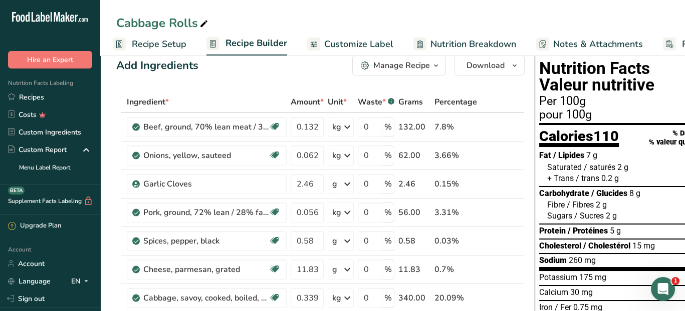
scroll to position [0, 0]
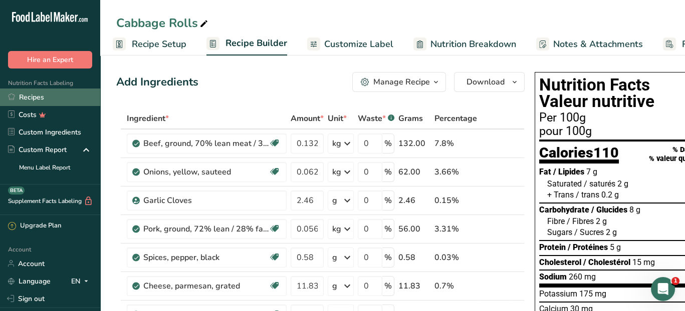
click at [42, 96] on link "Recipes" at bounding box center [50, 98] width 100 height 18
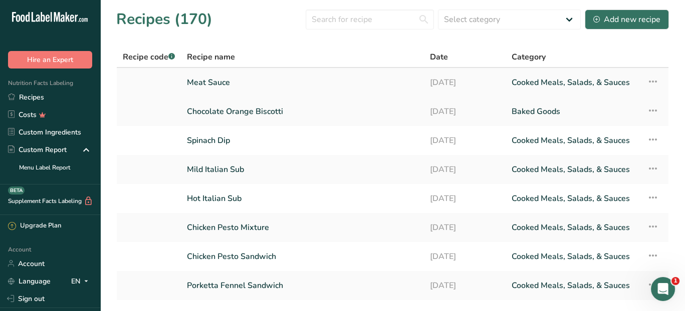
click at [226, 87] on link "Meat Sauce" at bounding box center [302, 82] width 231 height 21
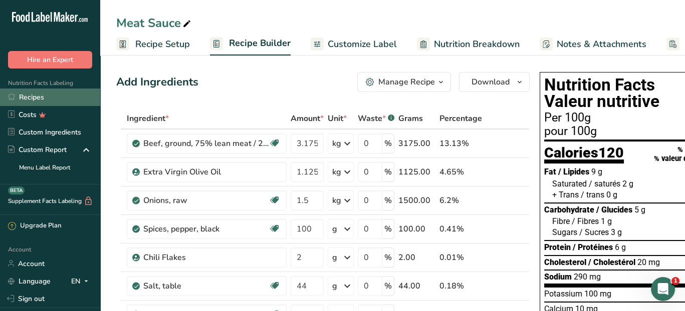
click at [36, 102] on link "Recipes" at bounding box center [50, 98] width 100 height 18
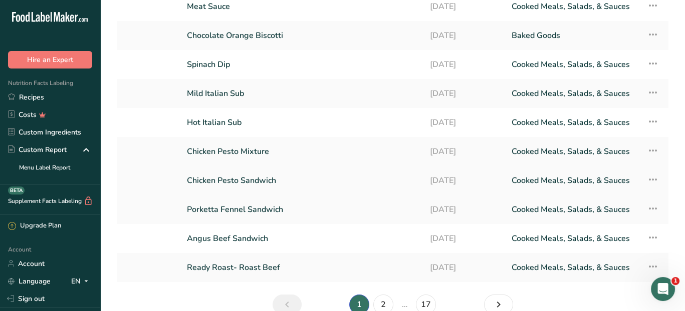
scroll to position [127, 0]
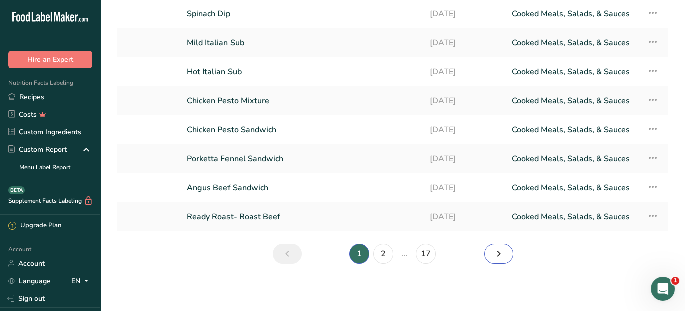
click at [495, 255] on icon "Next page" at bounding box center [498, 254] width 12 height 18
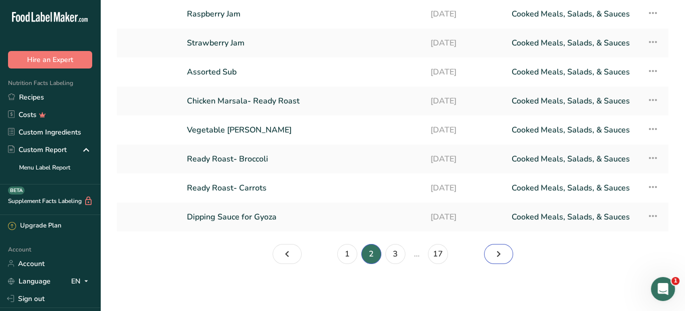
click at [492, 255] on icon "Page 3." at bounding box center [498, 254] width 12 height 18
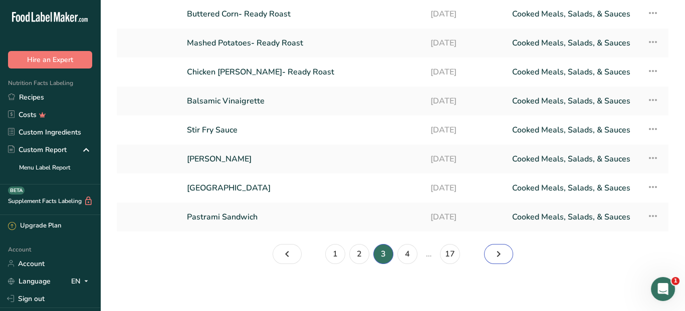
click at [492, 255] on icon "Page 4." at bounding box center [498, 254] width 12 height 18
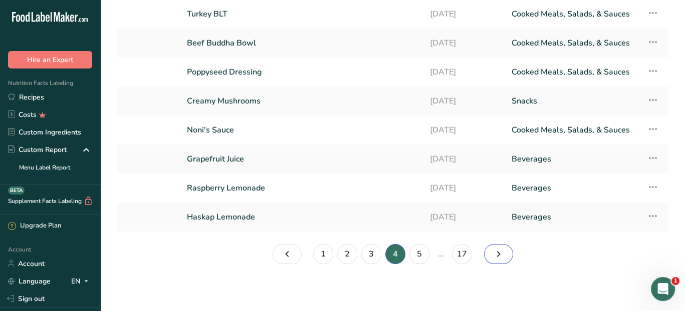
click at [492, 255] on icon "Page 5." at bounding box center [498, 254] width 12 height 18
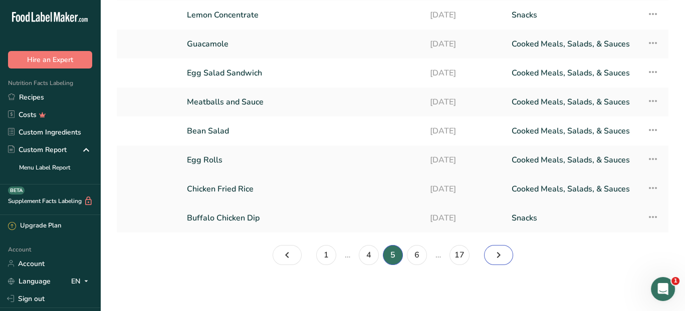
scroll to position [127, 0]
click at [457, 257] on link "17" at bounding box center [459, 254] width 20 height 20
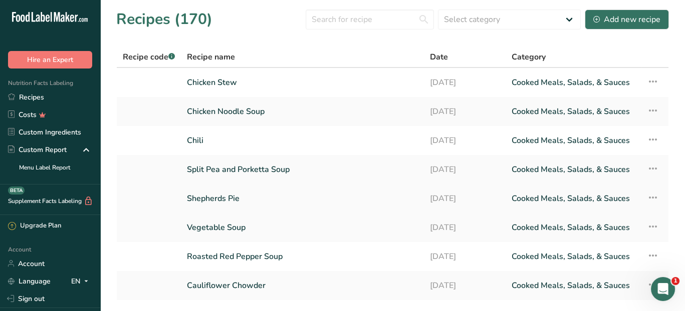
click at [457, 202] on link "[DATE]" at bounding box center [465, 198] width 70 height 21
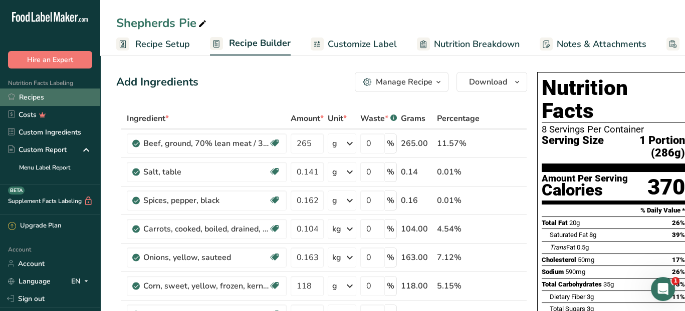
click at [27, 100] on link "Recipes" at bounding box center [50, 98] width 100 height 18
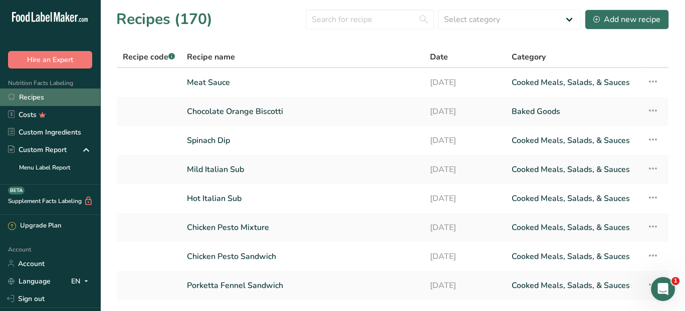
click at [48, 99] on link "Recipes" at bounding box center [50, 98] width 100 height 18
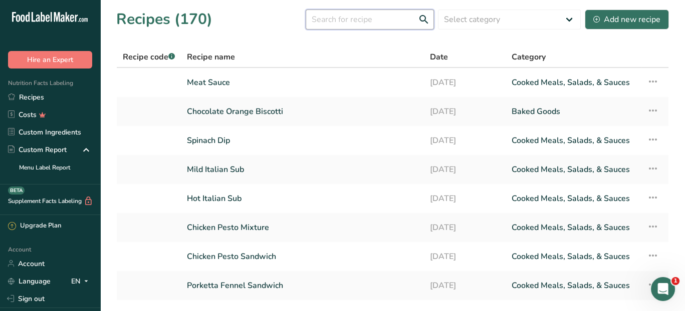
click at [377, 22] on input "text" at bounding box center [369, 20] width 128 height 20
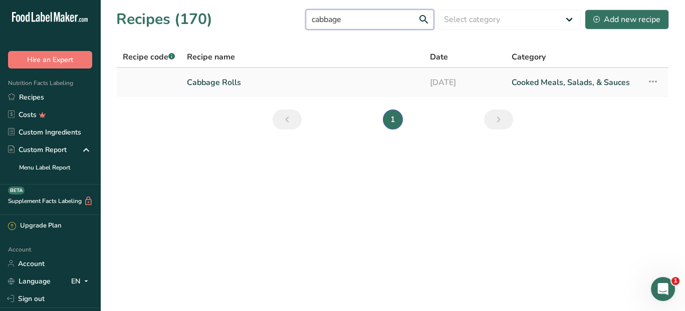
type input "cabbage"
click at [226, 87] on link "Cabbage Rolls" at bounding box center [302, 82] width 231 height 21
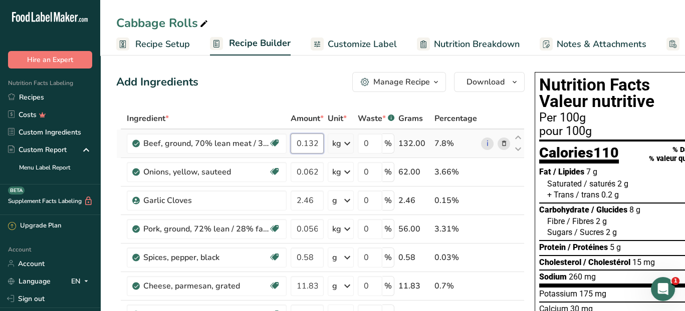
click at [320, 145] on input "0.132" at bounding box center [306, 144] width 33 height 20
type input "0"
type input "3.175"
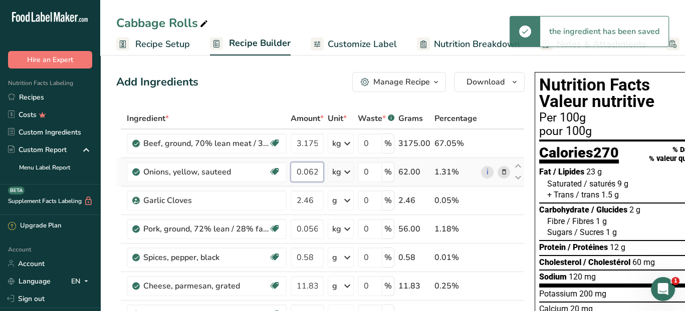
click at [317, 170] on input "0.062" at bounding box center [306, 172] width 33 height 20
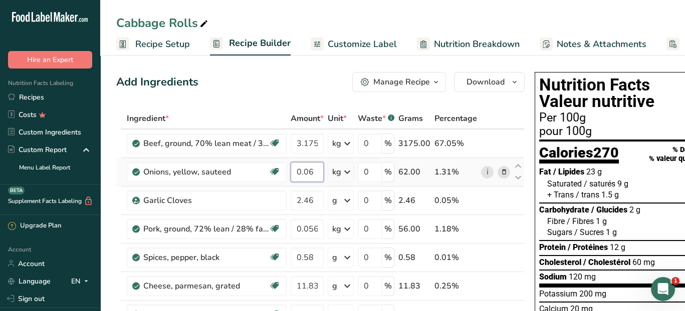
type input "0"
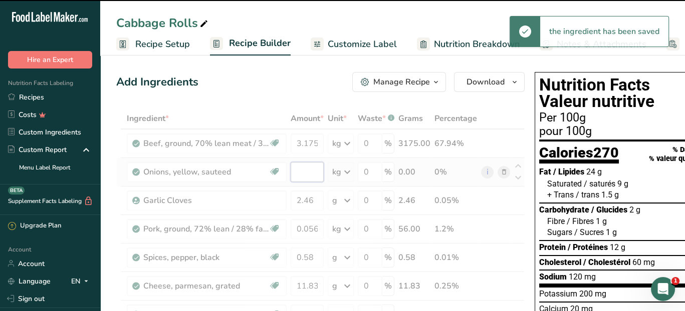
type input "0"
click at [237, 171] on div "Onions, yellow, sauteed" at bounding box center [205, 172] width 125 height 12
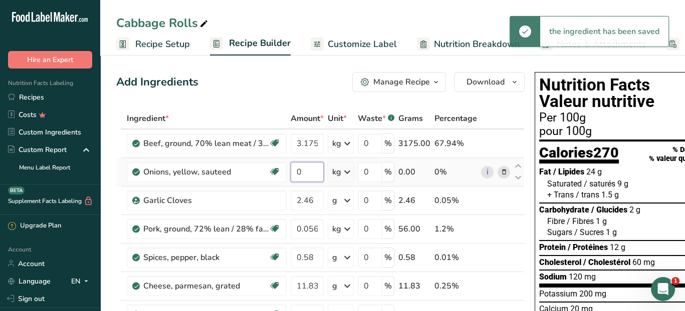
click at [310, 174] on input "0" at bounding box center [306, 172] width 33 height 20
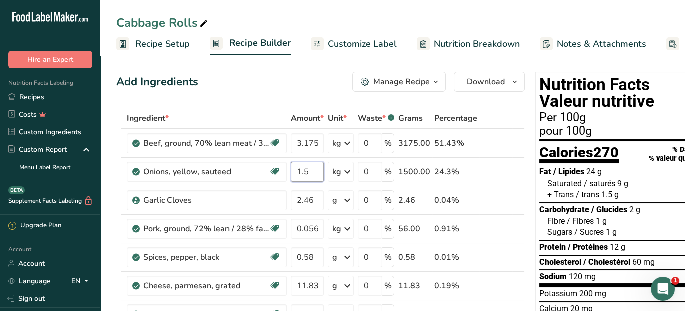
type input "1.5"
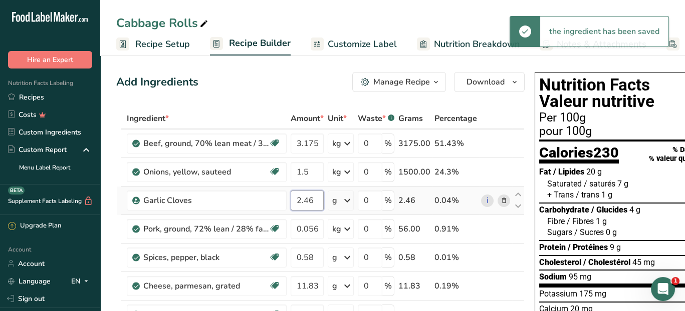
click at [312, 202] on input "2.46" at bounding box center [306, 201] width 33 height 20
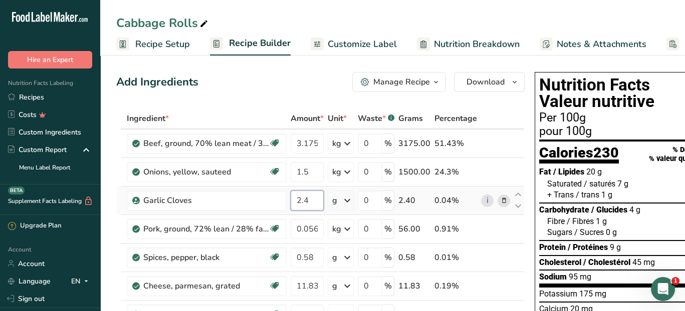
type input "2"
type input "60"
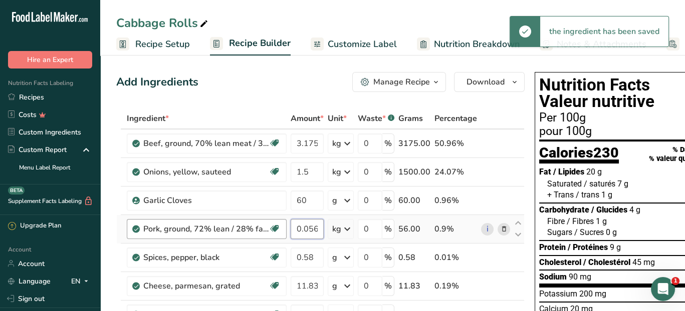
drag, startPoint x: 318, startPoint y: 226, endPoint x: 285, endPoint y: 234, distance: 34.0
click at [286, 233] on tr "Pork, ground, 72% lean / 28% fat, cooked, crumbles Dairy free Gluten free Soy f…" at bounding box center [320, 229] width 407 height 29
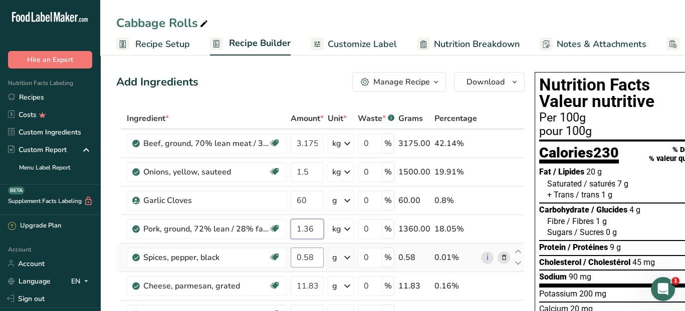
type input "1.36"
type input "0"
type input "14"
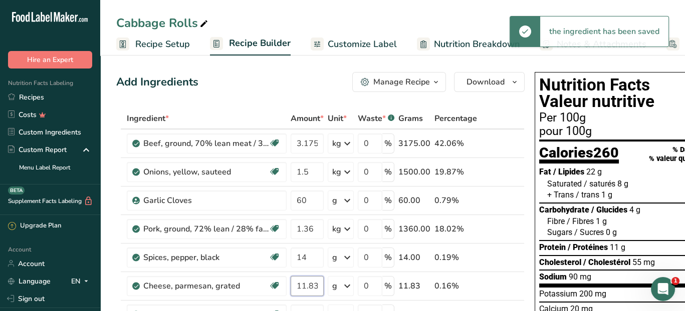
type input "11.829999"
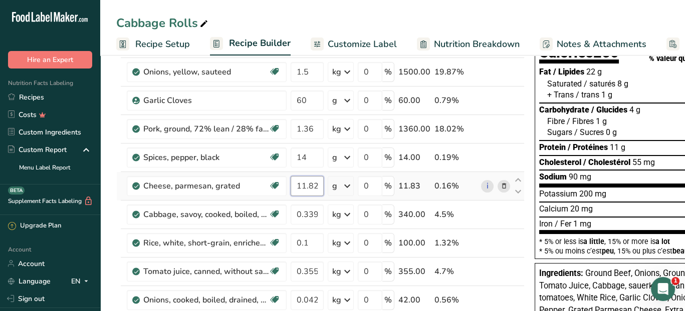
scroll to position [0, 18]
drag, startPoint x: 295, startPoint y: 184, endPoint x: 357, endPoint y: 182, distance: 62.1
click at [357, 182] on tr "Cheese, parmesan, grated Gluten free Vegetarian Soy free 11.829999 g Portions 1…" at bounding box center [320, 186] width 407 height 29
click at [314, 183] on input "number" at bounding box center [306, 186] width 33 height 20
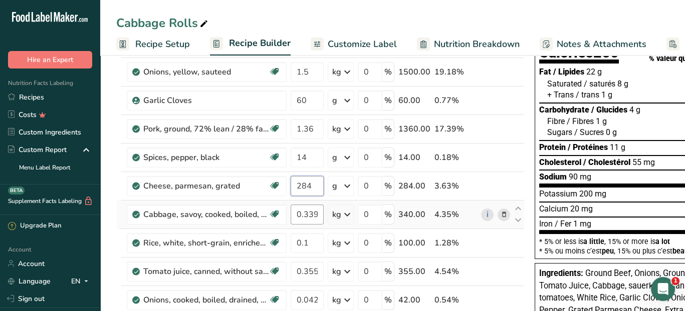
type input "284"
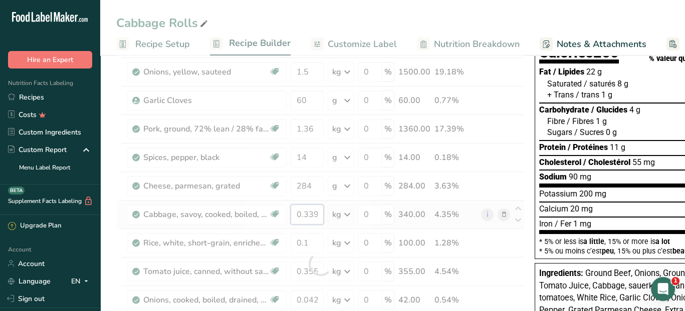
click at [296, 213] on div "Ingredient * Amount * Unit * Waste * .a-a{fill:#347362;}.b-a{fill:#fff;} Grams …" at bounding box center [320, 264] width 408 height 512
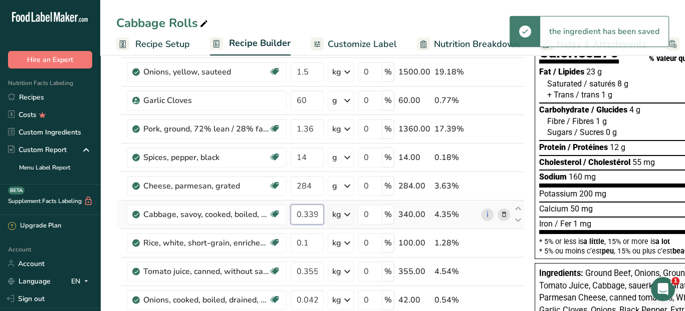
scroll to position [0, 13]
drag, startPoint x: 295, startPoint y: 212, endPoint x: 337, endPoint y: 217, distance: 41.9
click at [342, 218] on tr "Cabbage, savoy, cooked, boiled, drained, without salt Source of Antioxidants Da…" at bounding box center [320, 215] width 407 height 29
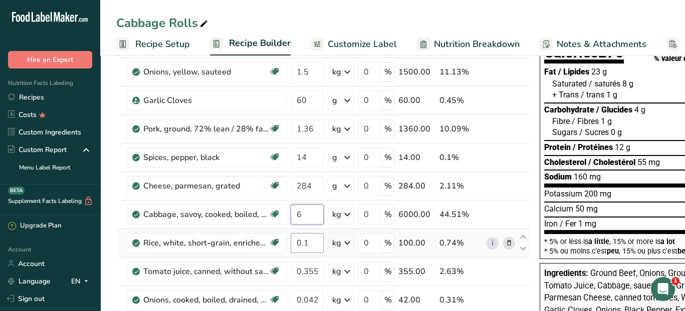
type input "6"
click at [310, 242] on div "Ingredient * Amount * Unit * Waste * .a-a{fill:#347362;}.b-a{fill:#fff;} Grams …" at bounding box center [322, 264] width 413 height 512
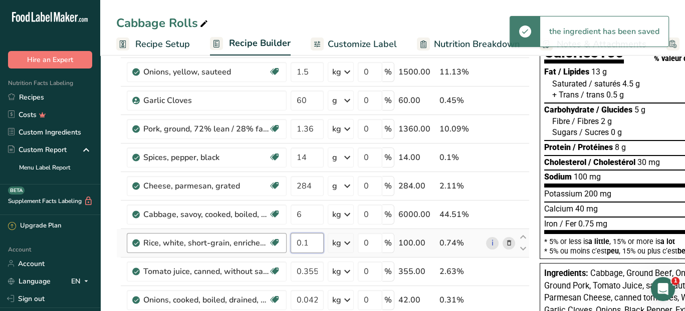
drag, startPoint x: 312, startPoint y: 238, endPoint x: 285, endPoint y: 244, distance: 27.2
click at [285, 244] on tr "Rice, white, short-grain, enriched, cooked Dairy free Gluten free Vegan Vegetar…" at bounding box center [323, 243] width 412 height 29
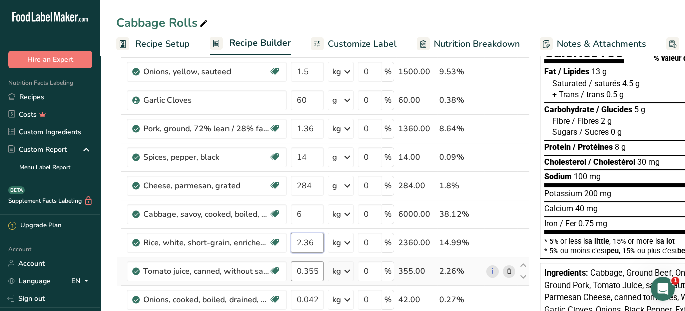
type input "2.36"
click at [317, 273] on div "Ingredient * Amount * Unit * Waste * .a-a{fill:#347362;}.b-a{fill:#fff;} Grams …" at bounding box center [322, 264] width 413 height 512
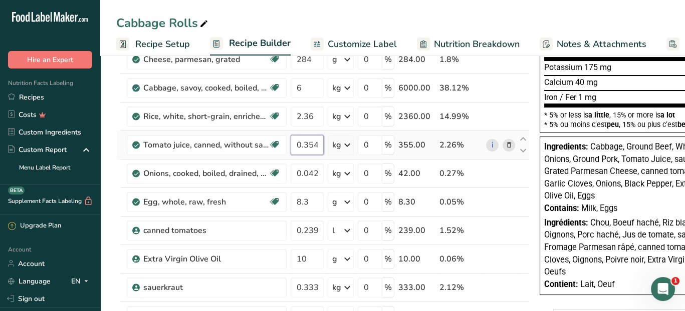
scroll to position [250, 0]
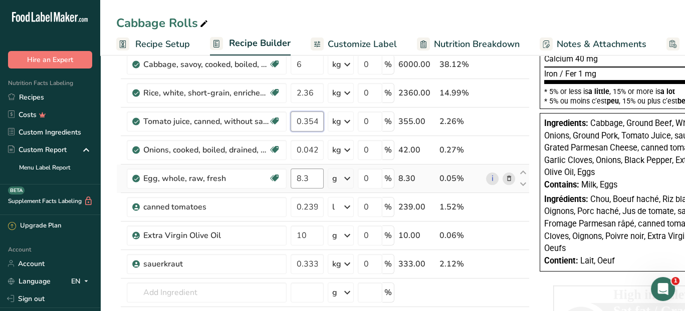
type input "0.354999"
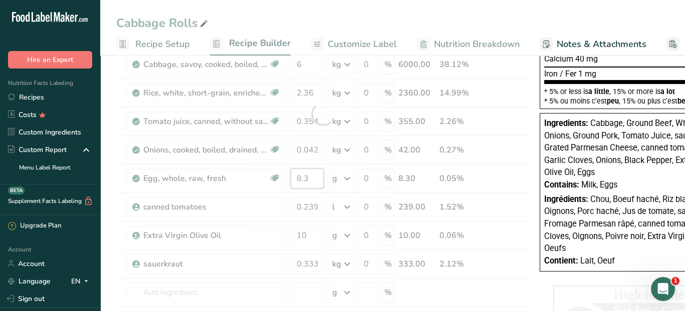
click at [312, 177] on div "Ingredient * Amount * Unit * Waste * .a-a{fill:#347362;}.b-a{fill:#fff;} Grams …" at bounding box center [322, 114] width 413 height 512
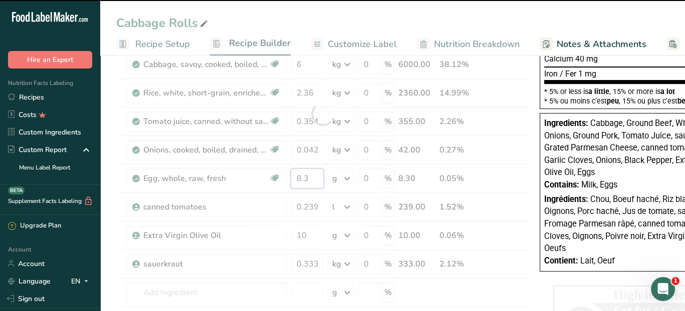
type input "8"
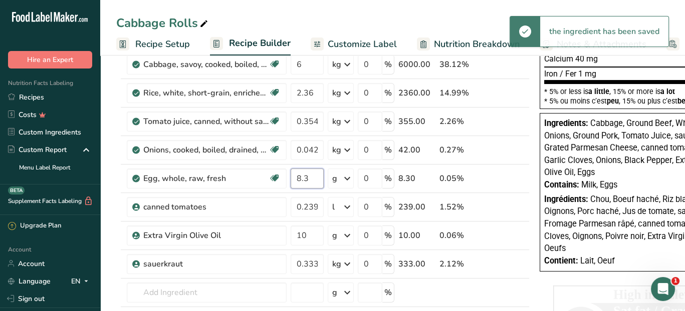
type input "8"
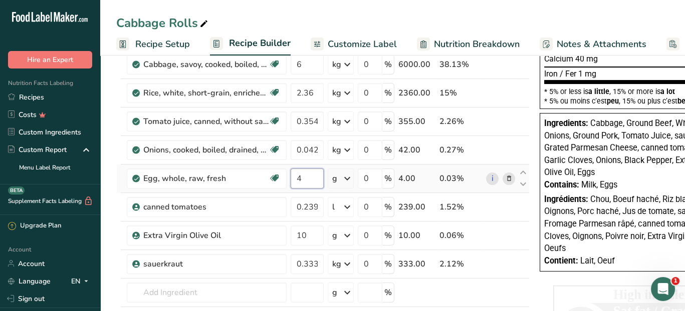
type input "4"
click at [346, 177] on div "Ingredient * Amount * Unit * Waste * .a-a{fill:#347362;}.b-a{fill:#fff;} Grams …" at bounding box center [322, 114] width 413 height 512
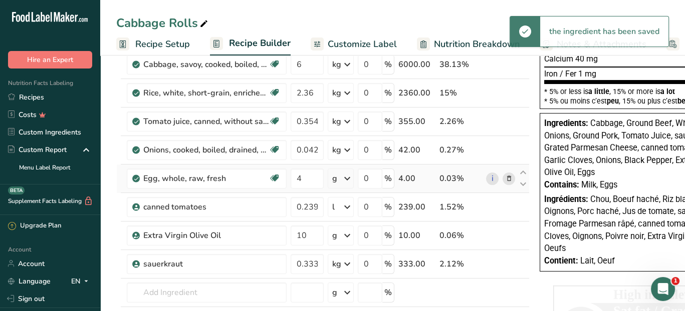
click at [346, 177] on icon at bounding box center [347, 179] width 12 height 18
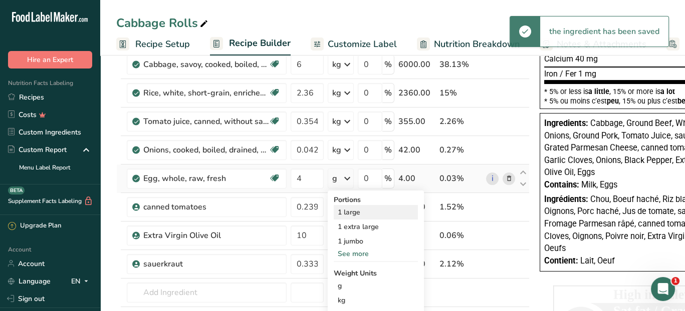
click at [351, 209] on div "1 large" at bounding box center [376, 212] width 84 height 15
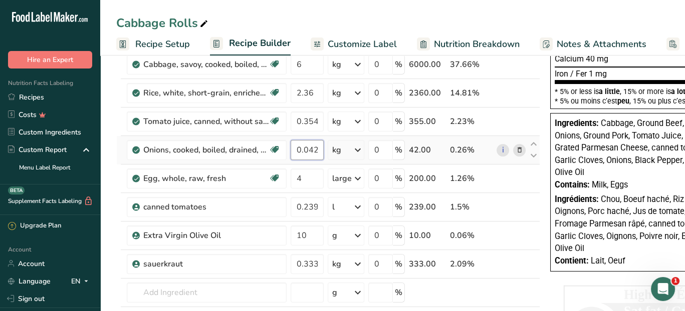
click at [318, 148] on input "0.042" at bounding box center [306, 150] width 33 height 20
drag, startPoint x: 314, startPoint y: 148, endPoint x: 295, endPoint y: 152, distance: 19.9
click at [288, 150] on td "0.042" at bounding box center [306, 150] width 37 height 29
type input "1"
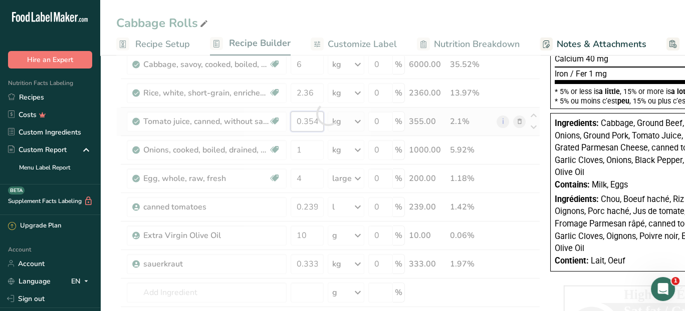
click at [309, 123] on div "Ingredient * Amount * Unit * Waste * .a-a{fill:#347362;}.b-a{fill:#fff;} Grams …" at bounding box center [328, 114] width 424 height 512
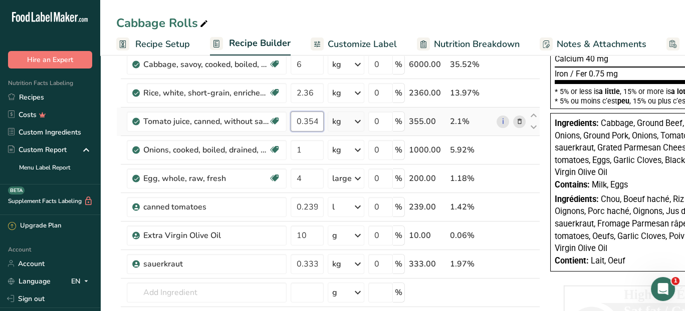
scroll to position [0, 13]
drag, startPoint x: 296, startPoint y: 119, endPoint x: 366, endPoint y: 115, distance: 69.7
click at [364, 115] on tr "Tomato juice, canned, without salt added Dairy free Gluten free Vegan Vegetaria…" at bounding box center [328, 122] width 423 height 29
type input "8.52"
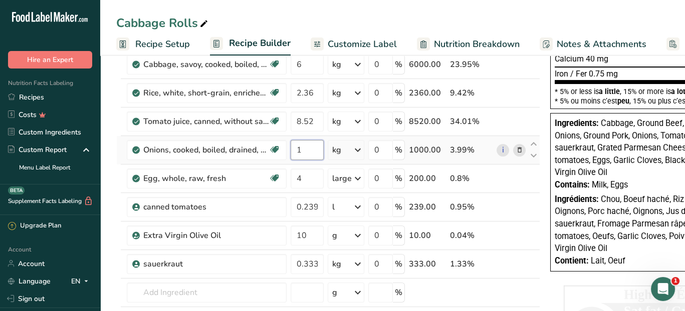
click at [306, 147] on div "Ingredient * Amount * Unit * Waste * .a-a{fill:#347362;}.b-a{fill:#fff;} Grams …" at bounding box center [328, 114] width 424 height 512
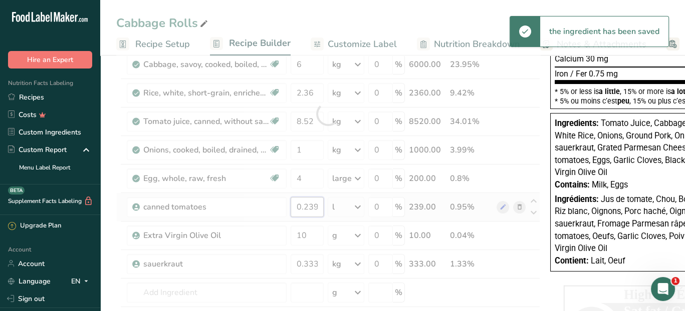
click at [318, 204] on div "Ingredient * Amount * Unit * Waste * .a-a{fill:#347362;}.b-a{fill:#fff;} Grams …" at bounding box center [328, 114] width 424 height 512
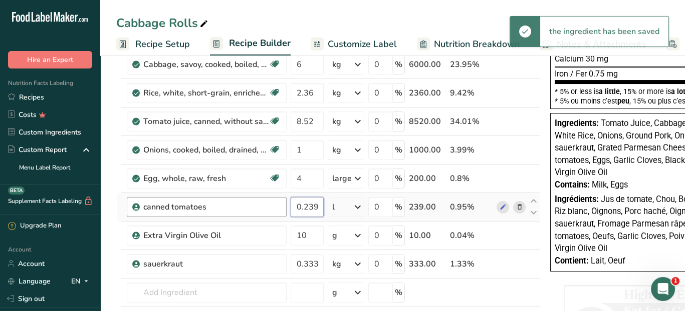
drag, startPoint x: 319, startPoint y: 205, endPoint x: 283, endPoint y: 211, distance: 35.6
click at [283, 212] on tr "canned tomatoes 0.239 l Weight Units g kg mg See more Volume Units l mL fl oz S…" at bounding box center [328, 207] width 423 height 29
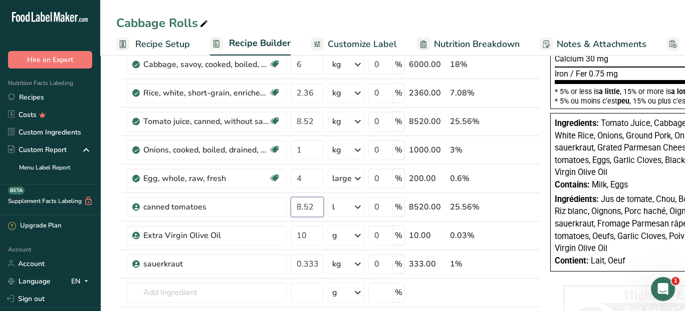
type input "8.52"
click at [540, 223] on div "Add Ingredients Manage Recipe Delete Recipe Duplicate Recipe Scale Recipe Save …" at bounding box center [331, 267] width 430 height 898
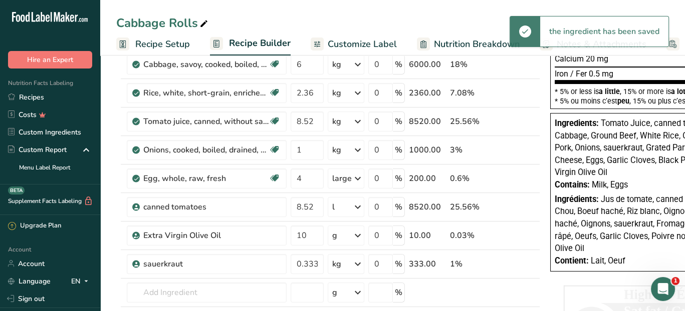
click at [358, 204] on icon at bounding box center [358, 207] width 12 height 18
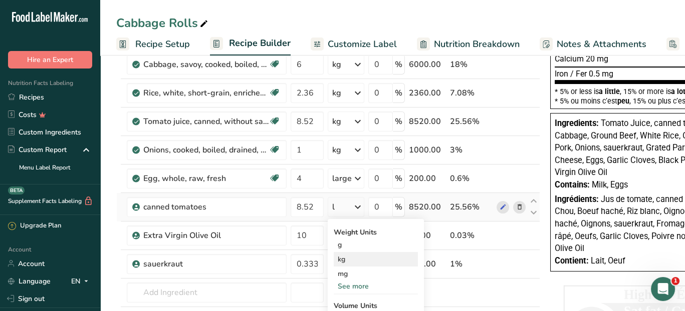
click at [352, 256] on div "kg" at bounding box center [376, 259] width 84 height 15
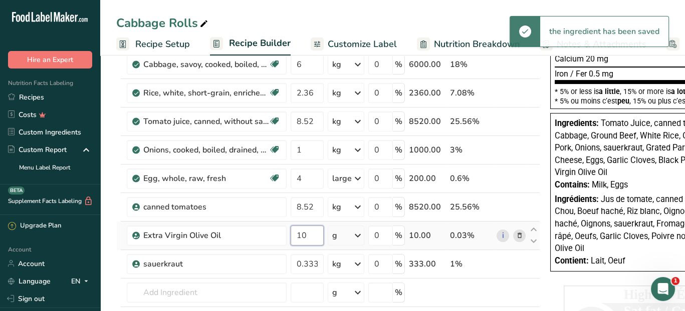
click at [314, 236] on input "10" at bounding box center [306, 236] width 33 height 20
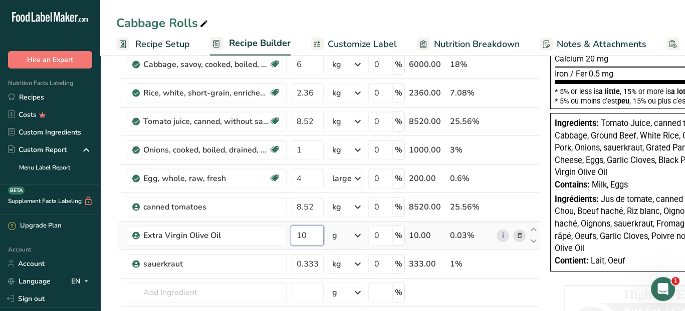
type input "1"
type input "237"
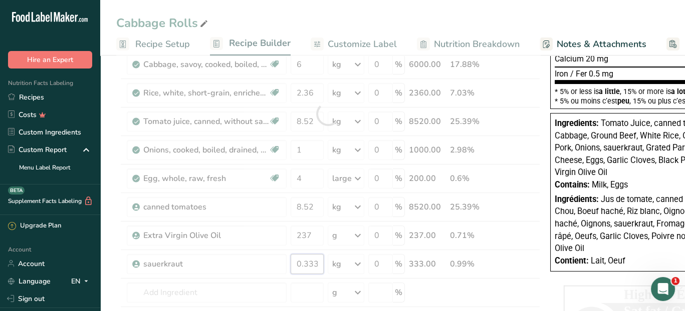
click at [321, 257] on div "Ingredient * Amount * Unit * Waste * .a-a{fill:#347362;}.b-a{fill:#fff;} Grams …" at bounding box center [328, 114] width 424 height 512
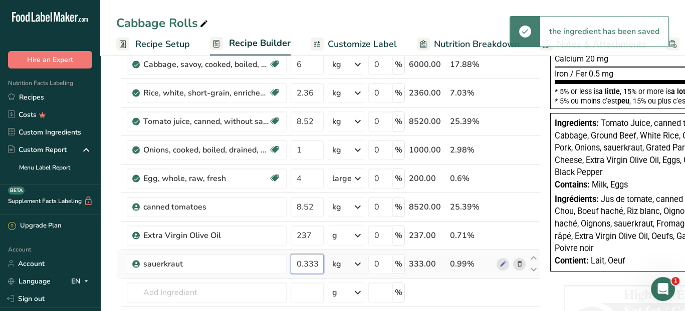
drag, startPoint x: 320, startPoint y: 260, endPoint x: 288, endPoint y: 270, distance: 32.5
click at [290, 268] on input "0.333" at bounding box center [306, 264] width 33 height 20
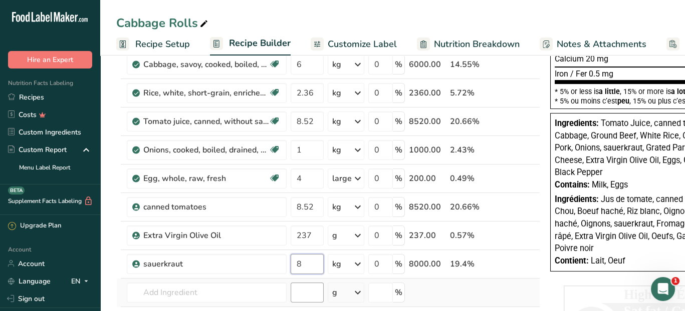
type input "8"
click at [312, 295] on div "Ingredient * Amount * Unit * Waste * .a-a{fill:#347362;}.b-a{fill:#fff;} Grams …" at bounding box center [328, 114] width 424 height 512
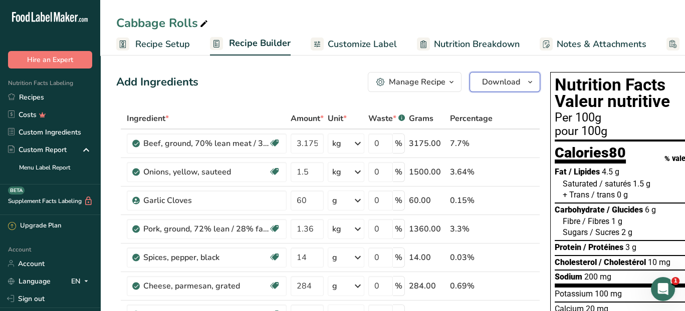
click at [520, 87] on button "Download" at bounding box center [504, 82] width 71 height 20
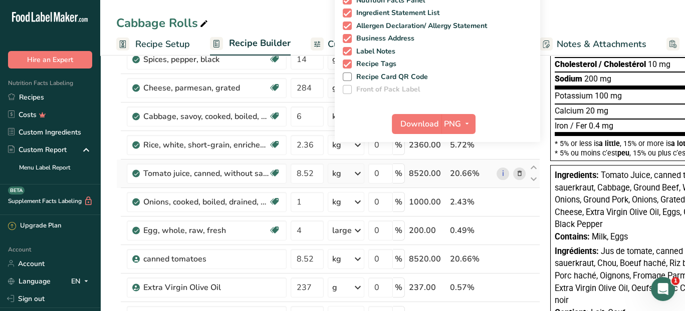
scroll to position [200, 0]
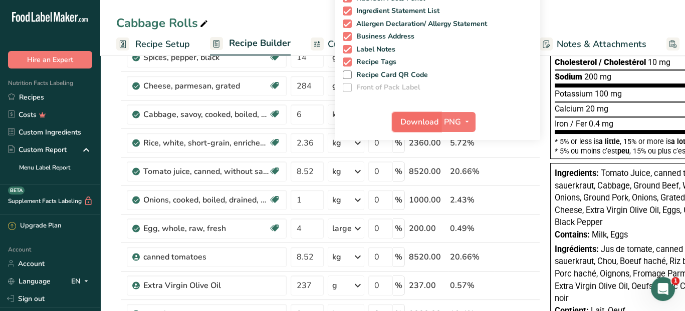
click at [413, 124] on span "Download" at bounding box center [419, 122] width 38 height 12
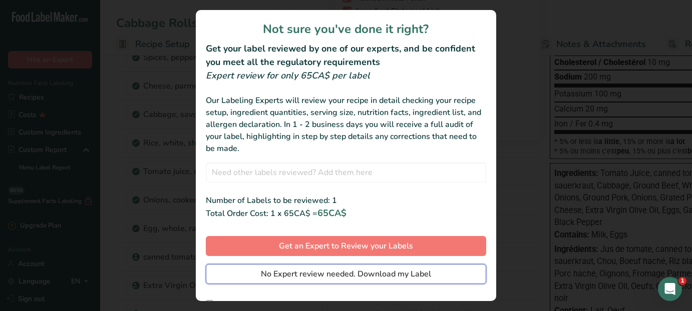
click at [372, 275] on span "No Expert review needed. Download my Label" at bounding box center [346, 274] width 170 height 12
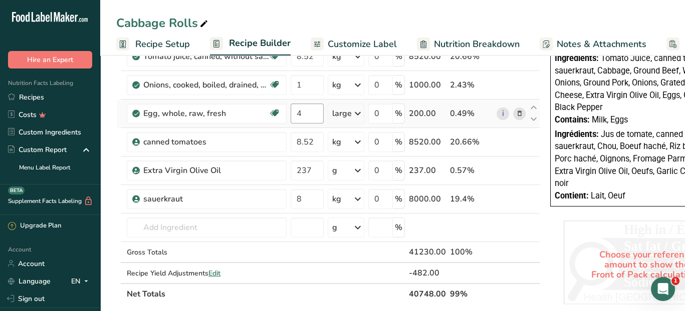
scroll to position [351, 0]
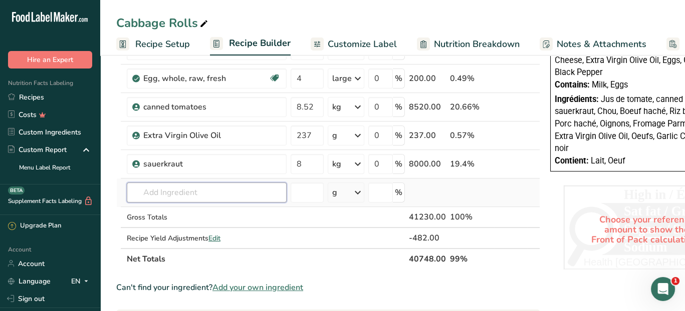
click at [218, 195] on input "text" at bounding box center [207, 193] width 160 height 20
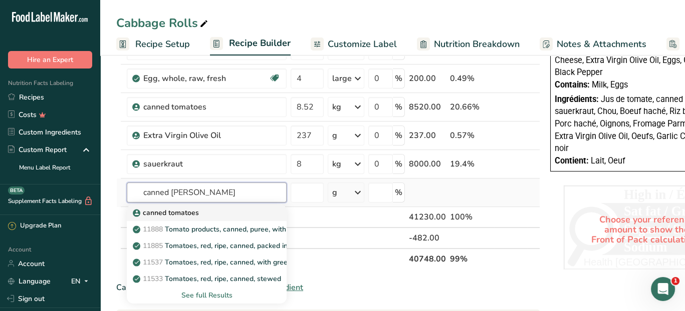
type input "canned [PERSON_NAME]"
click at [202, 211] on div "canned tomatoes" at bounding box center [199, 213] width 128 height 11
type input "canned tomatoes"
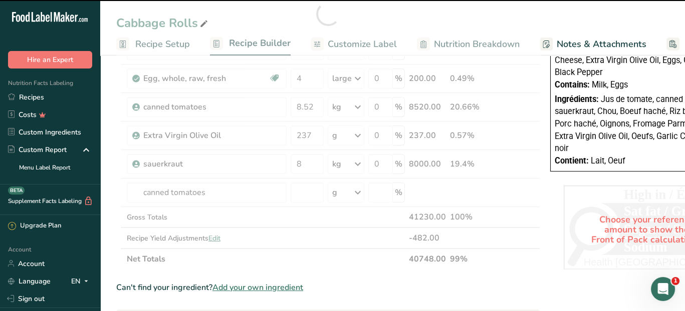
type input "0"
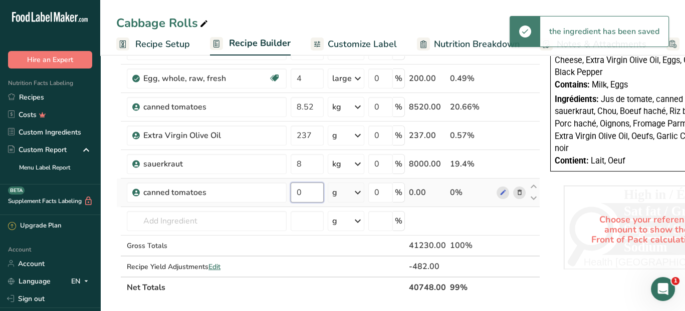
click at [304, 194] on input "0" at bounding box center [306, 193] width 33 height 20
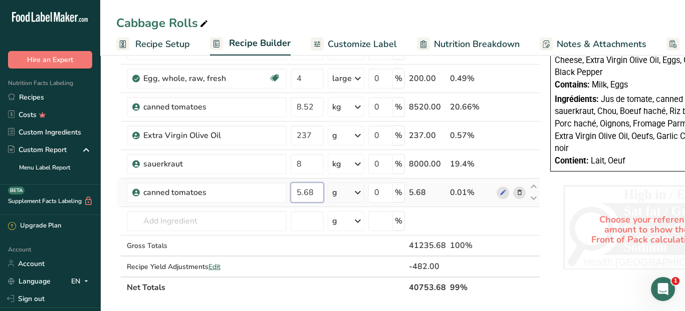
type input "5.68"
click at [356, 190] on div "Ingredient * Amount * Unit * Waste * .a-a{fill:#347362;}.b-a{fill:#fff;} Grams …" at bounding box center [328, 28] width 424 height 541
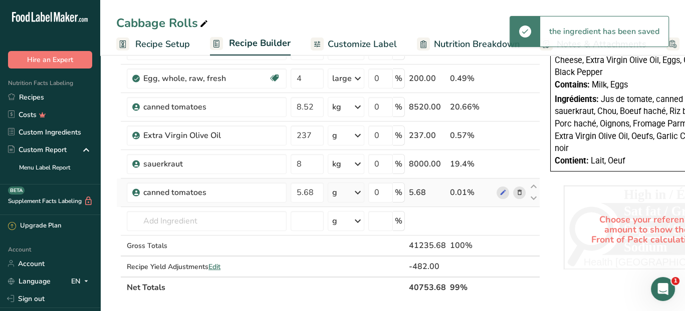
click at [356, 192] on icon at bounding box center [358, 193] width 12 height 18
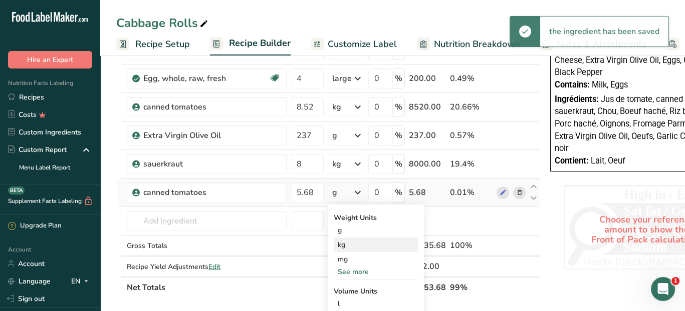
click at [347, 240] on div "kg" at bounding box center [376, 245] width 84 height 15
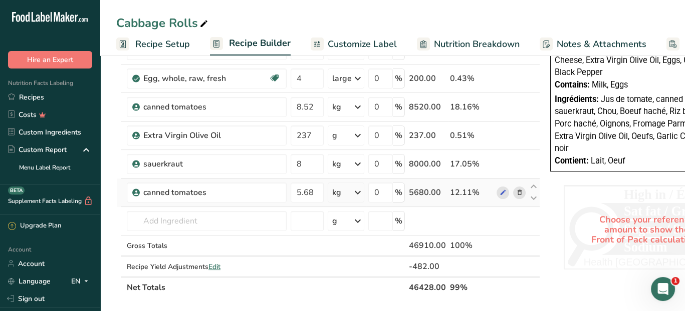
click at [518, 188] on icon at bounding box center [519, 193] width 7 height 11
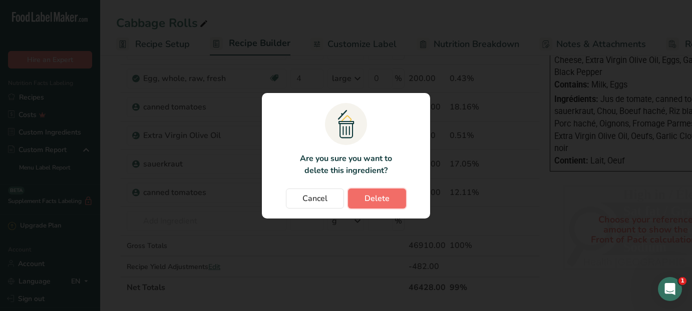
click at [392, 197] on button "Delete" at bounding box center [377, 199] width 58 height 20
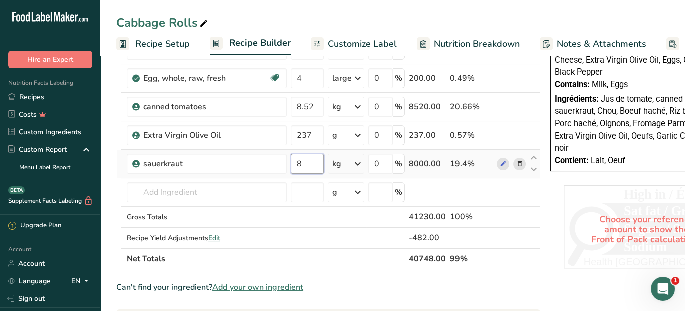
click at [313, 164] on input "8" at bounding box center [306, 164] width 33 height 20
type input "6"
click at [522, 215] on div "Ingredient * Amount * Unit * Waste * .a-a{fill:#347362;}.b-a{fill:#fff;} Grams …" at bounding box center [328, 14] width 424 height 512
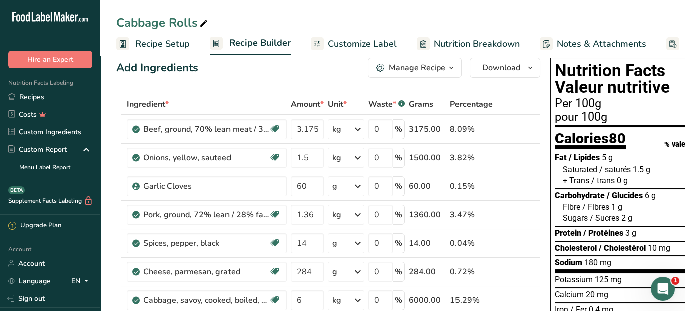
scroll to position [0, 0]
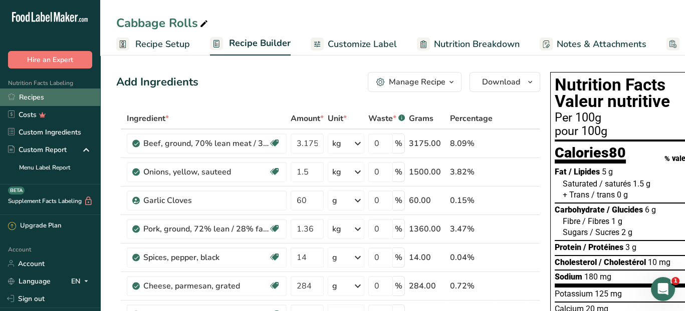
click at [28, 102] on link "Recipes" at bounding box center [50, 98] width 100 height 18
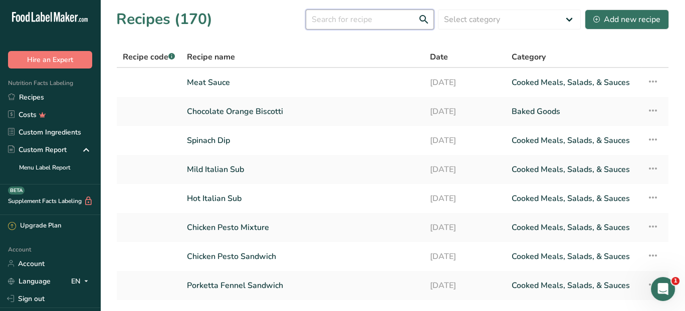
click at [327, 22] on input "text" at bounding box center [369, 20] width 128 height 20
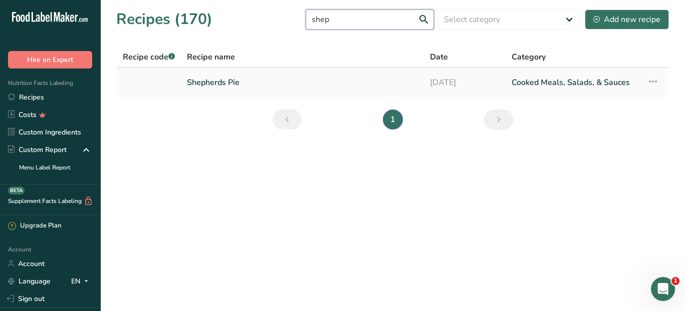
type input "shep"
click at [204, 79] on link "Shepherds Pie" at bounding box center [302, 82] width 231 height 21
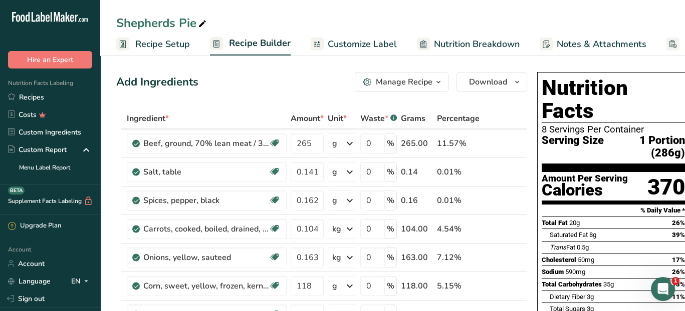
click at [148, 43] on span "Recipe Setup" at bounding box center [162, 45] width 55 height 14
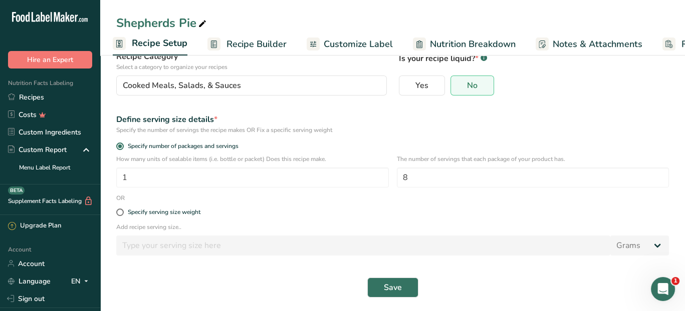
scroll to position [84, 0]
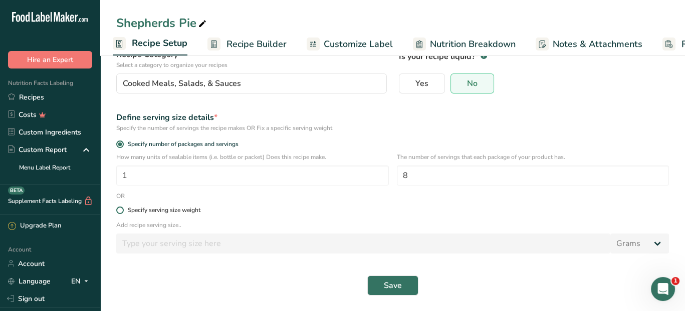
click at [119, 210] on span at bounding box center [120, 211] width 8 height 8
click at [119, 210] on input "Specify serving size weight" at bounding box center [119, 210] width 7 height 7
radio input "true"
radio input "false"
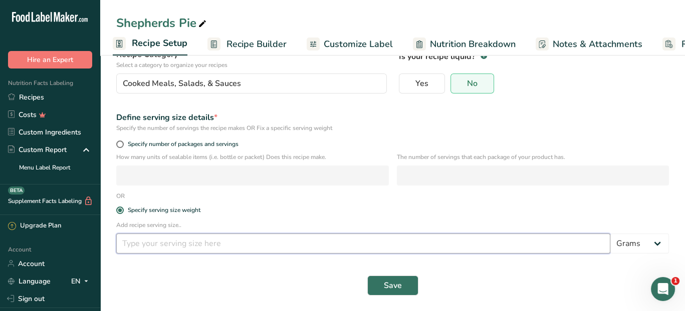
click at [156, 247] on input "number" at bounding box center [363, 244] width 494 height 20
type input "100"
click at [381, 286] on button "Save" at bounding box center [392, 286] width 51 height 20
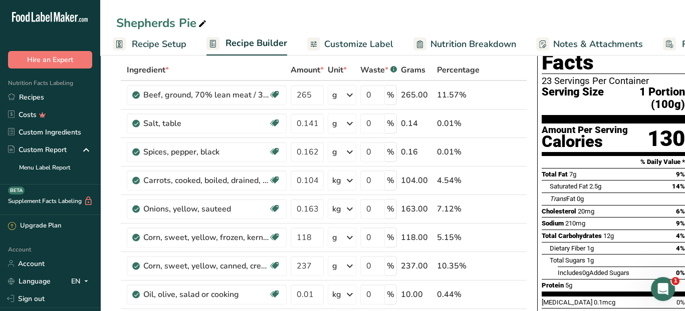
scroll to position [9, 0]
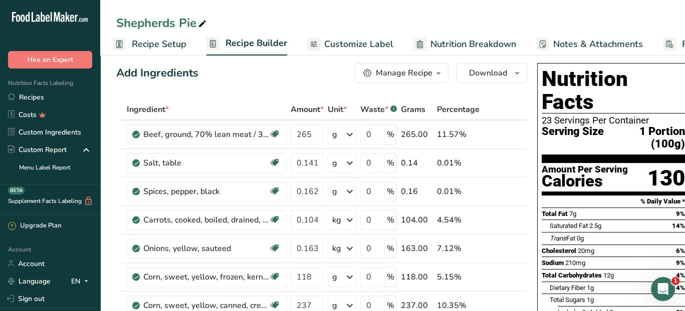
click at [339, 41] on span "Customize Label" at bounding box center [358, 45] width 69 height 14
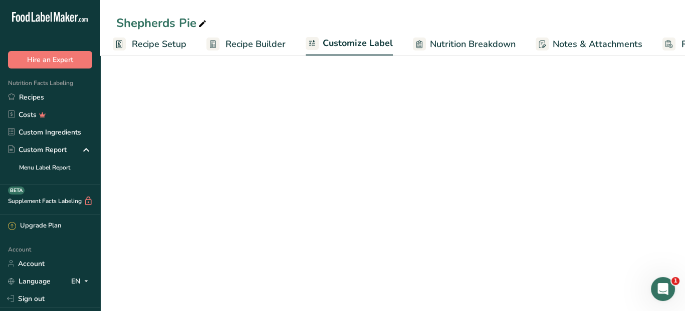
scroll to position [0, 87]
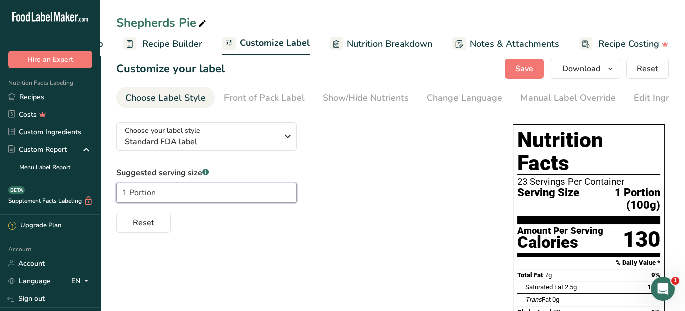
drag, startPoint x: 175, startPoint y: 195, endPoint x: 96, endPoint y: 205, distance: 80.3
click at [96, 206] on div ".a-20{fill:#fff;} Hire an Expert Nutrition Facts Labeling Recipes Costs Custom …" at bounding box center [342, 273] width 685 height 564
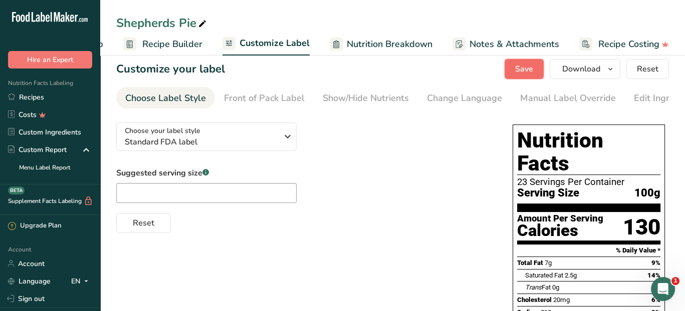
click at [521, 70] on span "Save" at bounding box center [524, 69] width 18 height 12
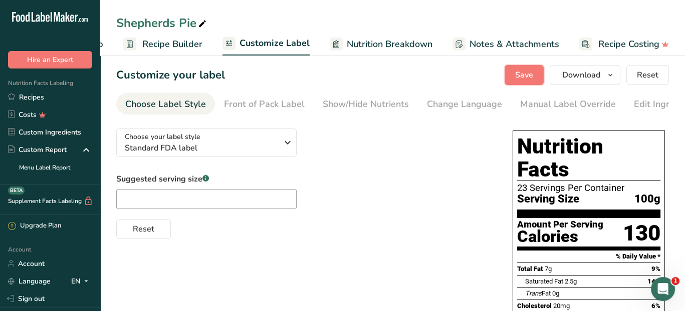
scroll to position [0, 0]
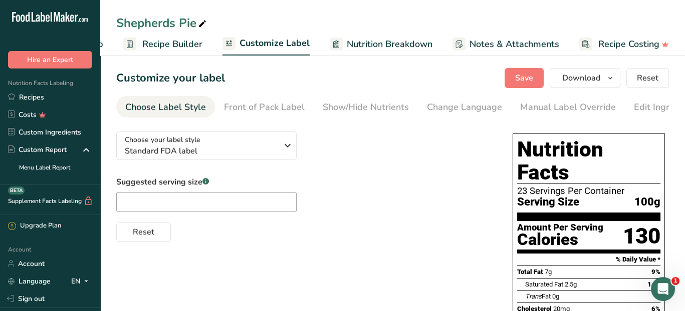
click at [191, 42] on span "Recipe Builder" at bounding box center [172, 45] width 60 height 14
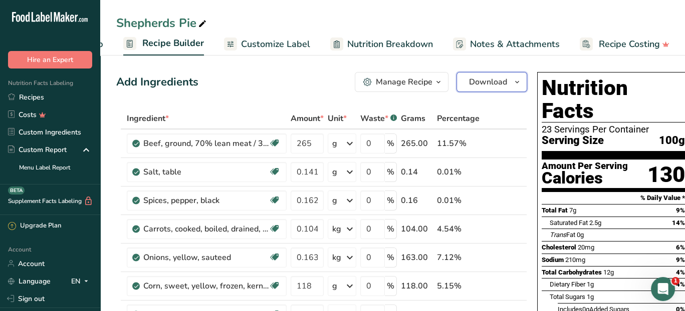
click at [504, 82] on button "Download" at bounding box center [491, 82] width 71 height 20
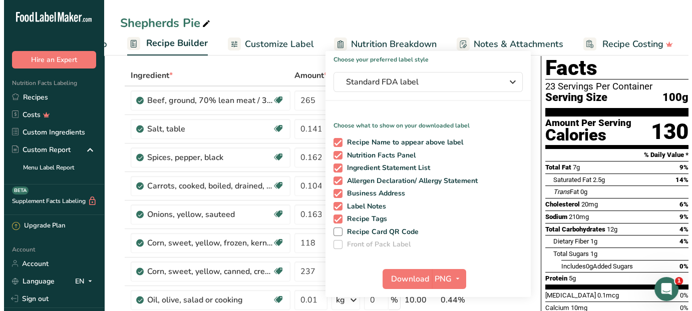
scroll to position [100, 0]
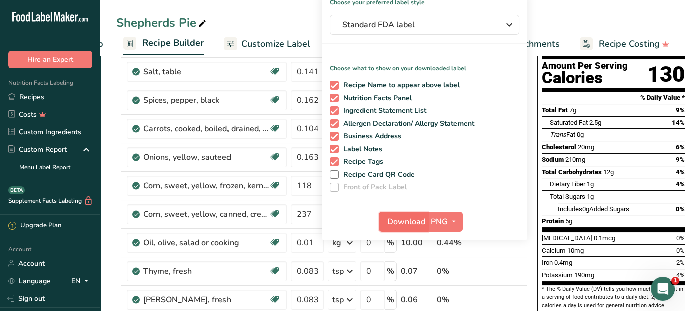
click at [408, 222] on span "Download" at bounding box center [406, 222] width 38 height 12
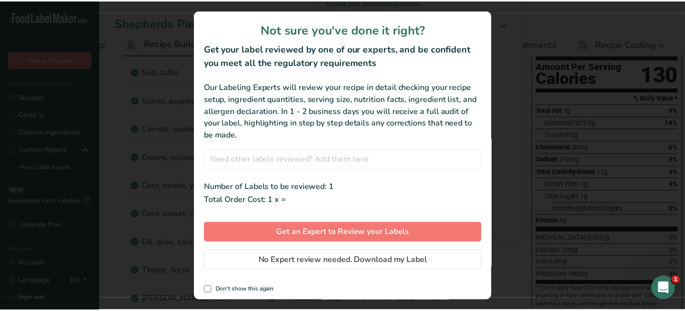
scroll to position [0, 79]
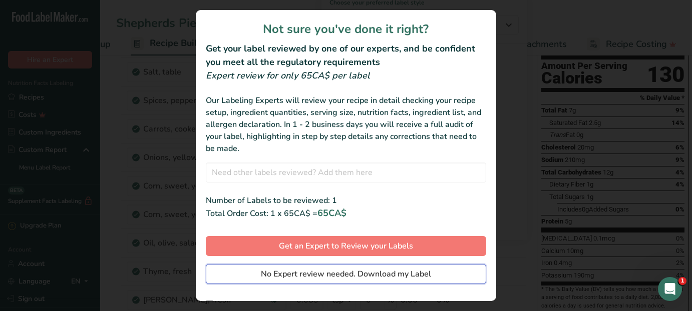
click at [363, 277] on span "No Expert review needed. Download my Label" at bounding box center [346, 274] width 170 height 12
